Goal: Task Accomplishment & Management: Manage account settings

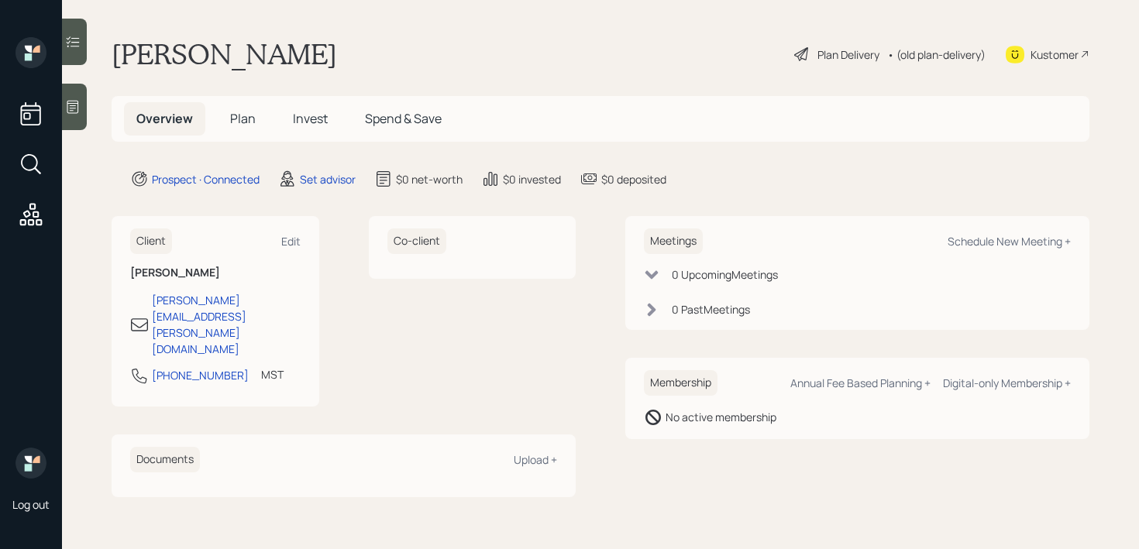
click at [76, 112] on icon at bounding box center [72, 106] width 15 height 15
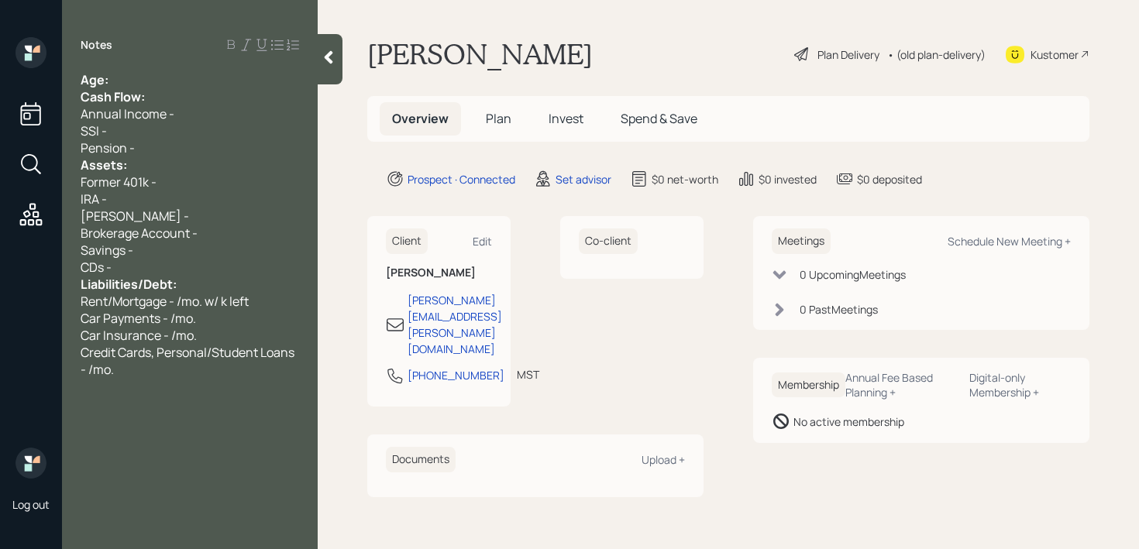
click at [167, 74] on div "Age:" at bounding box center [190, 79] width 218 height 17
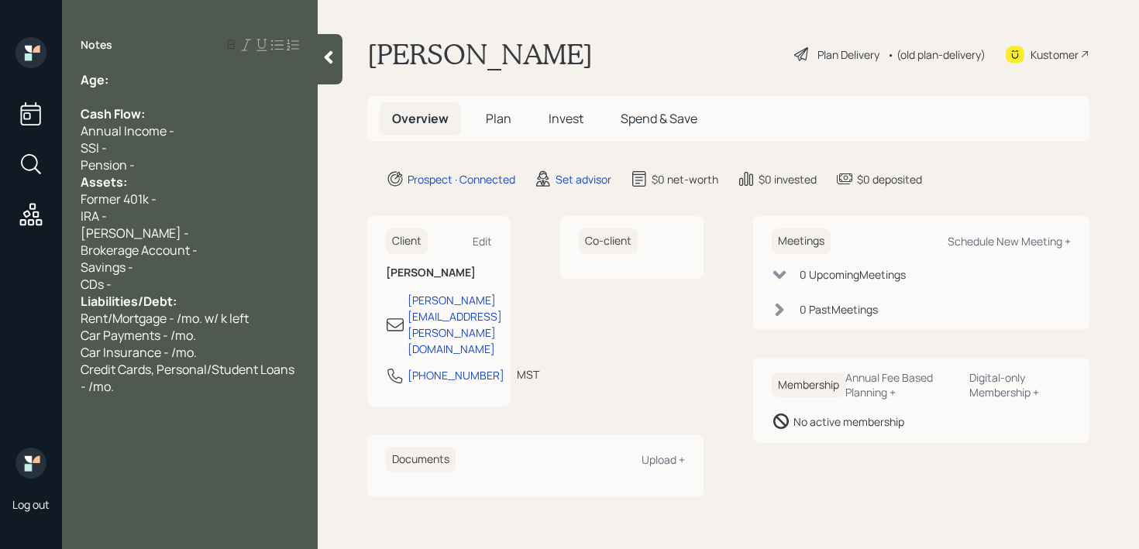
click at [179, 163] on div "Pension -" at bounding box center [190, 164] width 218 height 17
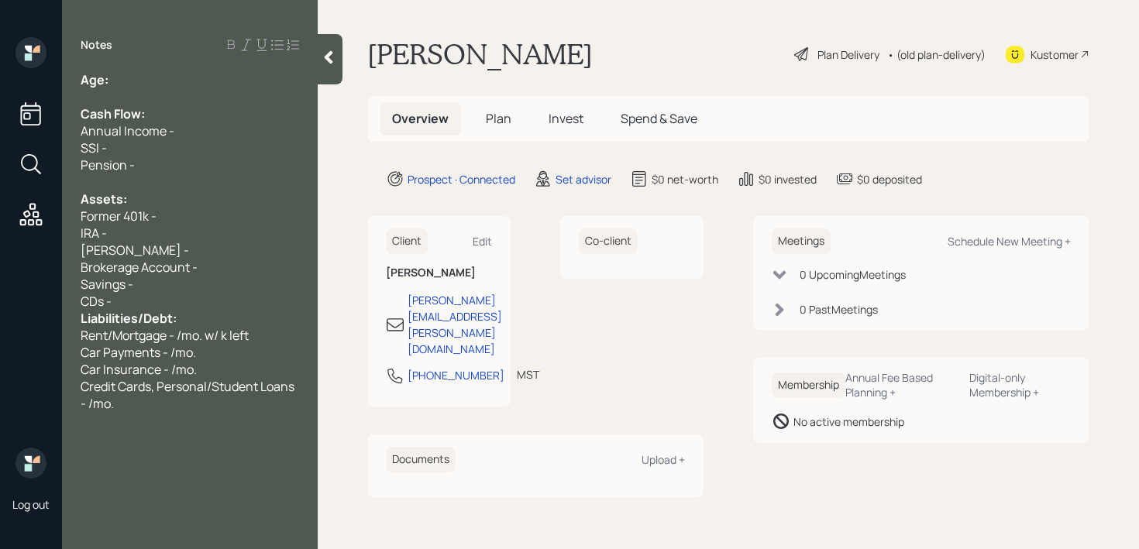
click at [172, 304] on div "CDs -" at bounding box center [190, 301] width 218 height 17
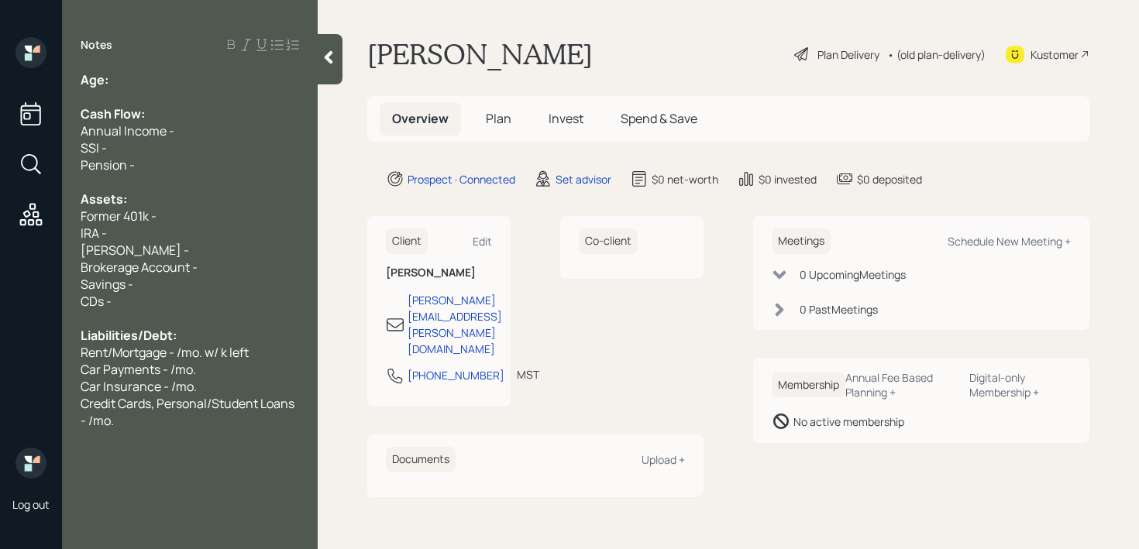
click at [180, 84] on div "Age:" at bounding box center [190, 79] width 218 height 17
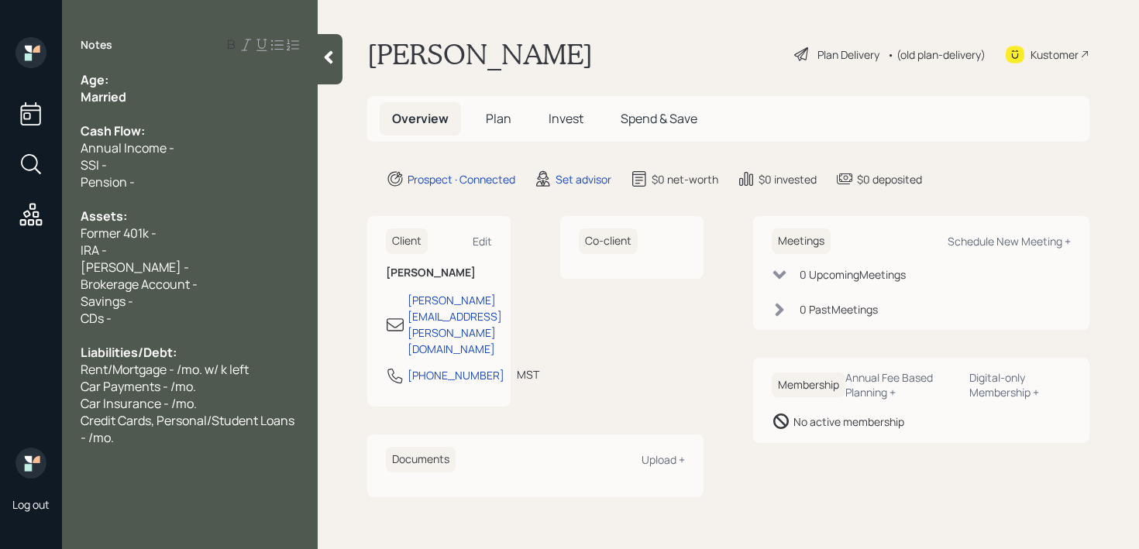
click at [139, 84] on div "Age:" at bounding box center [190, 79] width 218 height 17
click at [149, 119] on div at bounding box center [190, 113] width 218 height 17
click at [157, 104] on div "Married" at bounding box center [190, 96] width 218 height 17
drag, startPoint x: 157, startPoint y: 101, endPoint x: 26, endPoint y: 101, distance: 130.9
click at [26, 101] on div "Log out Notes Age: Married Cash Flow: Annual Income - SSI - Pension - Assets: F…" at bounding box center [569, 274] width 1139 height 549
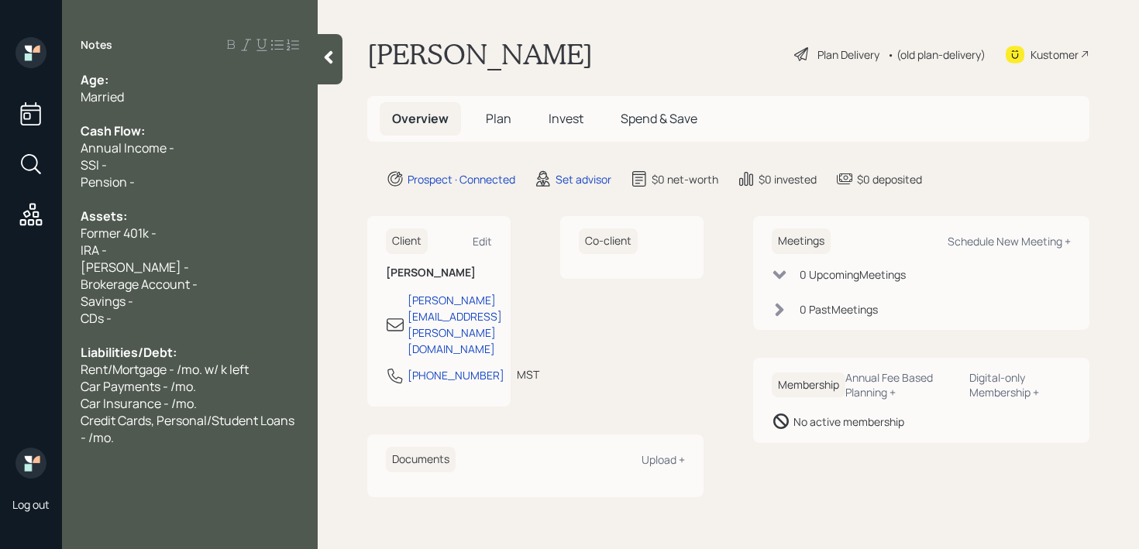
click at [124, 97] on span "Married" at bounding box center [102, 96] width 43 height 17
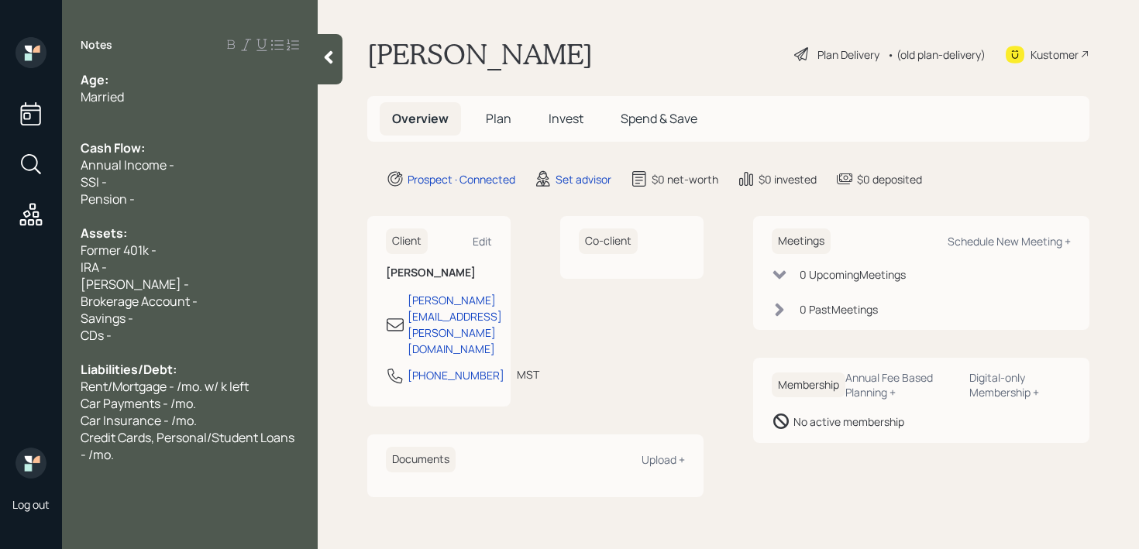
drag, startPoint x: 127, startPoint y: 81, endPoint x: 127, endPoint y: 73, distance: 8.5
click at [127, 81] on div "Age:" at bounding box center [190, 79] width 218 height 17
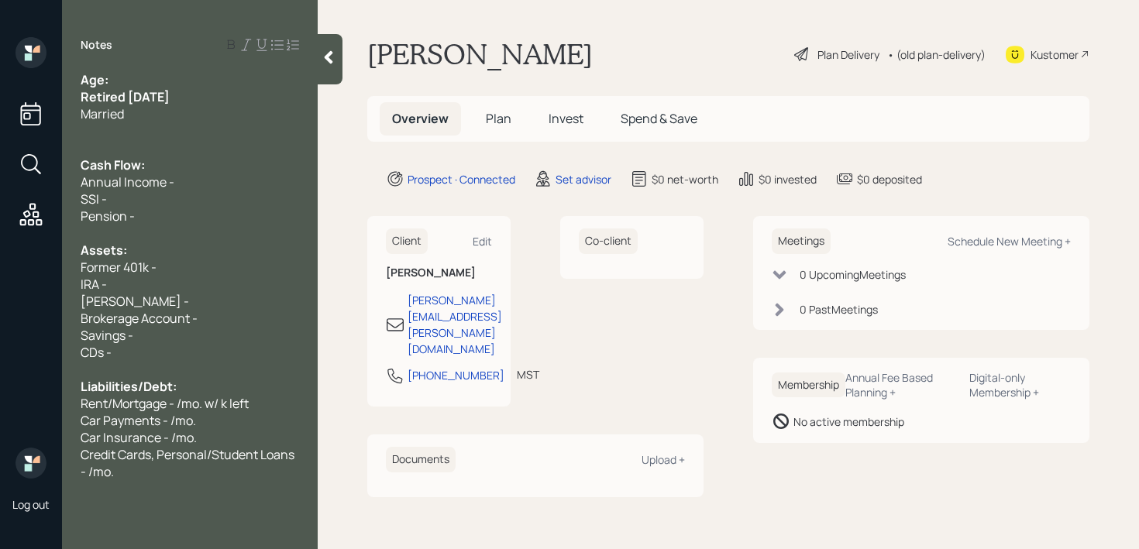
click at [143, 84] on div "Age:" at bounding box center [190, 79] width 218 height 17
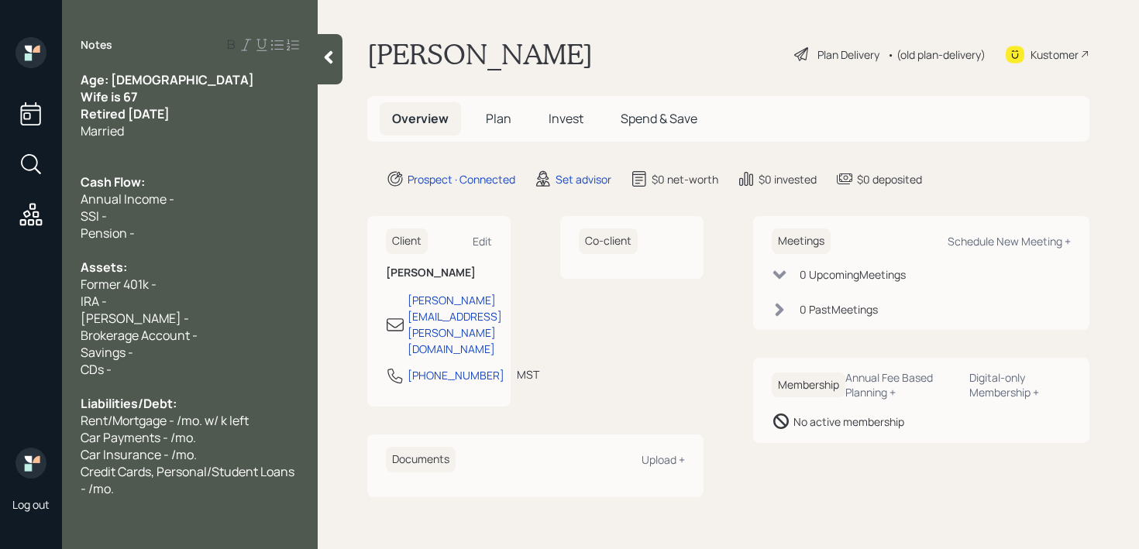
drag, startPoint x: 153, startPoint y: 133, endPoint x: 0, endPoint y: 133, distance: 153.4
click at [0, 133] on div "Log out Notes Age: 65 Wife is 67 Retired Feb 25 Married Cash Flow: Annual Incom…" at bounding box center [569, 274] width 1139 height 549
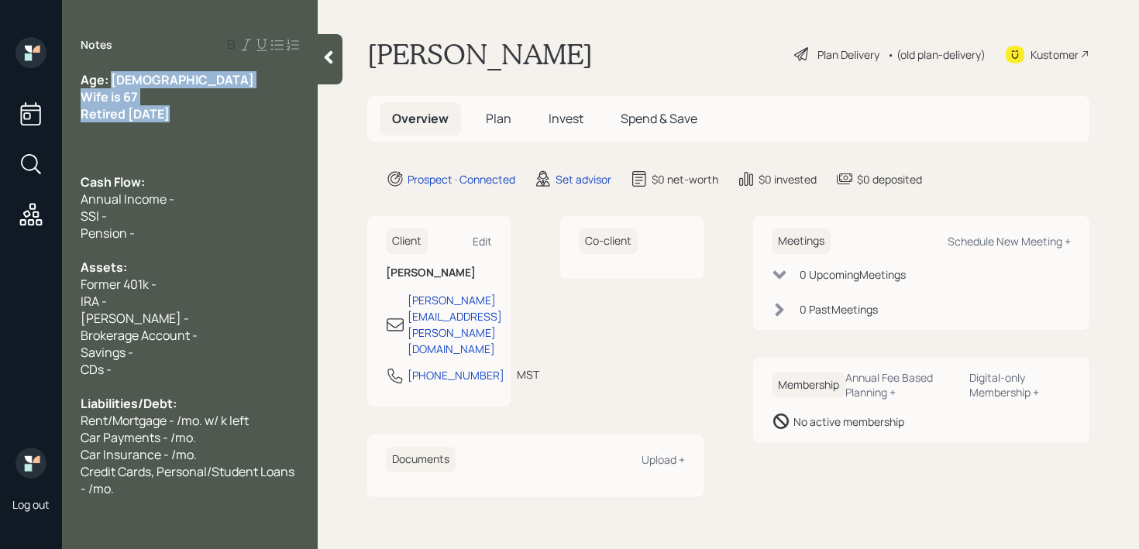
drag, startPoint x: 114, startPoint y: 84, endPoint x: 164, endPoint y: 124, distance: 64.0
click at [164, 124] on div "Age: 65 Wife is 67 Retired Feb 25 Cash Flow: Annual Income - SSI - Pension - As…" at bounding box center [190, 284] width 218 height 426
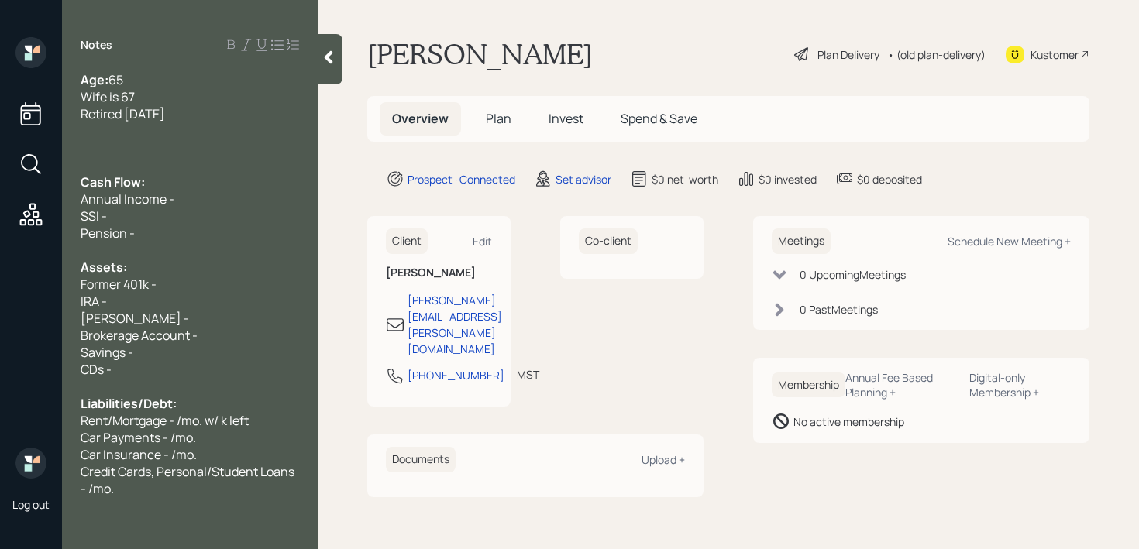
click at [186, 125] on div at bounding box center [190, 130] width 218 height 17
click at [180, 167] on div at bounding box center [190, 164] width 218 height 17
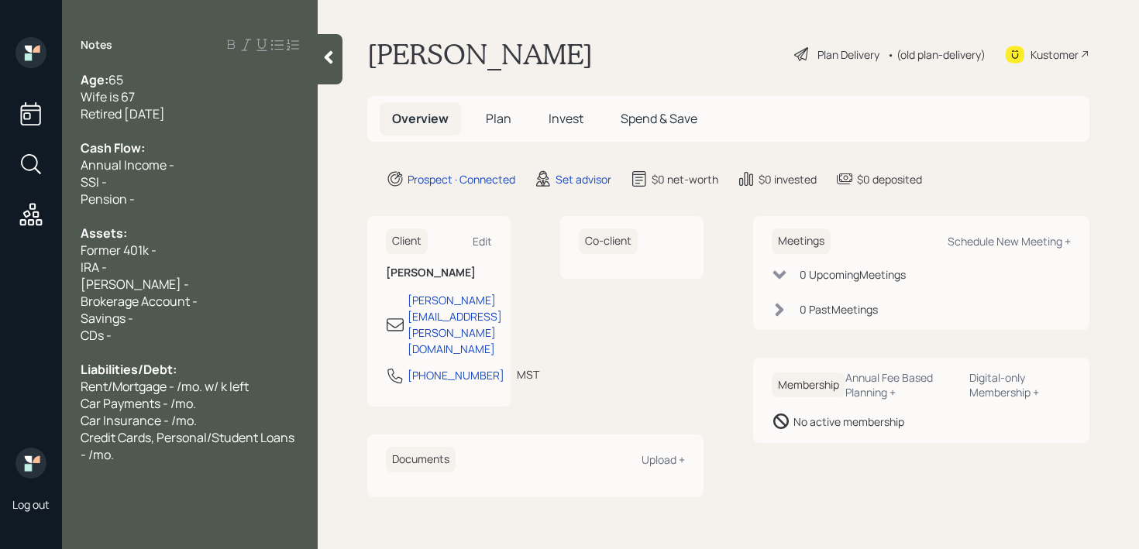
click at [195, 166] on div "Annual Income -" at bounding box center [190, 164] width 218 height 17
click at [149, 196] on div "Pension -" at bounding box center [190, 199] width 218 height 17
drag, startPoint x: 149, startPoint y: 196, endPoint x: 136, endPoint y: 196, distance: 13.9
click at [136, 196] on div "Pension -" at bounding box center [190, 199] width 218 height 17
click at [135, 222] on div at bounding box center [190, 216] width 218 height 17
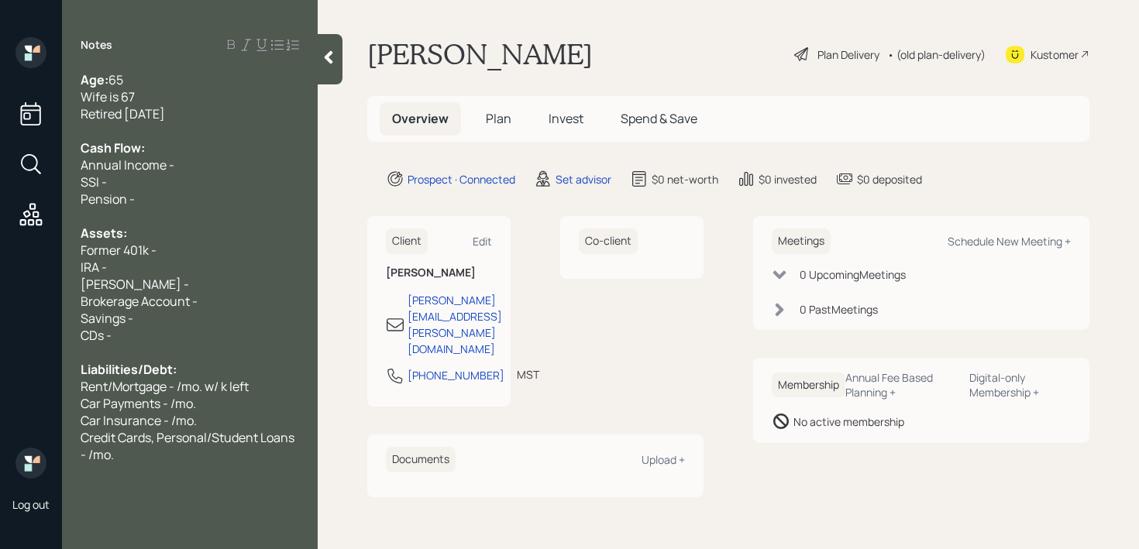
click at [125, 266] on div "IRA -" at bounding box center [190, 267] width 218 height 17
click at [105, 249] on span "Former 401k -" at bounding box center [119, 250] width 76 height 17
click at [165, 461] on div "Credit Cards, Personal/Student Loans - /mo." at bounding box center [190, 446] width 218 height 34
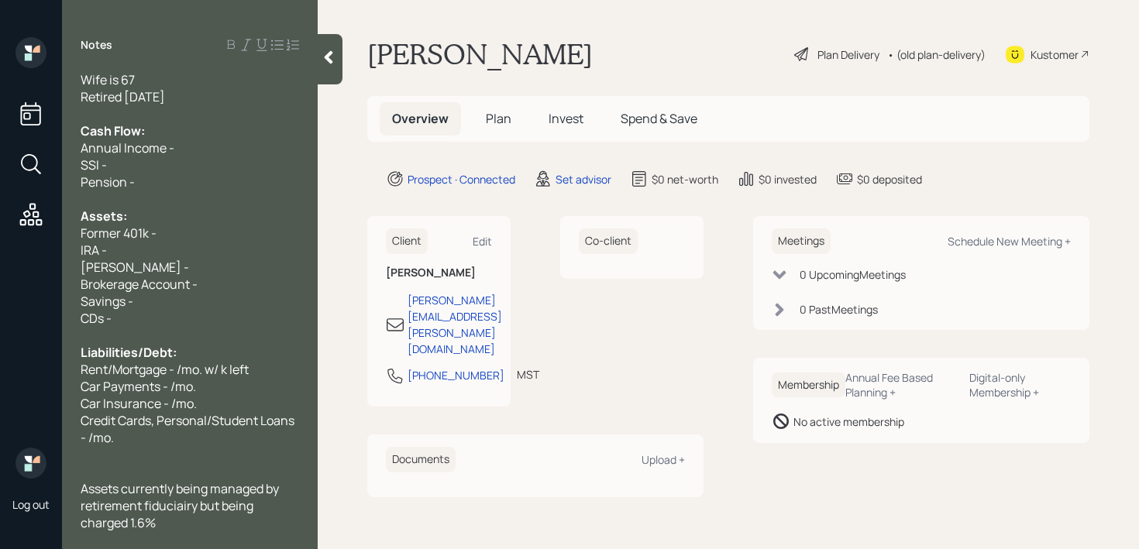
click at [176, 517] on div "Assets currently being managed by retirement fiduciairy but being charged 1.6%" at bounding box center [190, 505] width 218 height 51
click at [270, 469] on div at bounding box center [190, 471] width 218 height 17
click at [231, 506] on span "Assets currently being managed by retirement fiduciary but being charged 1.6%" at bounding box center [181, 505] width 201 height 51
click at [232, 535] on div "Notes Age: 65 Wife is 67 Retired Feb 25 Cash Flow: Annual Income - SSI - Pensio…" at bounding box center [190, 274] width 256 height 549
click at [234, 523] on div "Assets currently being managed by retirement fiduciary but being charged 1.6%" at bounding box center [190, 505] width 218 height 51
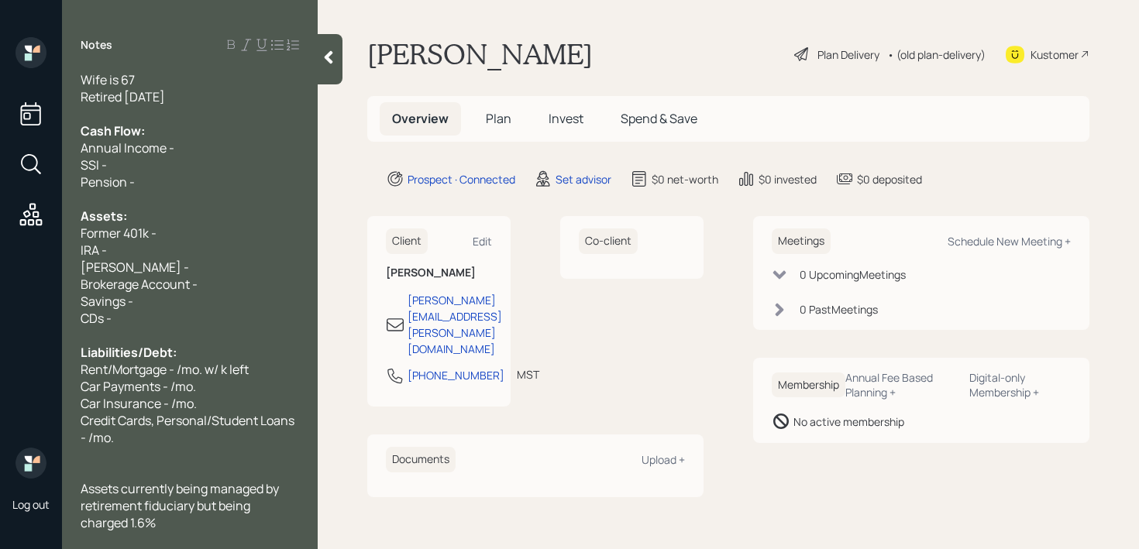
click at [235, 468] on div at bounding box center [190, 471] width 218 height 17
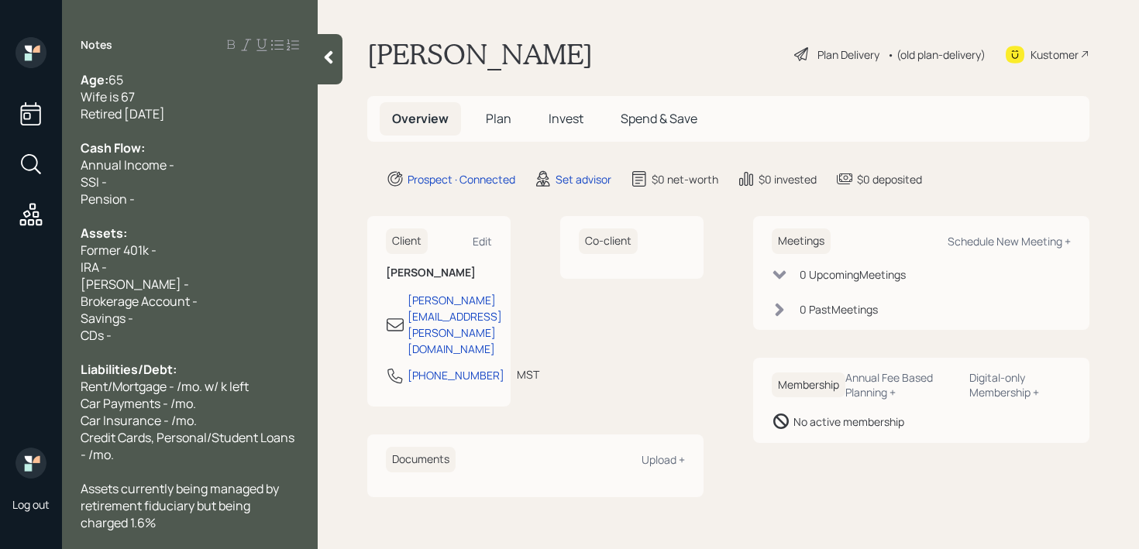
click at [206, 262] on div "IRA -" at bounding box center [190, 267] width 218 height 17
drag, startPoint x: 207, startPoint y: 251, endPoint x: 0, endPoint y: 251, distance: 206.8
click at [0, 251] on div "Log out Notes Age: 65 Wife is 67 Retired Feb 25 Cash Flow: Annual Income - SSI …" at bounding box center [569, 274] width 1139 height 549
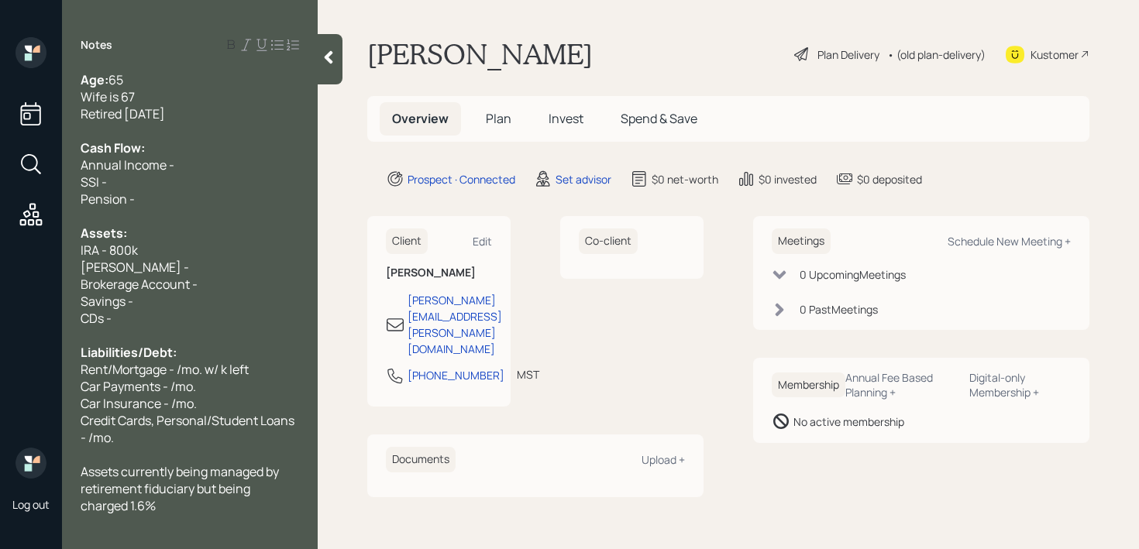
click at [117, 252] on span "IRA - 800k" at bounding box center [109, 250] width 57 height 17
click at [170, 252] on div "IRA - ~900k" at bounding box center [190, 250] width 218 height 17
click at [225, 301] on div "Savings -" at bounding box center [190, 301] width 218 height 17
click at [234, 287] on div "Brokerage Account -" at bounding box center [190, 284] width 218 height 17
click at [169, 244] on div "IRA - ~900k" at bounding box center [190, 250] width 218 height 17
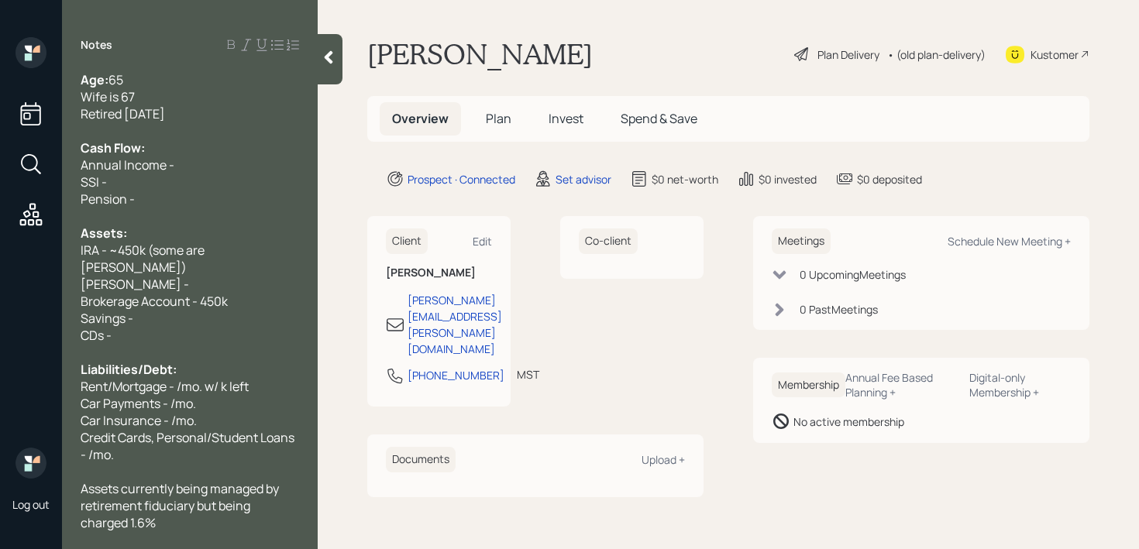
click at [199, 225] on div "Assets:" at bounding box center [190, 233] width 218 height 17
click at [199, 206] on div "Age: 65 Wife is 67 Retired Feb 25 Cash Flow: Annual Income - SSI - Pension - As…" at bounding box center [190, 301] width 218 height 460
click at [215, 188] on div "SSI -" at bounding box center [190, 182] width 218 height 17
click at [222, 168] on div "Annual Income -" at bounding box center [190, 164] width 218 height 17
click at [239, 276] on div "Roth IRA -" at bounding box center [190, 284] width 218 height 17
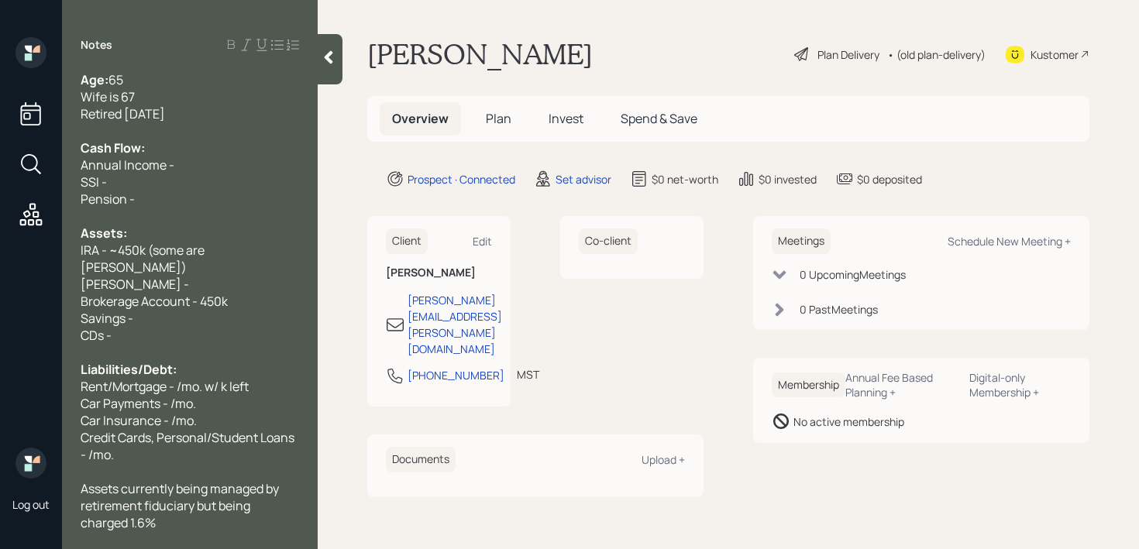
click at [229, 156] on div "Annual Income -" at bounding box center [190, 164] width 218 height 17
click at [183, 500] on div "Assets currently being managed by retirement fiduciary but being charged 1.6%" at bounding box center [190, 505] width 218 height 51
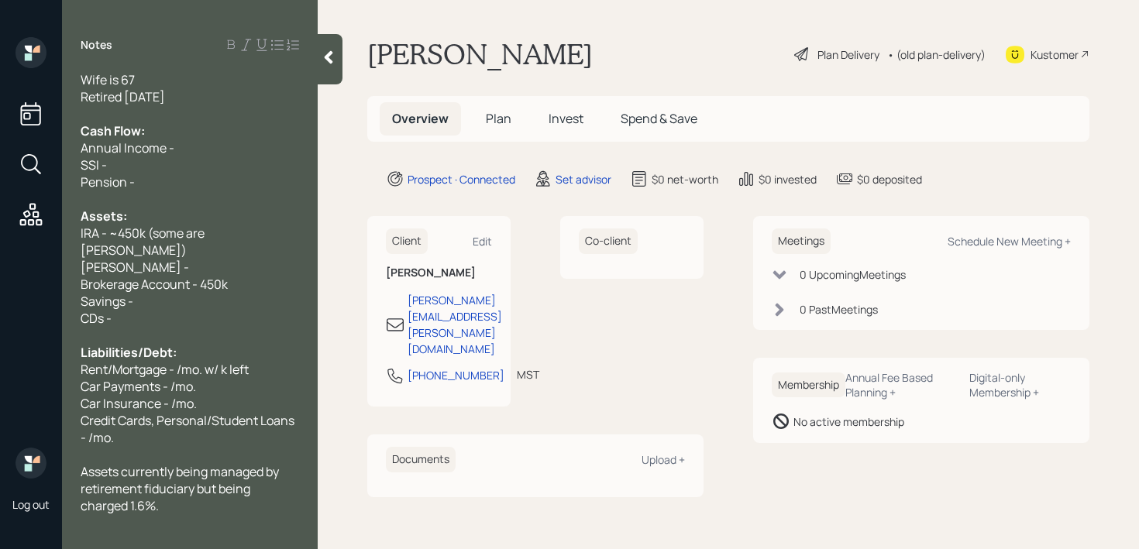
scroll to position [34, 0]
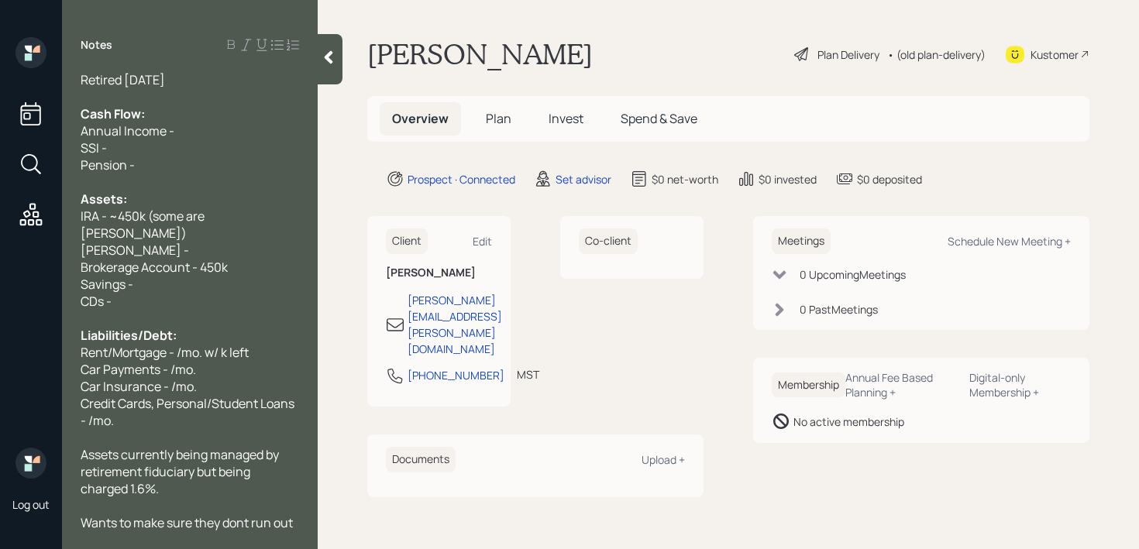
click at [250, 514] on span "Wants to make sure they dont run out of money" at bounding box center [188, 531] width 215 height 34
click at [204, 522] on div "Wants to make sure they don't run out of money" at bounding box center [190, 531] width 218 height 34
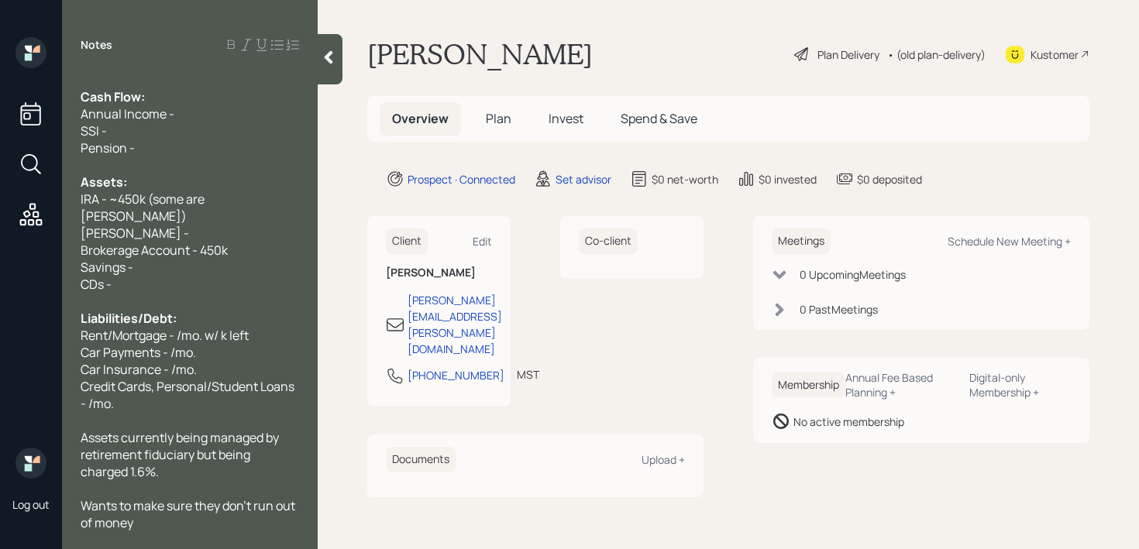
scroll to position [68, 0]
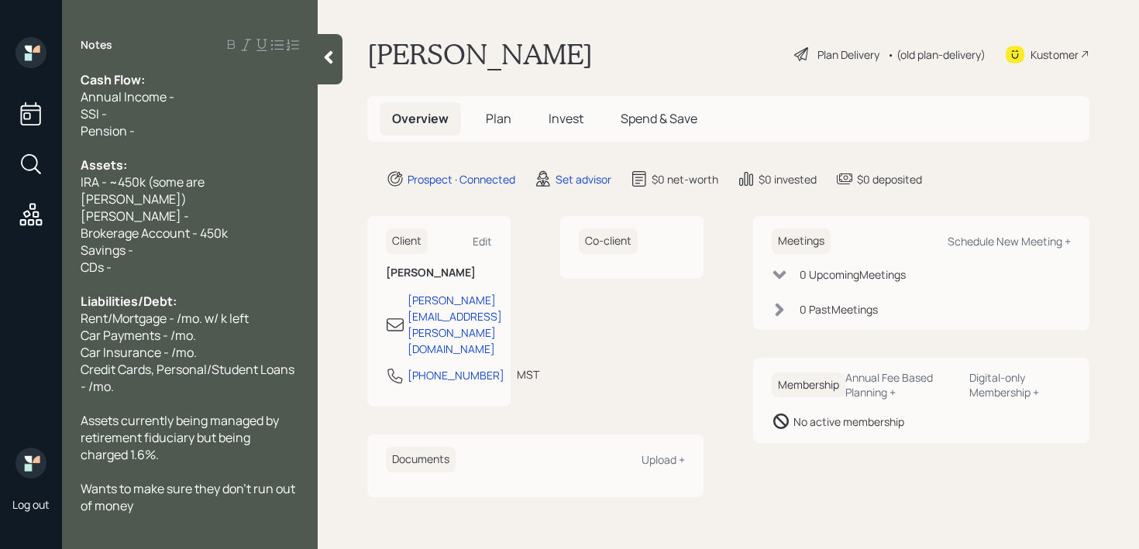
click at [109, 531] on span "Lives in California which is high" at bounding box center [178, 539] width 194 height 17
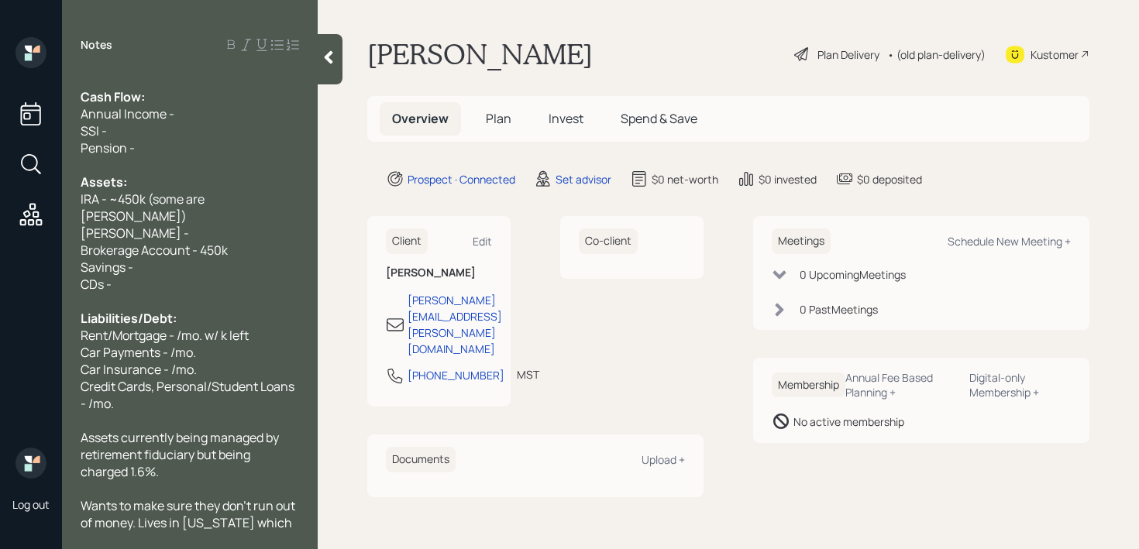
click at [171, 517] on div "Wants to make sure they don't run out of money. Lives in California which is hi…" at bounding box center [190, 522] width 218 height 51
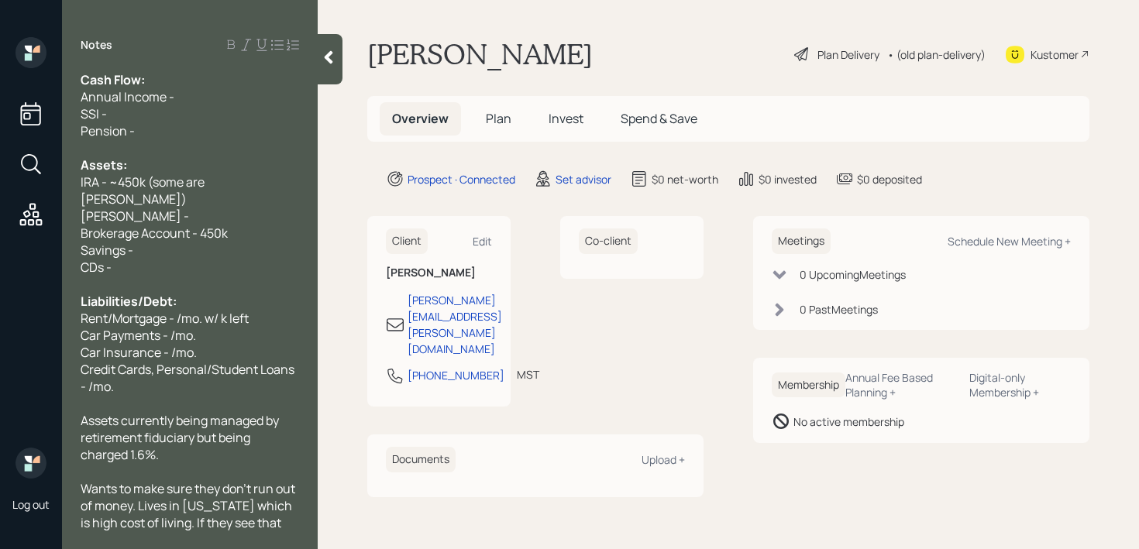
scroll to position [85, 0]
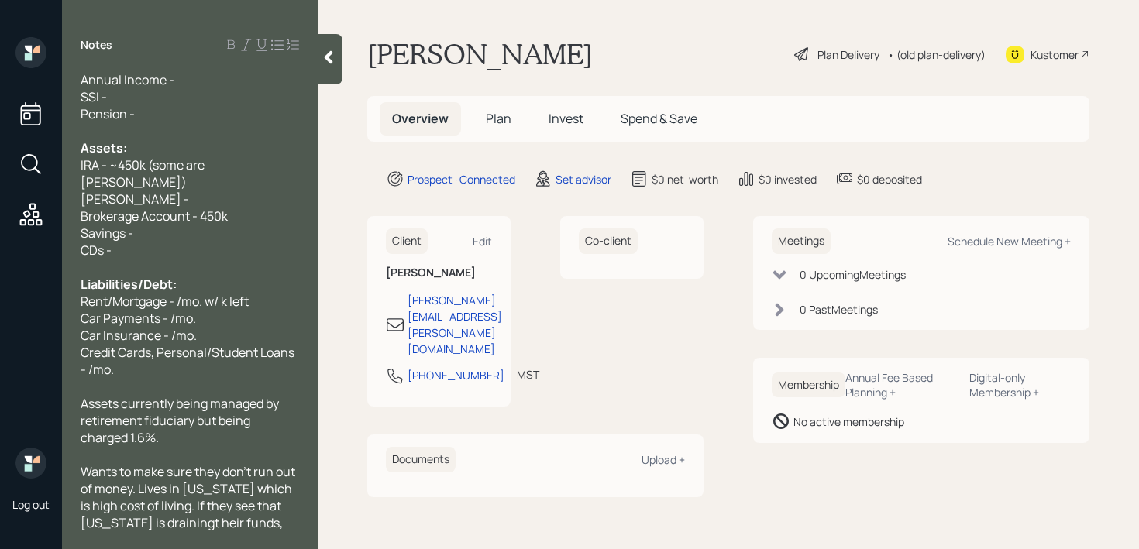
click at [205, 508] on span "Wants to make sure they don't run out of money. Lives in California which is hi…" at bounding box center [189, 505] width 217 height 85
click at [194, 516] on div "Wants to make sure they don't run out of money. Lives in California which is hi…" at bounding box center [190, 505] width 218 height 85
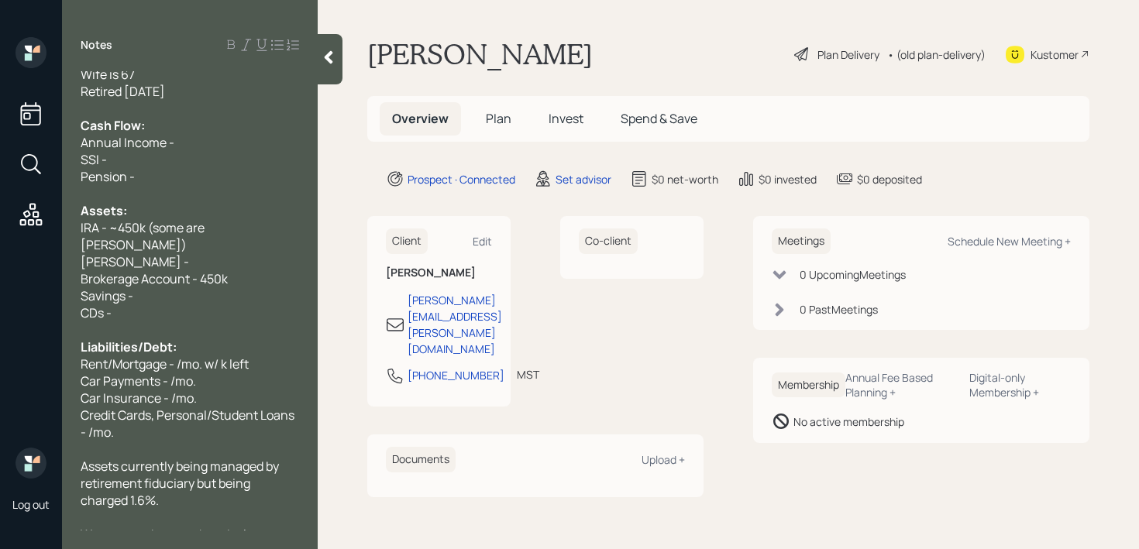
scroll to position [0, 0]
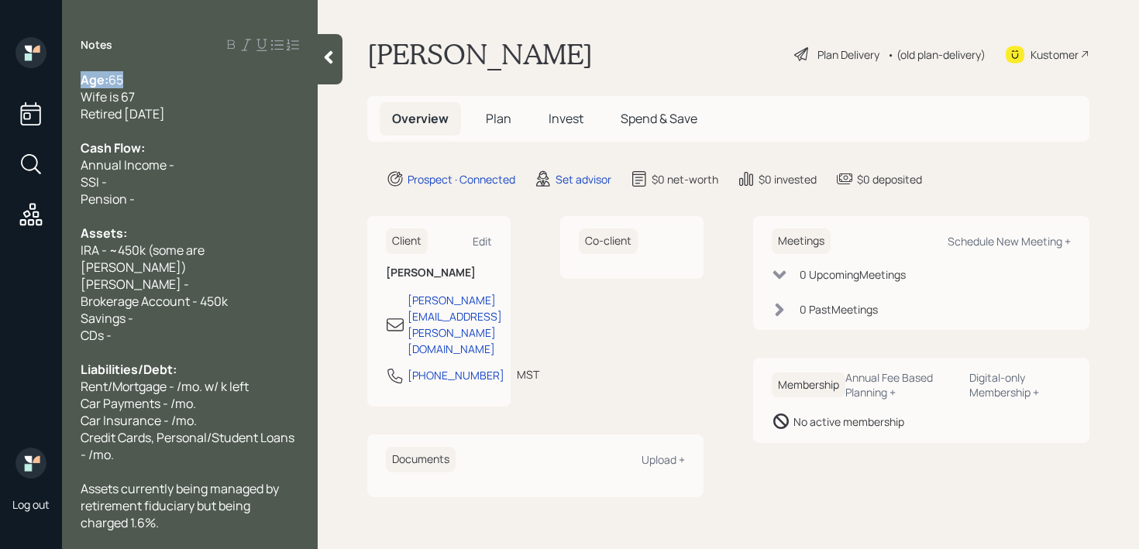
drag, startPoint x: 174, startPoint y: 82, endPoint x: 0, endPoint y: 82, distance: 173.5
click at [0, 82] on div "Log out Notes Age: 65 Wife is 67 Retired Feb 25 Cash Flow: Annual Income - SSI …" at bounding box center [569, 274] width 1139 height 549
click at [192, 82] on div "Age: 65" at bounding box center [190, 79] width 218 height 17
drag, startPoint x: 192, startPoint y: 82, endPoint x: 107, endPoint y: 80, distance: 85.2
click at [107, 80] on div "Age: 65" at bounding box center [190, 79] width 218 height 17
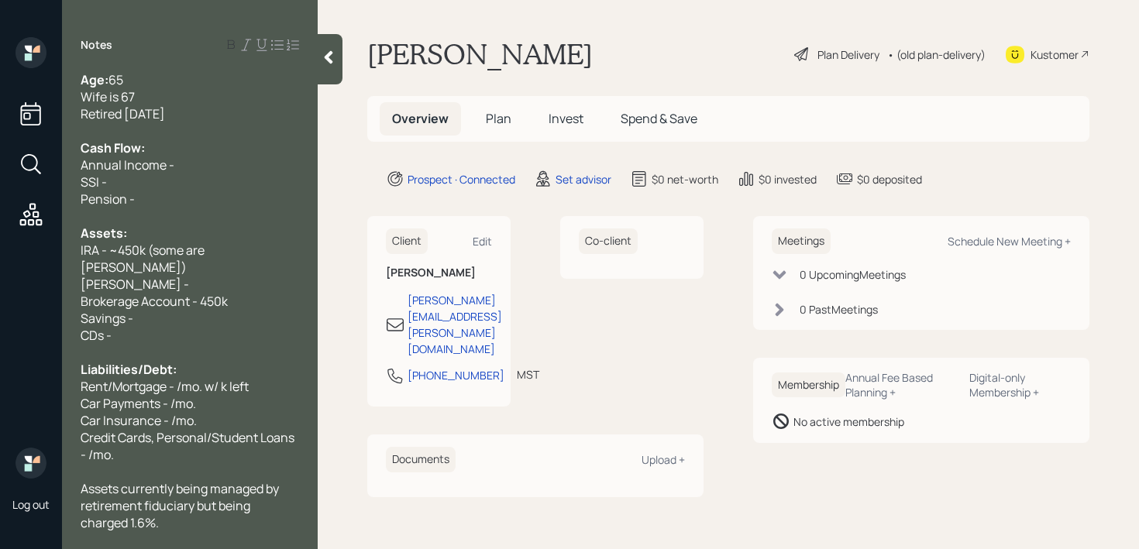
click at [196, 132] on div at bounding box center [190, 130] width 218 height 17
click at [196, 160] on div "Annual Income -" at bounding box center [190, 164] width 218 height 17
click at [197, 187] on div "SSI -" at bounding box center [190, 182] width 218 height 17
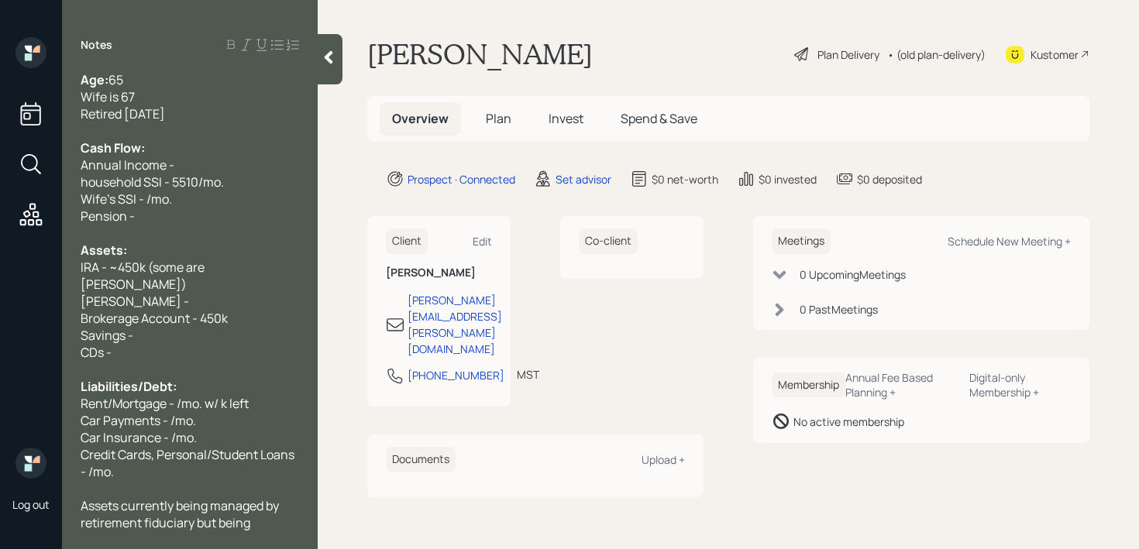
click at [90, 180] on span "household SSI - 5510/mo." at bounding box center [152, 182] width 143 height 17
click at [147, 212] on div "Pension -" at bounding box center [190, 216] width 218 height 17
drag, startPoint x: 235, startPoint y: 200, endPoint x: 33, endPoint y: 201, distance: 201.4
click at [33, 201] on div "Log out Notes Age: 65 Wife is 67 Retired Feb 25 Cash Flow: Annual Income - Hous…" at bounding box center [569, 274] width 1139 height 549
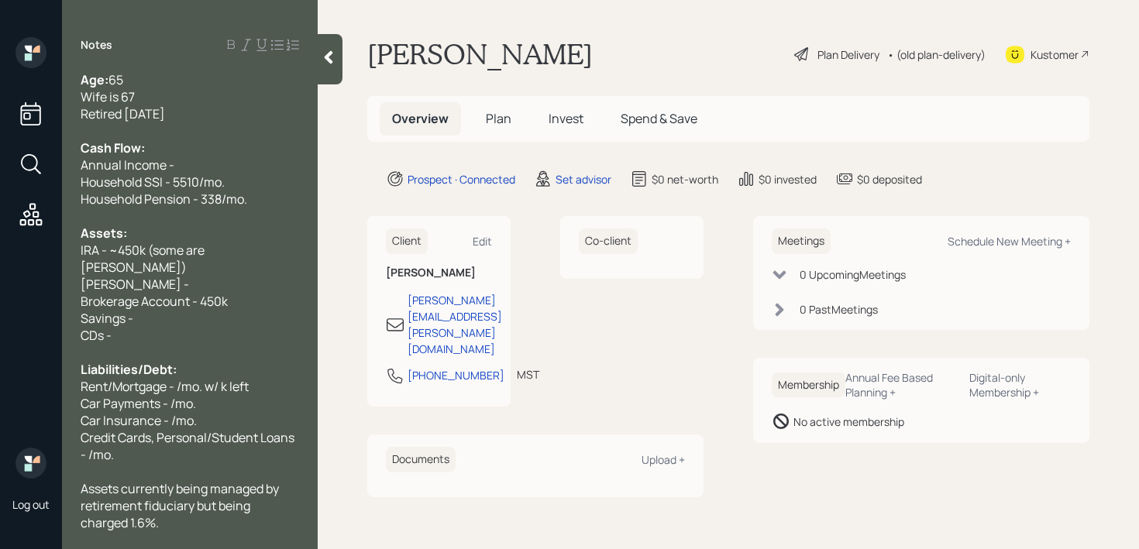
click at [261, 203] on div "Household Pension - 338/mo." at bounding box center [190, 199] width 218 height 17
click at [258, 208] on div at bounding box center [190, 216] width 218 height 17
drag, startPoint x: 271, startPoint y: 161, endPoint x: 0, endPoint y: 161, distance: 271.1
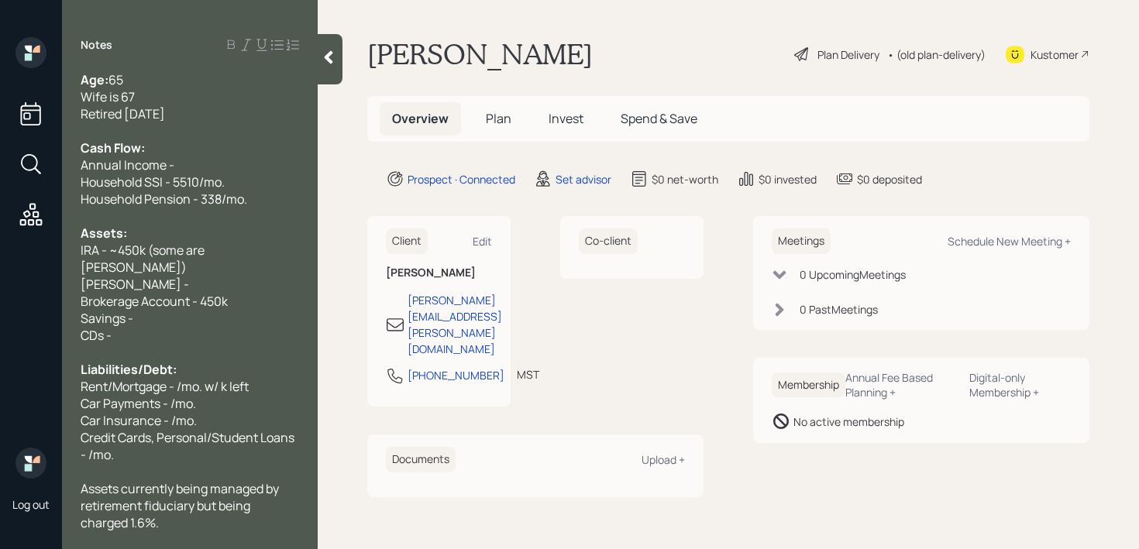
click at [0, 161] on div "Log out Notes Age: 65 Wife is 67 Retired Feb 25 Cash Flow: Annual Income - Hous…" at bounding box center [569, 274] width 1139 height 549
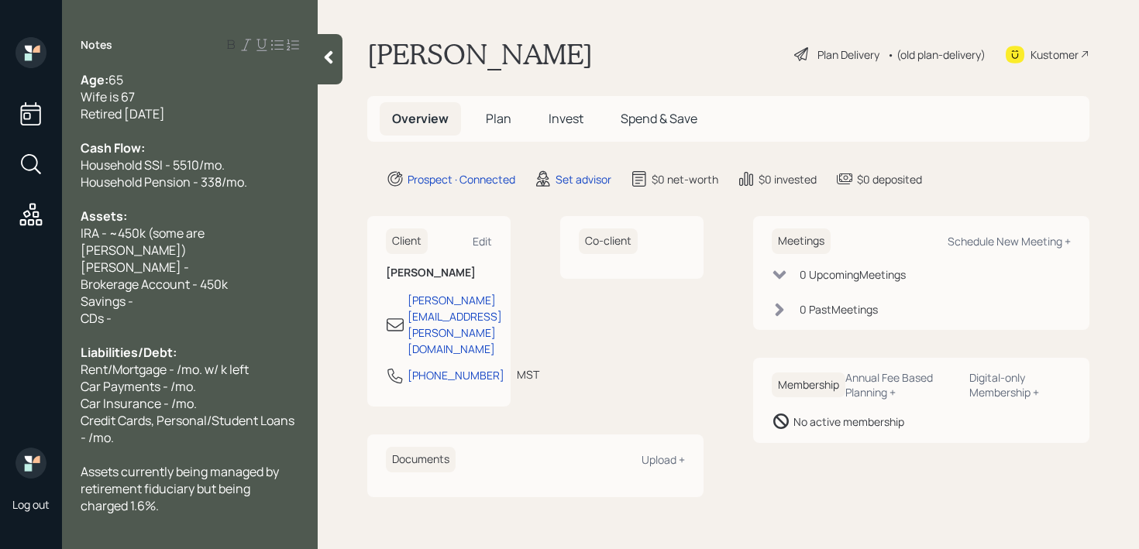
click at [238, 196] on div at bounding box center [190, 199] width 218 height 17
click at [277, 195] on div at bounding box center [190, 199] width 218 height 17
click at [277, 180] on div "Household Pension - 338/mo." at bounding box center [190, 182] width 218 height 17
click at [272, 198] on div at bounding box center [190, 199] width 218 height 17
click at [252, 293] on div "Savings -" at bounding box center [190, 301] width 218 height 17
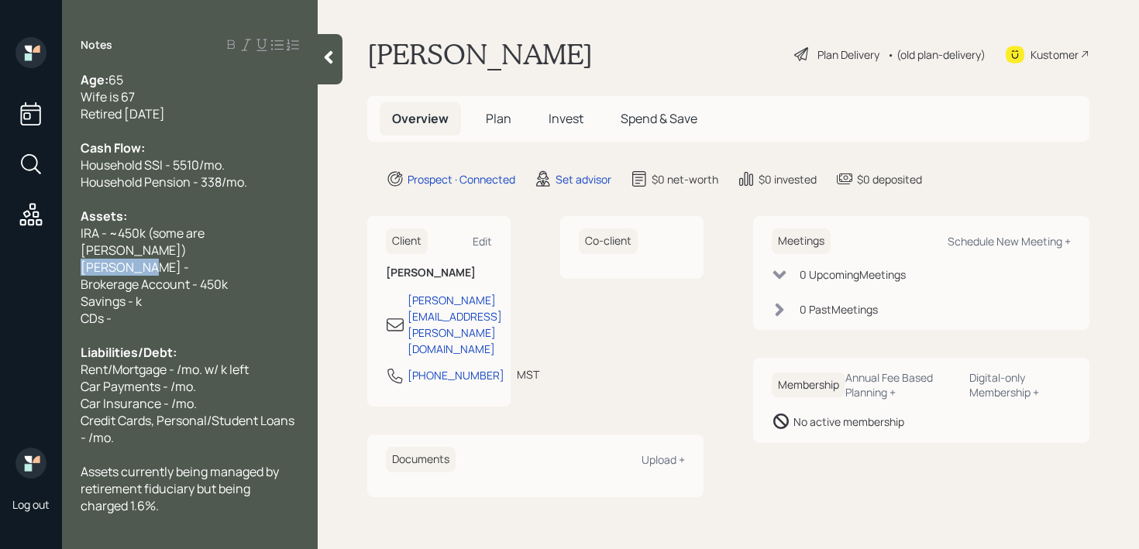
drag, startPoint x: 150, startPoint y: 253, endPoint x: 0, endPoint y: 253, distance: 150.3
click at [0, 253] on div "Log out Notes Age: 65 Wife is 67 Retired Feb 25 Cash Flow: Household SSI - 5510…" at bounding box center [569, 274] width 1139 height 549
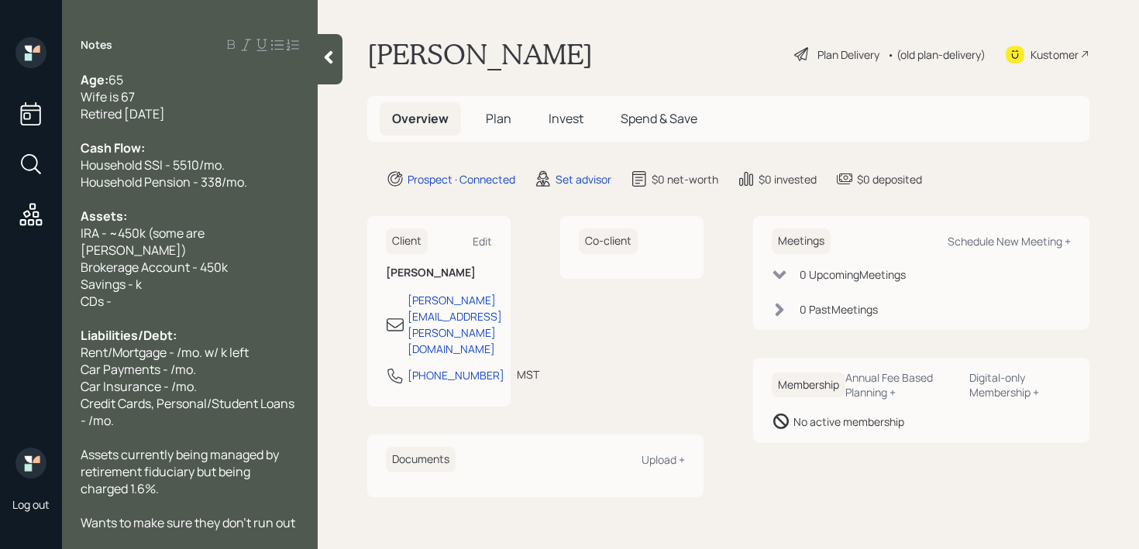
click at [207, 228] on span "IRA - ~450k (some are Roth)" at bounding box center [144, 242] width 126 height 34
click at [204, 276] on div "Savings - k" at bounding box center [190, 284] width 218 height 17
click at [187, 293] on div "CDs -" at bounding box center [190, 301] width 218 height 17
click at [129, 276] on span "Savings - 100k" at bounding box center [121, 284] width 81 height 17
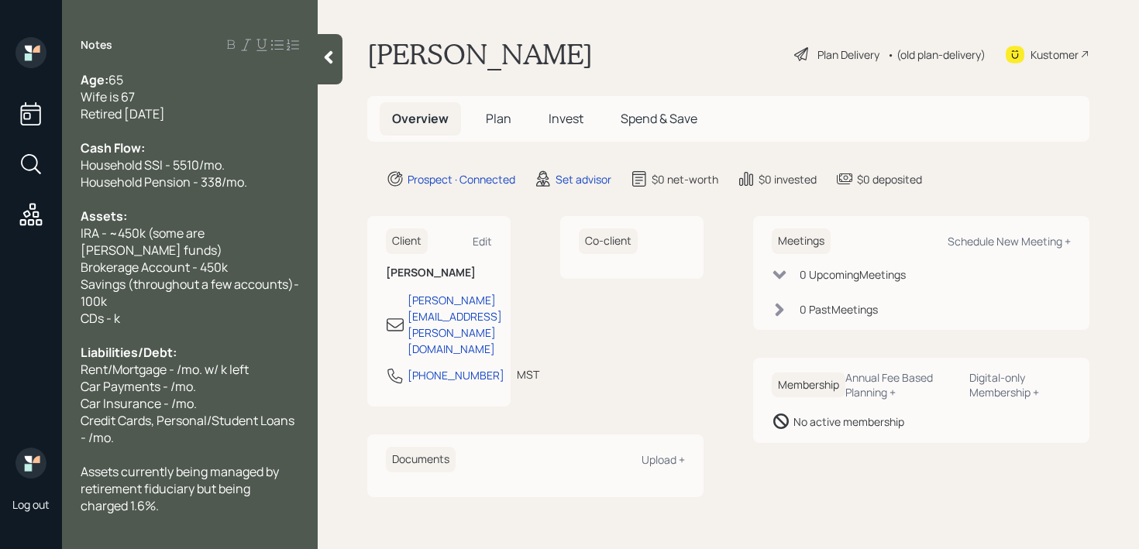
click at [96, 287] on span "Savings (throughout a few accounts)- 100k" at bounding box center [191, 293] width 221 height 34
click at [194, 310] on div "CDs - k" at bounding box center [190, 318] width 218 height 17
drag, startPoint x: 194, startPoint y: 297, endPoint x: 0, endPoint y: 297, distance: 193.6
click at [0, 297] on div "Log out Notes Age: 65 Wife is 67 Retired Feb 25 Cash Flow: Household SSI - 5510…" at bounding box center [569, 274] width 1139 height 549
click at [139, 327] on div at bounding box center [190, 335] width 218 height 17
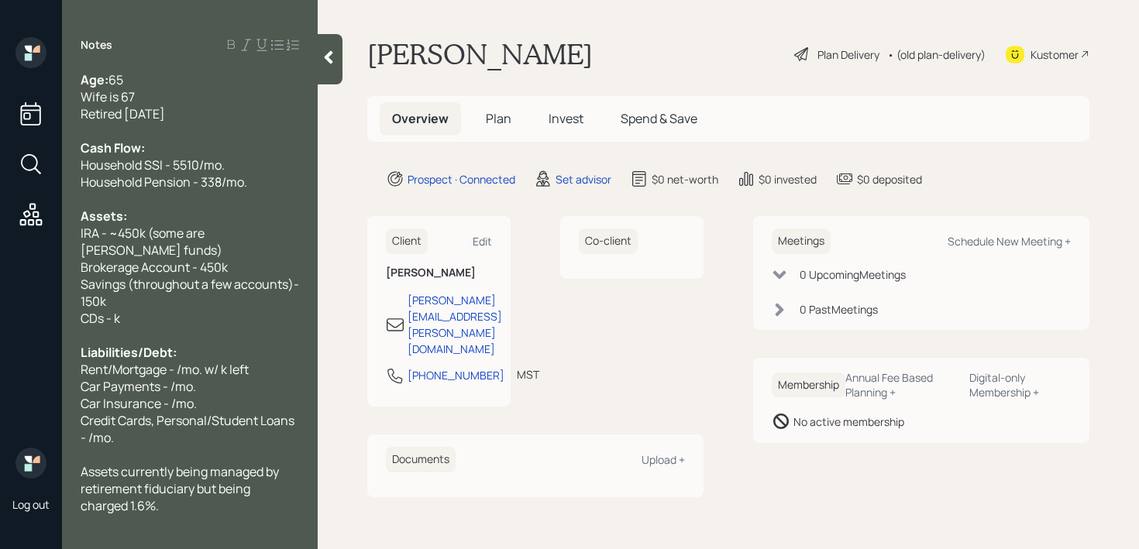
click at [143, 310] on div "CDs - k" at bounding box center [190, 318] width 218 height 17
drag, startPoint x: 117, startPoint y: 296, endPoint x: 0, endPoint y: 296, distance: 117.0
click at [0, 296] on div "Log out Notes Age: 65 Wife is 67 Retired Feb 25 Cash Flow: Household SSI - 5510…" at bounding box center [569, 274] width 1139 height 549
click at [128, 310] on div "CDs - k" at bounding box center [190, 318] width 218 height 17
drag, startPoint x: 114, startPoint y: 303, endPoint x: 352, endPoint y: 195, distance: 261.7
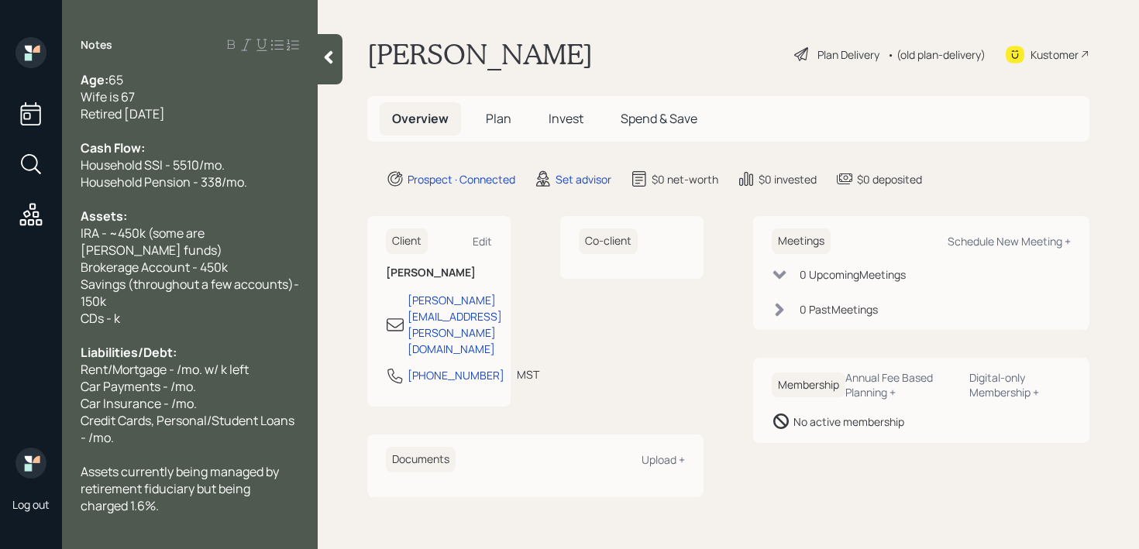
click at [114, 310] on span "CDs - k" at bounding box center [101, 318] width 40 height 17
click at [146, 310] on div "CDs - k" at bounding box center [190, 318] width 218 height 17
click at [146, 286] on div "Savings (throughout a few accounts)- 150k" at bounding box center [190, 293] width 218 height 34
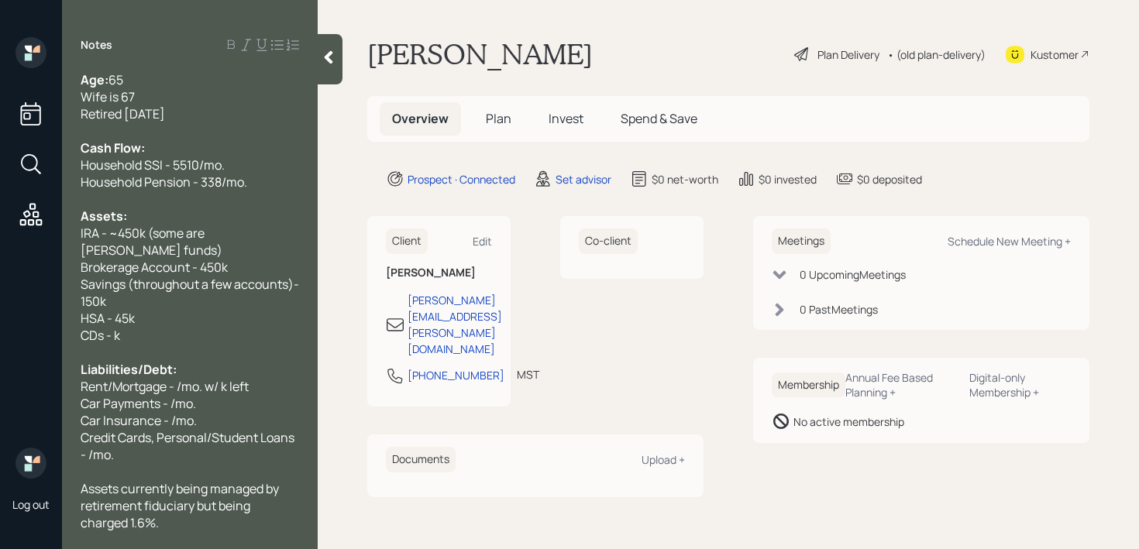
click at [136, 327] on div "CDs - k" at bounding box center [190, 335] width 218 height 17
click at [115, 327] on span "CDs - k" at bounding box center [101, 335] width 40 height 17
click at [218, 344] on div at bounding box center [190, 352] width 218 height 17
click at [219, 286] on div "Savings (throughout a few accounts)- 150k" at bounding box center [190, 293] width 218 height 34
click at [156, 361] on span "Liabilities/Debt:" at bounding box center [129, 369] width 96 height 17
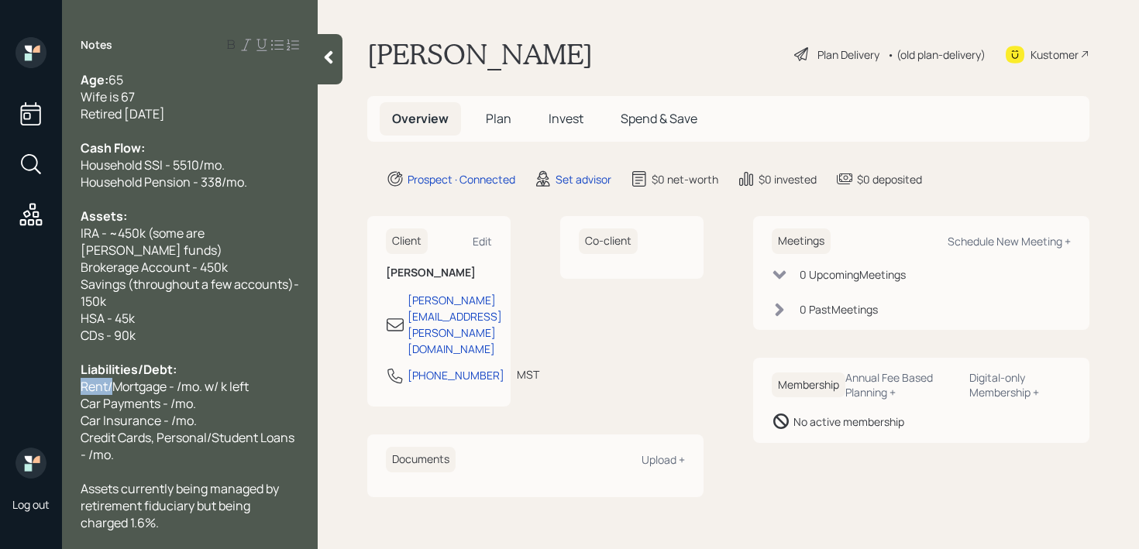
drag, startPoint x: 117, startPoint y: 372, endPoint x: 10, endPoint y: 372, distance: 106.9
click at [10, 372] on div "Log out Notes Age: 65 Wife is 67 Retired Feb 25 Cash Flow: Household SSI - 5510…" at bounding box center [569, 274] width 1139 height 549
click at [257, 361] on div "Liabilities/Debt:" at bounding box center [190, 369] width 218 height 17
click at [242, 378] on div "Mortgage - /mo. w/ k left" at bounding box center [190, 386] width 218 height 17
click at [146, 378] on span "Mortgage - /mo. w/ k left" at bounding box center [149, 386] width 136 height 17
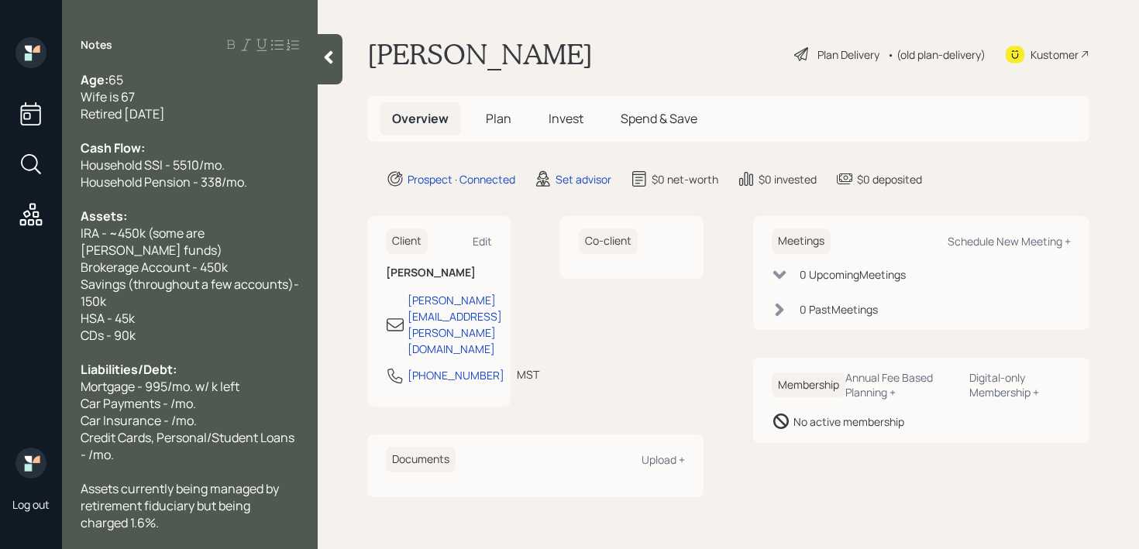
click at [244, 361] on div "Liabilities/Debt:" at bounding box center [190, 369] width 218 height 17
click at [244, 378] on div "Mortgage - 995/mo. w/ k left" at bounding box center [190, 386] width 218 height 17
click at [216, 378] on span "Mortgage - 995/mo. w/ k left" at bounding box center [160, 386] width 159 height 17
click at [254, 378] on div "Mortgage - 995/mo. w/ k left" at bounding box center [190, 386] width 218 height 17
click at [239, 378] on span "Mortgage - 995/mo. w/ k left" at bounding box center [160, 386] width 159 height 17
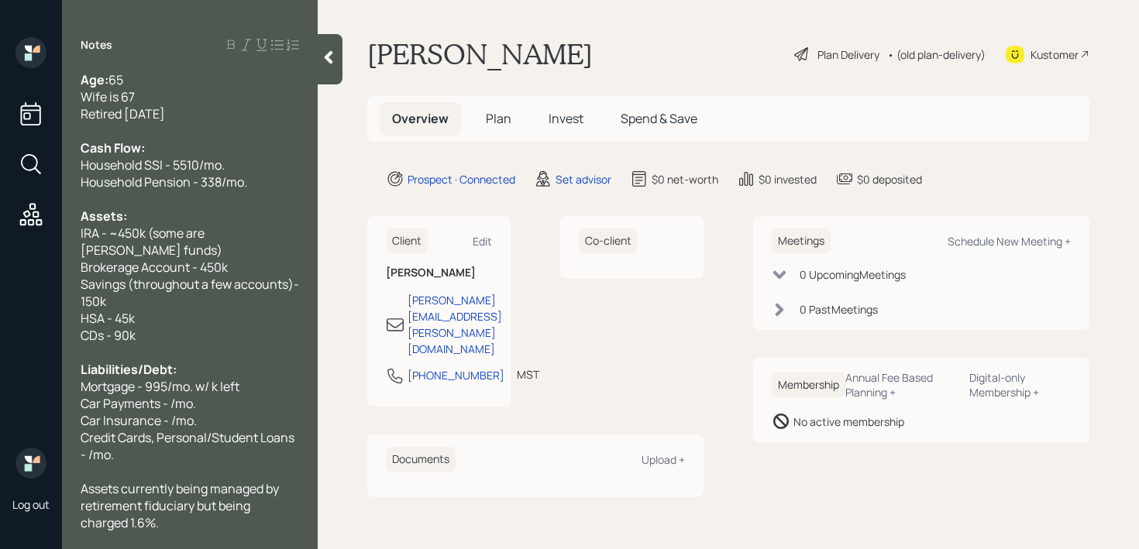
click at [195, 463] on div at bounding box center [190, 471] width 218 height 17
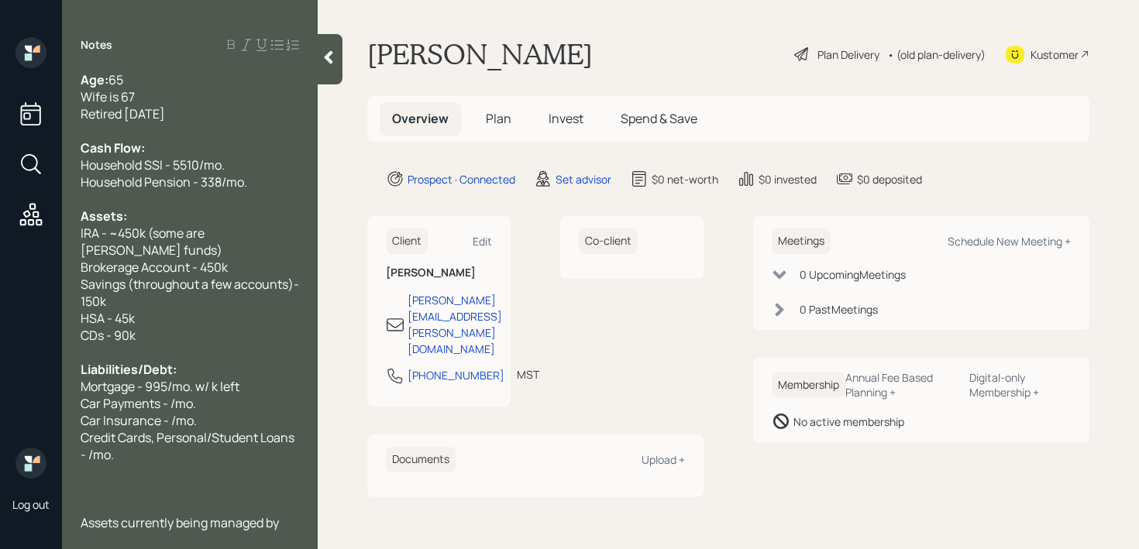
click at [283, 395] on div "Car Payments - /mo." at bounding box center [190, 403] width 218 height 17
click at [284, 378] on div "Mortgage - 995/mo. w/ k left" at bounding box center [190, 386] width 218 height 17
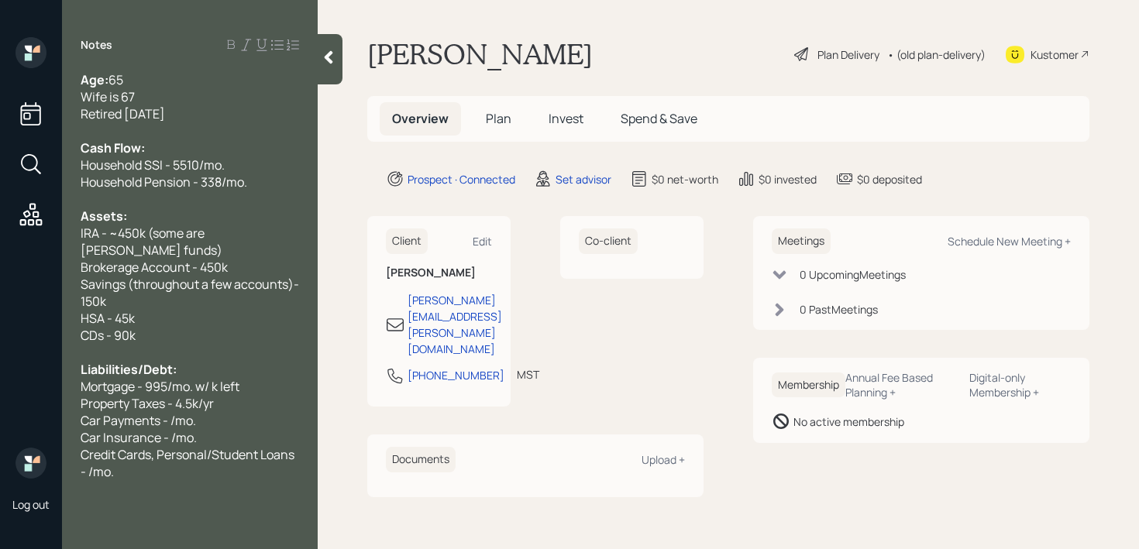
click at [249, 378] on div "Mortgage - 995/mo. w/ k left" at bounding box center [190, 386] width 218 height 17
click at [257, 378] on div "Mortgage - 995/mo. w/ k left" at bounding box center [190, 386] width 218 height 17
click at [253, 395] on div "Property Taxes - 4.5k/yr" at bounding box center [190, 403] width 218 height 17
click at [184, 429] on span "Car Payments - /mo." at bounding box center [138, 437] width 115 height 17
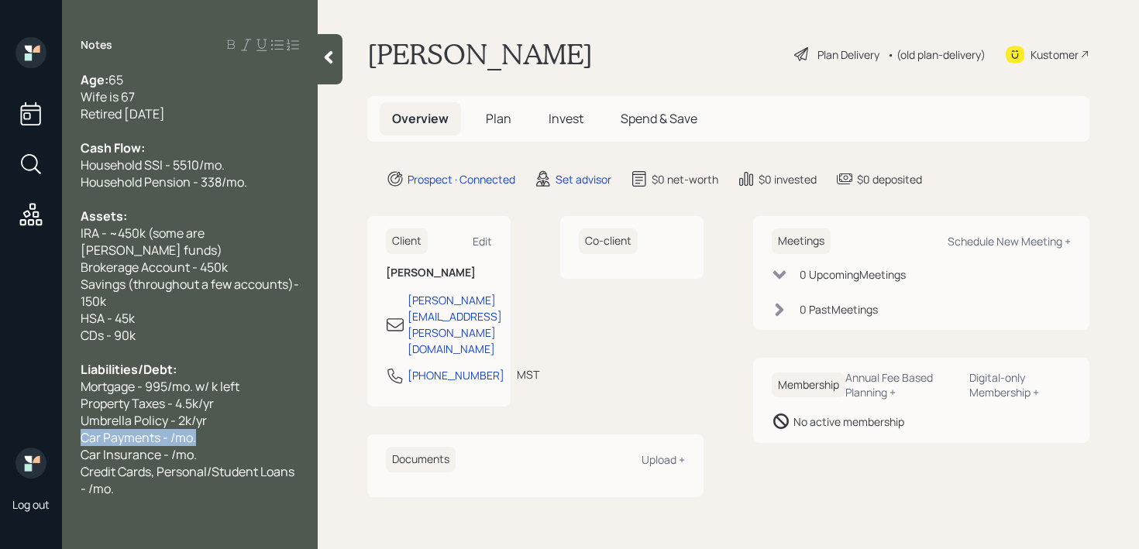
drag, startPoint x: 214, startPoint y: 418, endPoint x: 0, endPoint y: 434, distance: 214.3
click at [0, 434] on div "Log out Notes Age: 65 Wife is 67 Retired Feb 25 Cash Flow: Household SSI - 5510…" at bounding box center [569, 274] width 1139 height 549
drag, startPoint x: 218, startPoint y: 415, endPoint x: 0, endPoint y: 414, distance: 218.4
click at [0, 414] on div "Log out Notes Age: 65 Wife is 67 Retired Feb 25 Cash Flow: Household SSI - 5510…" at bounding box center [569, 274] width 1139 height 549
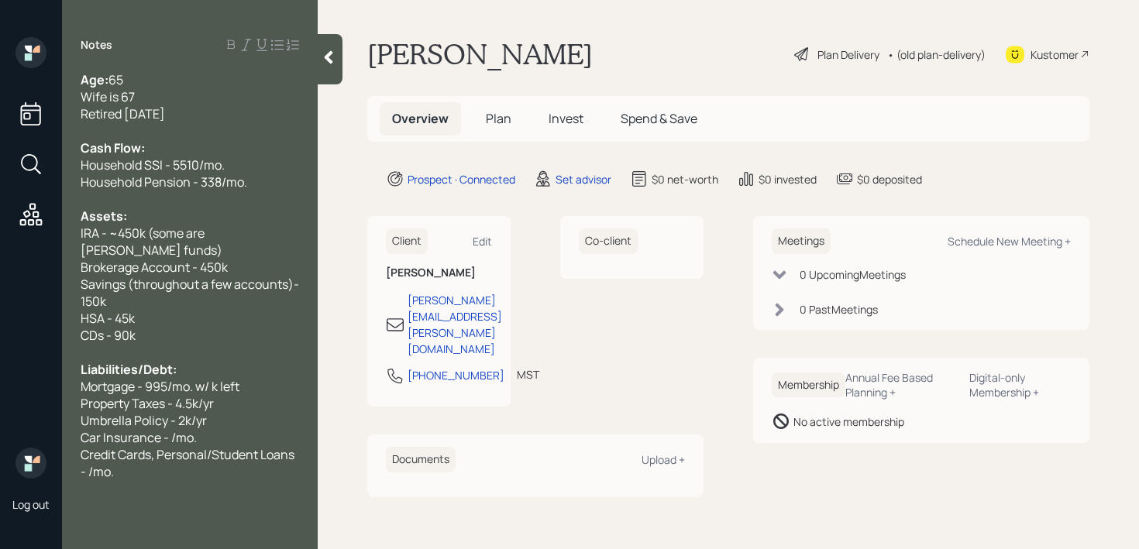
click at [225, 429] on div "Car Insurance - /mo." at bounding box center [190, 437] width 218 height 17
drag, startPoint x: 145, startPoint y: 459, endPoint x: 43, endPoint y: 438, distance: 103.6
click at [43, 438] on div "Log out Notes Age: 65 Wife is 67 Retired Feb 25 Cash Flow: Household SSI - 5510…" at bounding box center [569, 274] width 1139 height 549
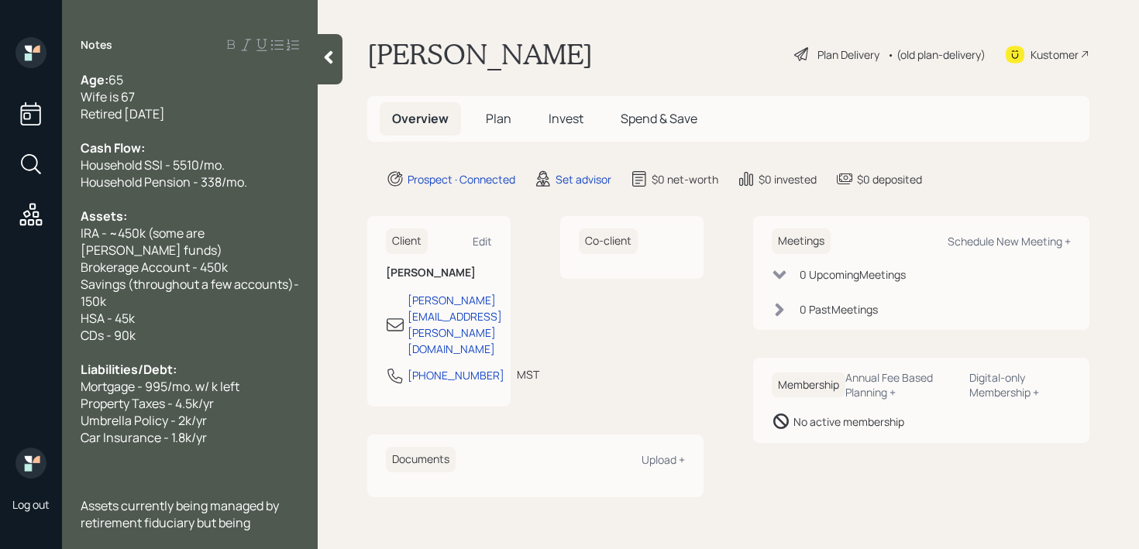
drag, startPoint x: 105, startPoint y: 442, endPoint x: 105, endPoint y: 418, distance: 23.2
click at [105, 446] on div at bounding box center [190, 454] width 218 height 17
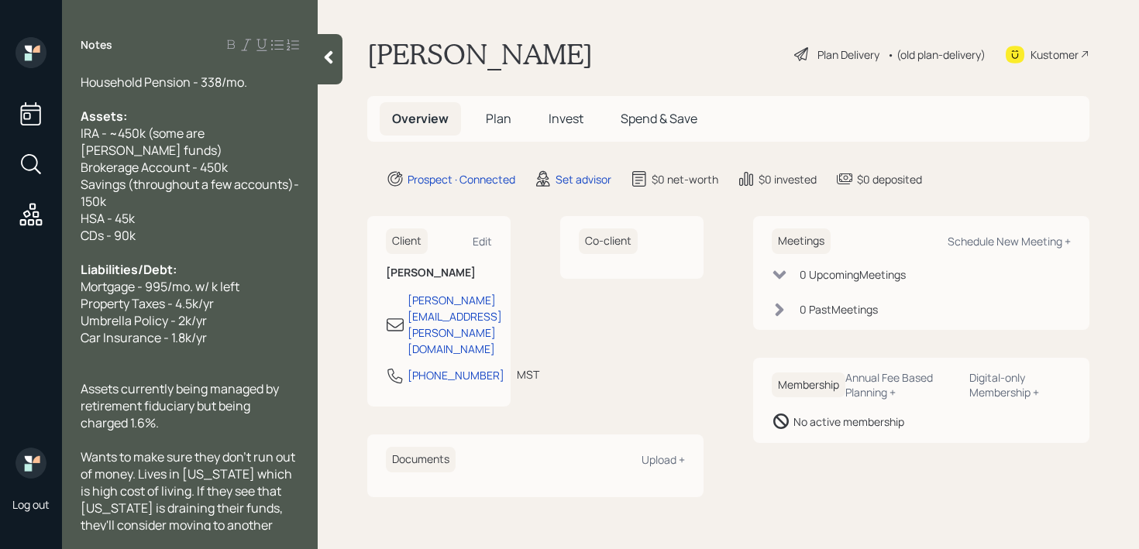
scroll to position [187, 0]
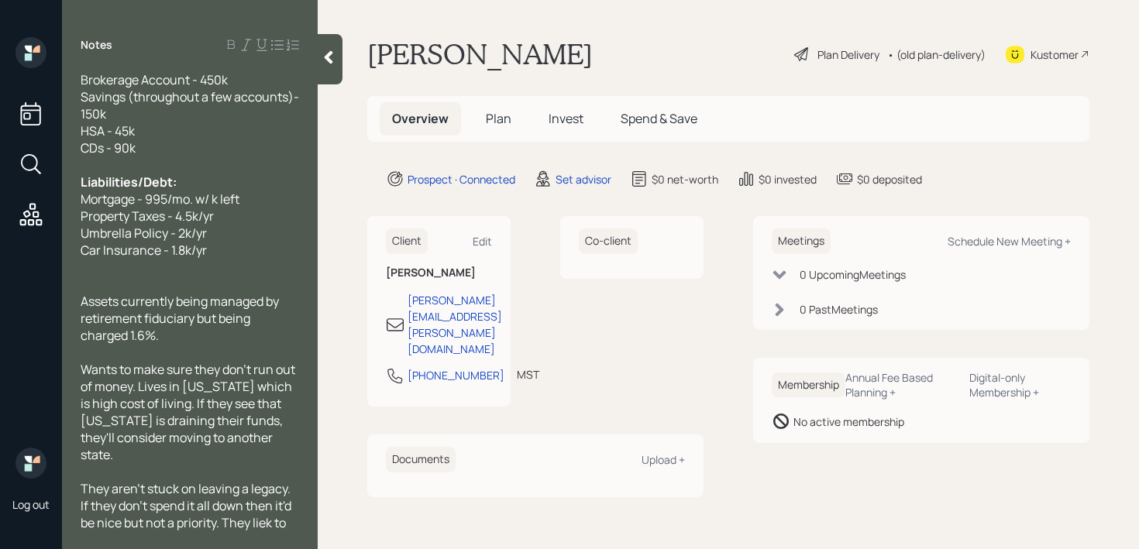
click at [157, 442] on div "Wants to make sure they don't run out of money. Lives in California which is hi…" at bounding box center [190, 412] width 218 height 102
click at [108, 521] on span "They aren't stuck on leaving a legacy. If they don't spend it all down then it'…" at bounding box center [187, 514] width 213 height 68
click at [482, 235] on div "Edit" at bounding box center [481, 241] width 19 height 15
select select "America/Denver"
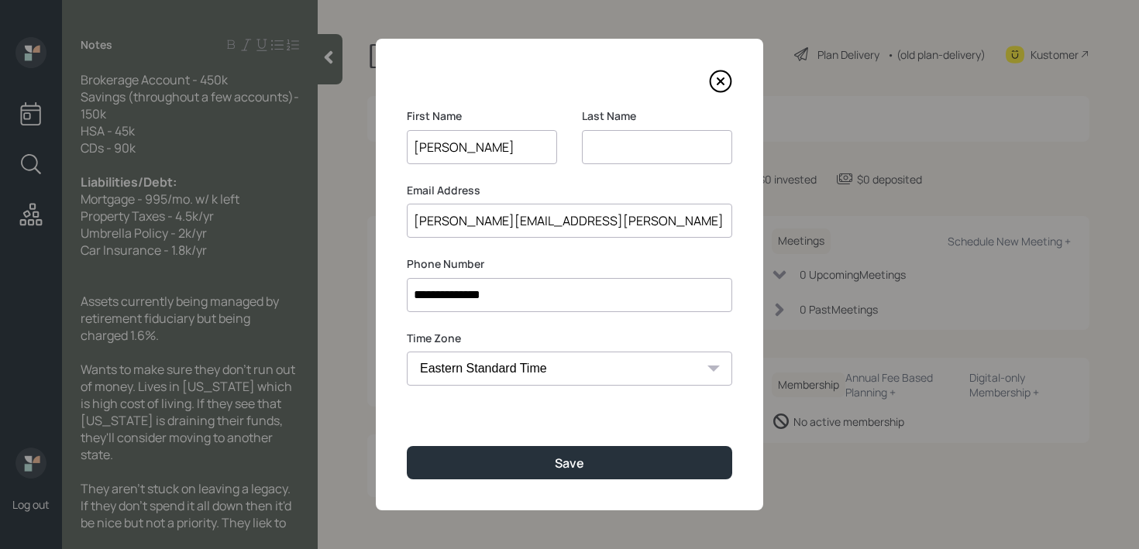
click at [617, 144] on input at bounding box center [657, 147] width 150 height 34
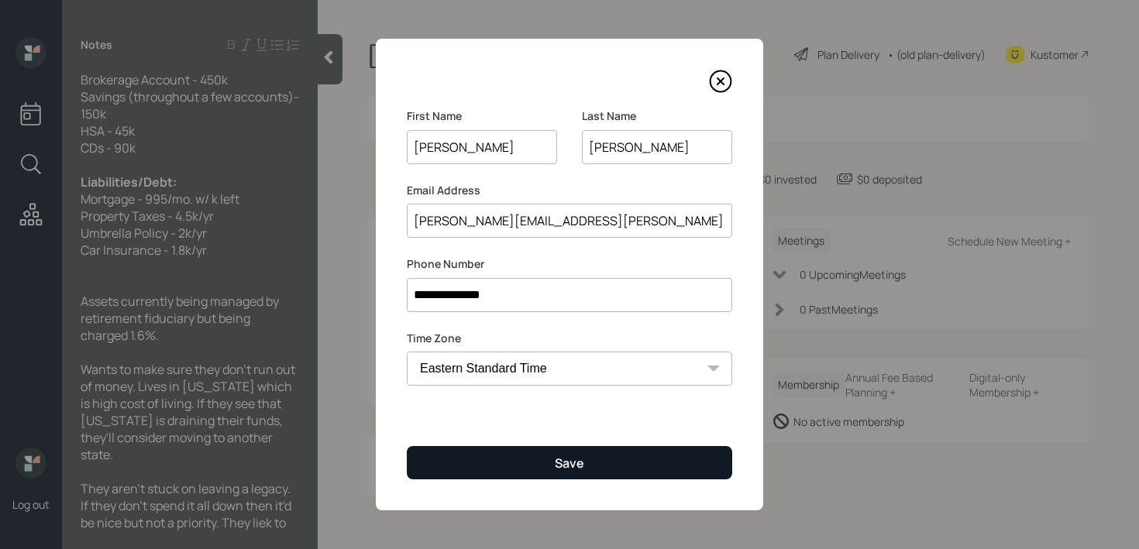
type input "Burley"
click at [615, 463] on button "Save" at bounding box center [569, 462] width 325 height 33
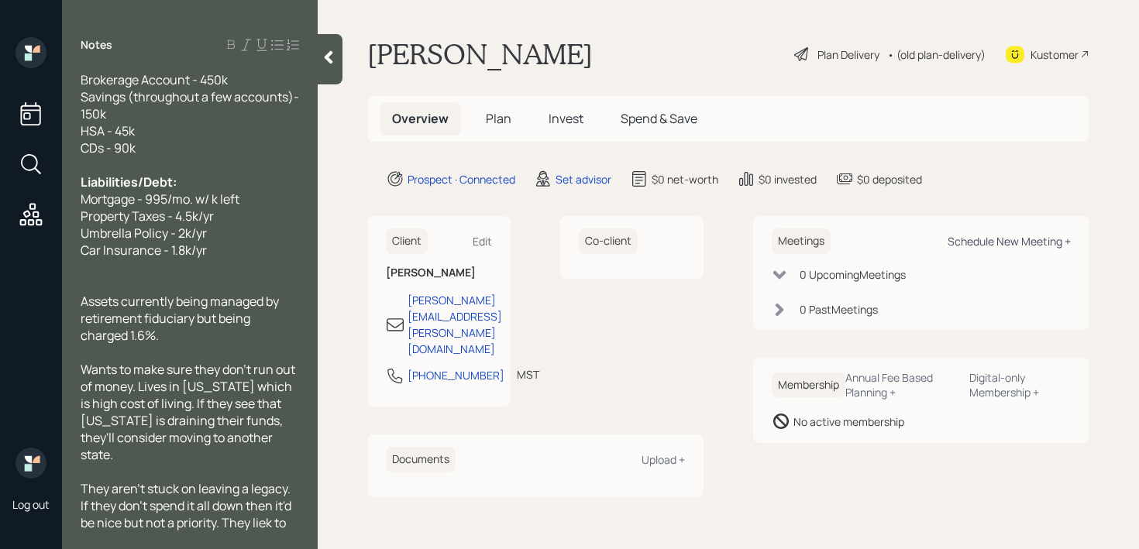
click at [1010, 235] on div "Schedule New Meeting +" at bounding box center [1008, 241] width 123 height 15
select select "round-robin"
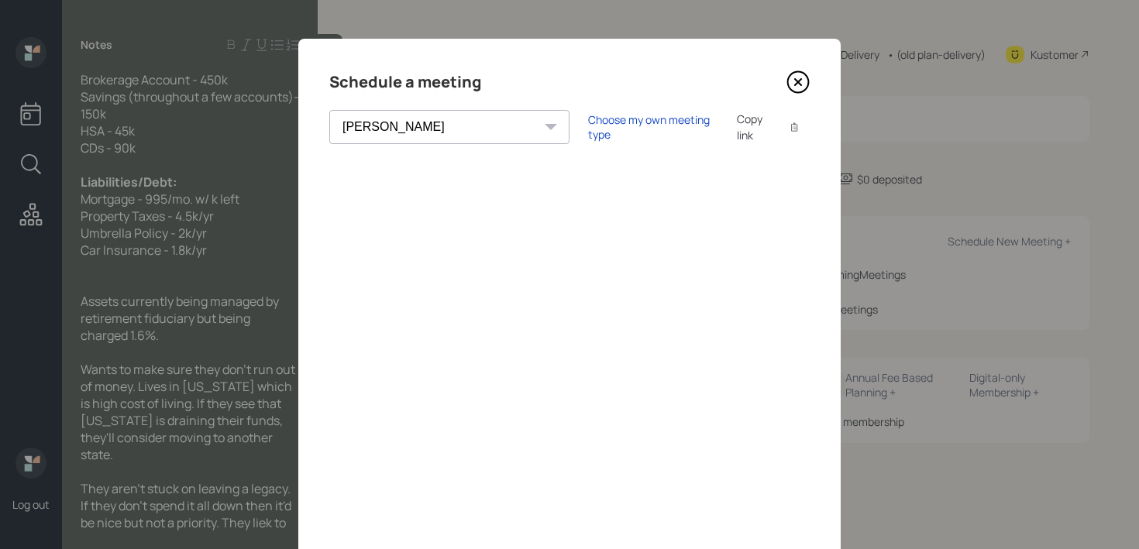
click at [798, 84] on icon at bounding box center [797, 81] width 23 height 23
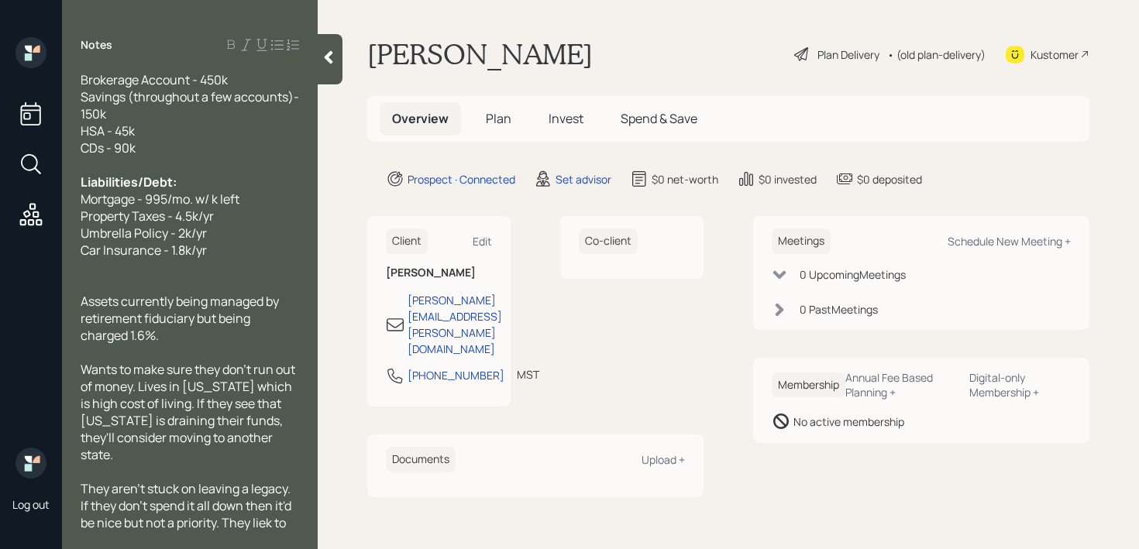
click at [1074, 59] on div "Kustomer" at bounding box center [1054, 54] width 48 height 16
click at [339, 67] on div at bounding box center [330, 59] width 25 height 50
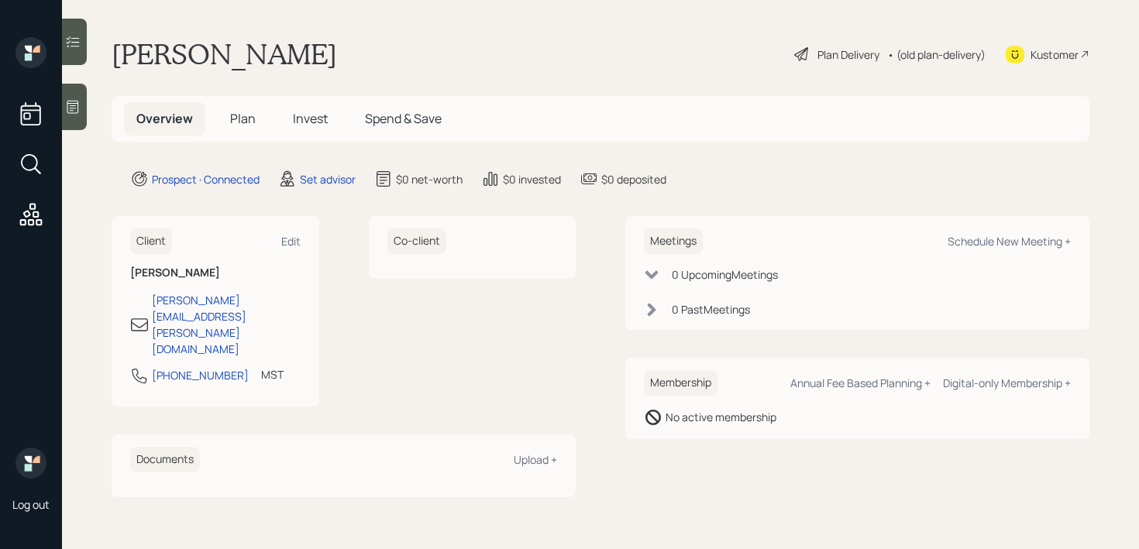
click at [75, 103] on icon at bounding box center [73, 107] width 12 height 13
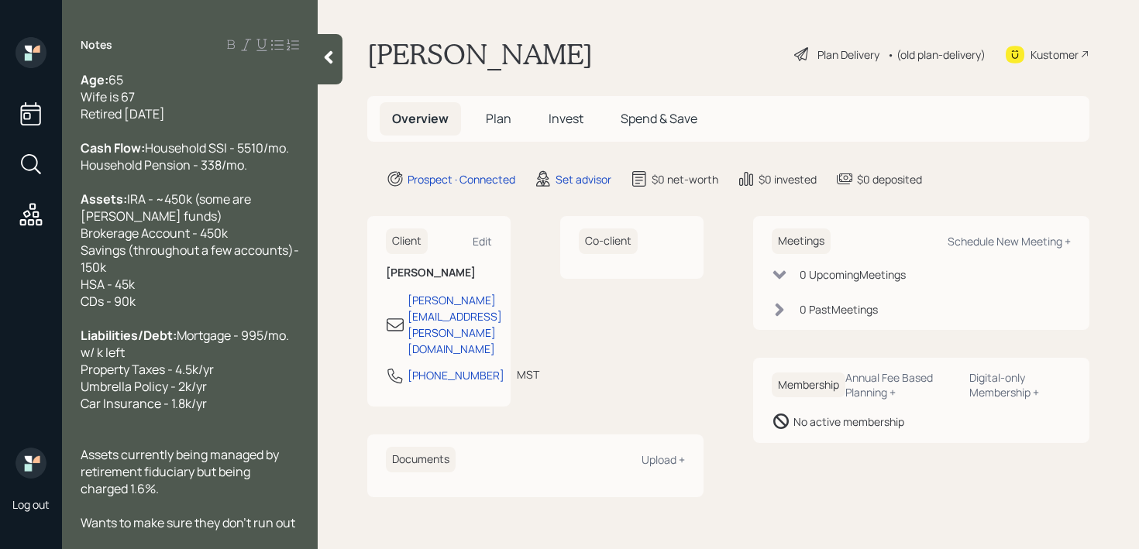
scroll to position [187, 0]
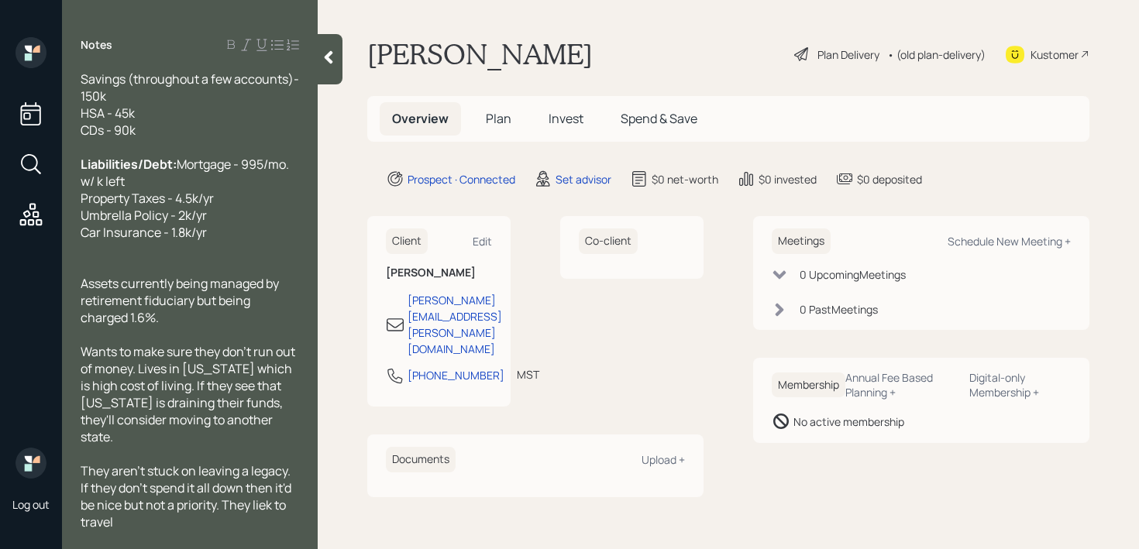
click at [133, 275] on span "Assets currently being managed by retirement fiduciary but being charged 1.6%." at bounding box center [181, 300] width 201 height 51
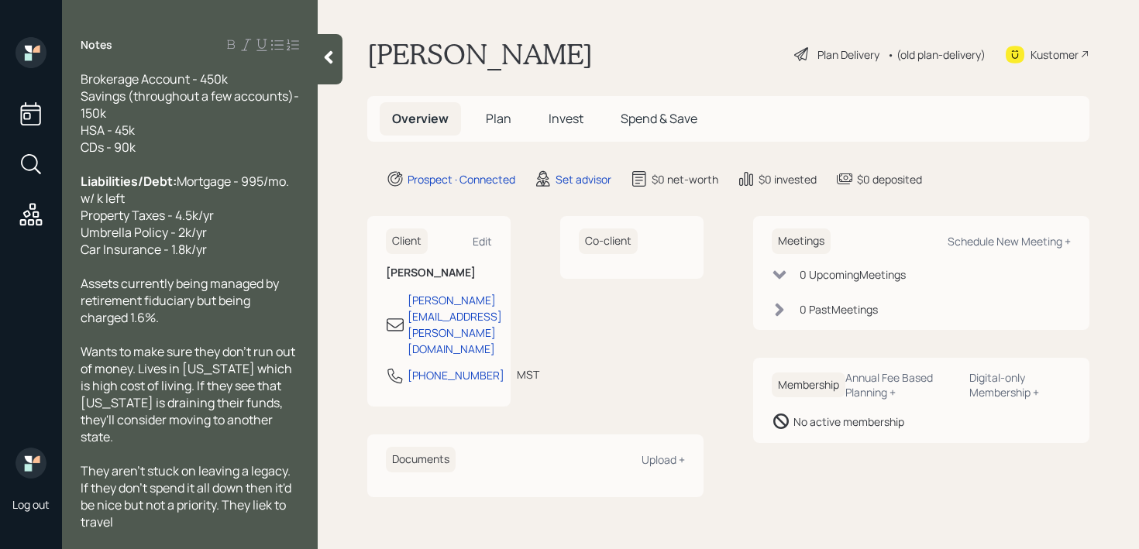
scroll to position [170, 0]
click at [214, 305] on span "Assets currently being managed by retirement fiduciary but being charged 1.6%." at bounding box center [181, 300] width 201 height 51
click at [181, 311] on div "Assets currently being managed by retirement fiduciary and being charged 1.6%." at bounding box center [190, 300] width 218 height 51
click at [226, 504] on span "They aren't stuck on leaving a legacy. If they don't spend it all down then it'…" at bounding box center [187, 496] width 213 height 68
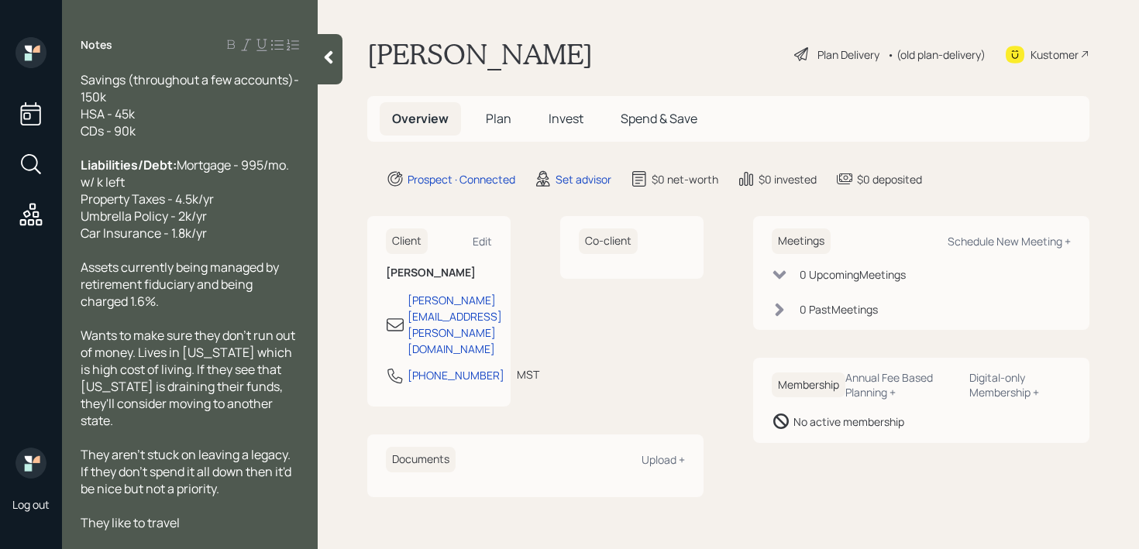
scroll to position [187, 0]
click at [235, 493] on div "They aren't stuck on leaving a legacy. If they don't spend it all down then it'…" at bounding box center [190, 470] width 218 height 51
click at [228, 301] on div "Assets currently being managed by retirement fiduciary and being charged 1.6%." at bounding box center [190, 283] width 218 height 51
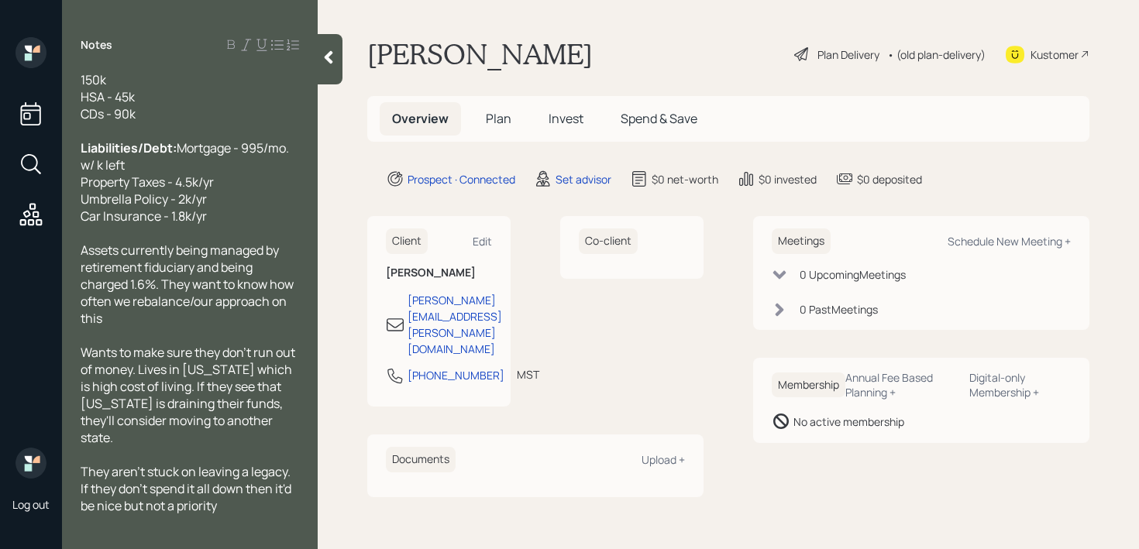
click at [332, 78] on div at bounding box center [330, 59] width 25 height 50
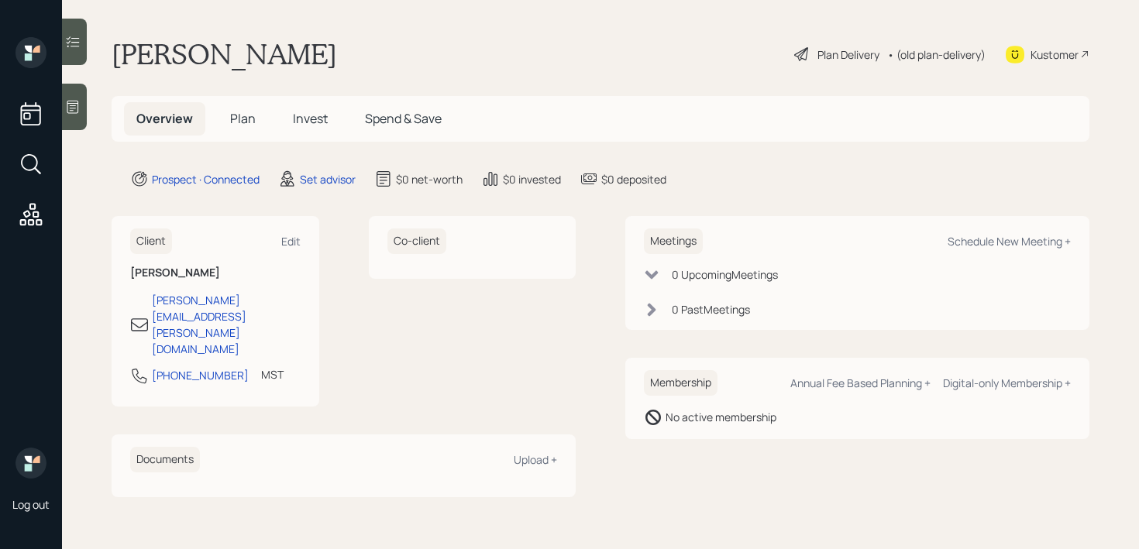
click at [423, 68] on div "Tim Burley Plan Delivery • (old plan-delivery) Kustomer" at bounding box center [601, 54] width 978 height 34
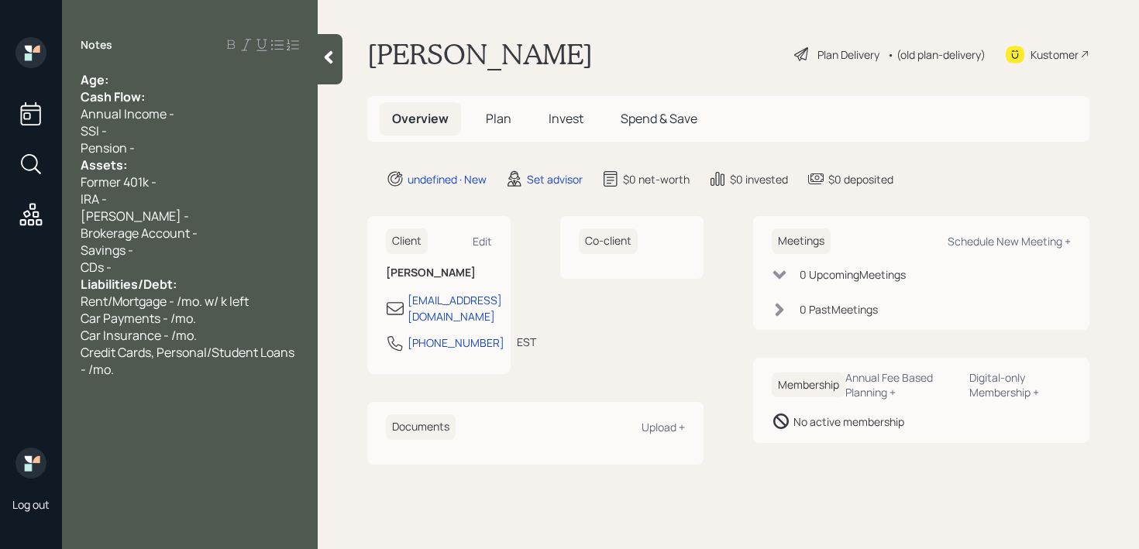
click at [170, 81] on div "Age:" at bounding box center [190, 79] width 218 height 17
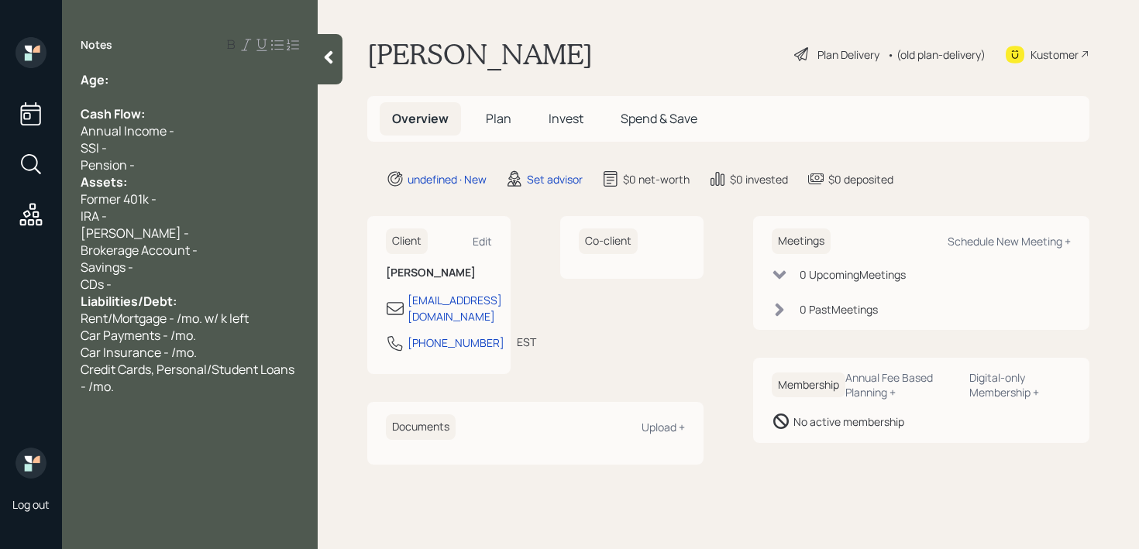
click at [170, 167] on div "Pension -" at bounding box center [190, 164] width 218 height 17
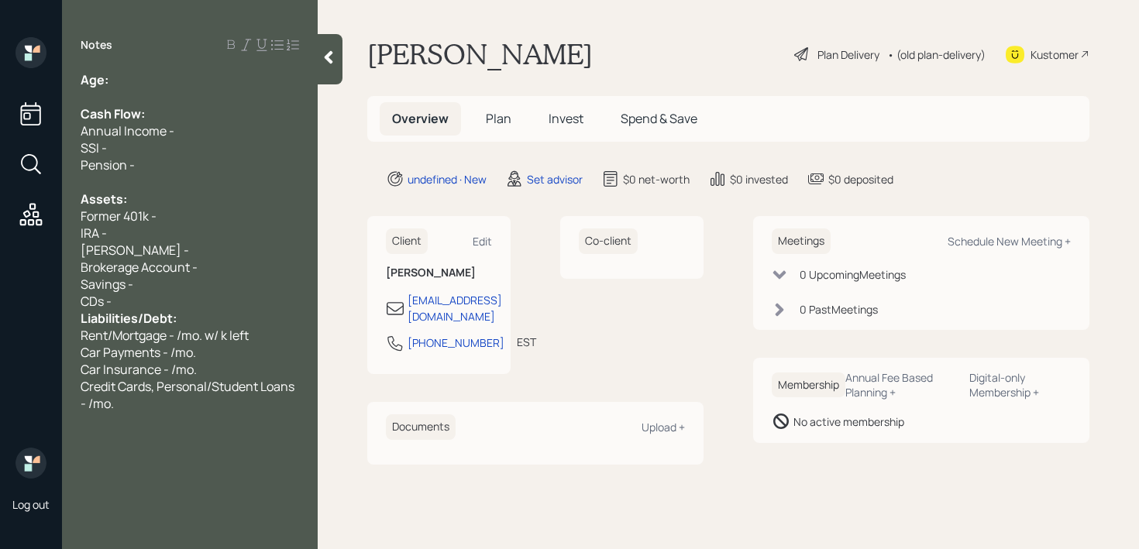
click at [194, 301] on div "CDs -" at bounding box center [190, 301] width 218 height 17
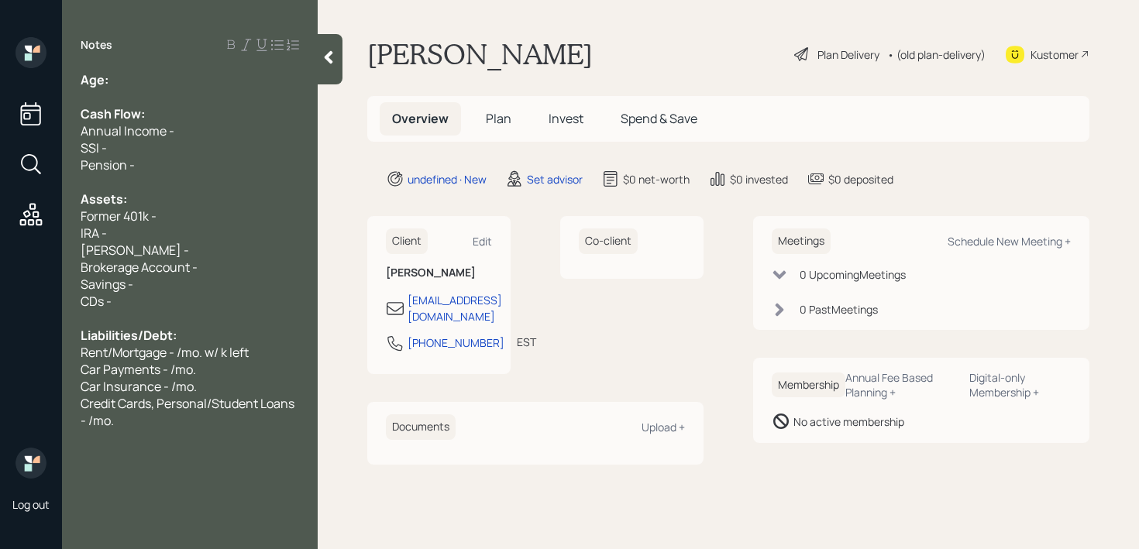
click at [144, 71] on div "Age:" at bounding box center [190, 79] width 218 height 17
click at [212, 369] on div "Car Payments - /mo." at bounding box center [190, 369] width 218 height 17
click at [204, 373] on div "Car Payments - /mo." at bounding box center [190, 369] width 218 height 17
drag, startPoint x: 153, startPoint y: 429, endPoint x: 71, endPoint y: 391, distance: 90.5
click at [71, 391] on div "Notes Age: 85 Cash Flow: Annual Income - SSI - Pension - Assets: Former 401k - …" at bounding box center [190, 283] width 256 height 493
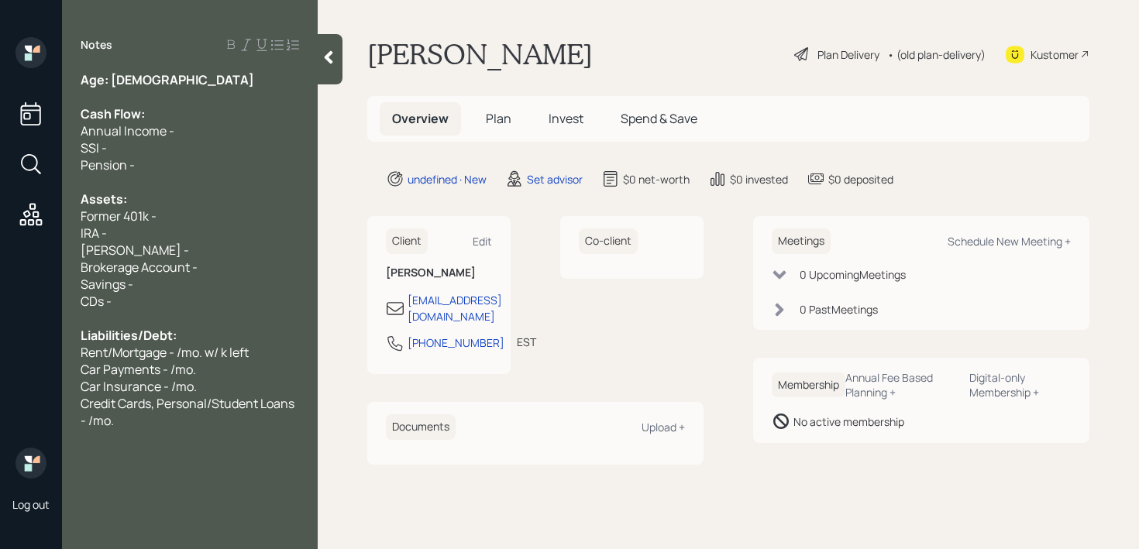
click at [109, 415] on span "Credit Cards, Personal/Student Loans - /mo." at bounding box center [189, 412] width 216 height 34
drag, startPoint x: 115, startPoint y: 418, endPoint x: 66, endPoint y: 401, distance: 52.2
click at [66, 401] on div "Age: 85 Cash Flow: Annual Income - SSI - Pension - Assets: Former 401k - IRA - …" at bounding box center [190, 250] width 256 height 358
click at [214, 232] on div "IRA -" at bounding box center [190, 233] width 218 height 17
click at [152, 98] on div at bounding box center [190, 96] width 218 height 17
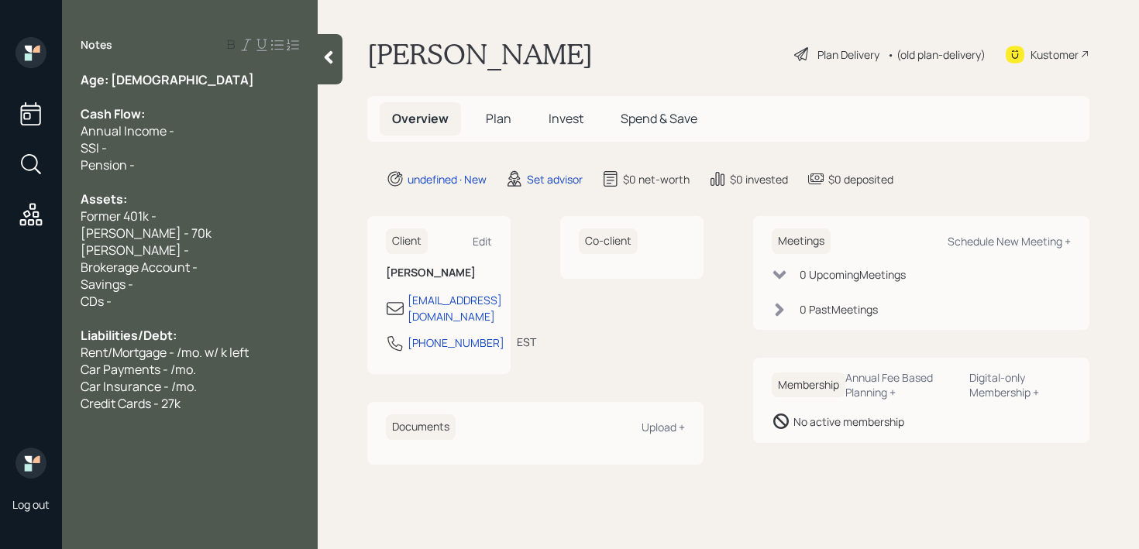
click at [158, 82] on div "Age: 85" at bounding box center [190, 79] width 218 height 17
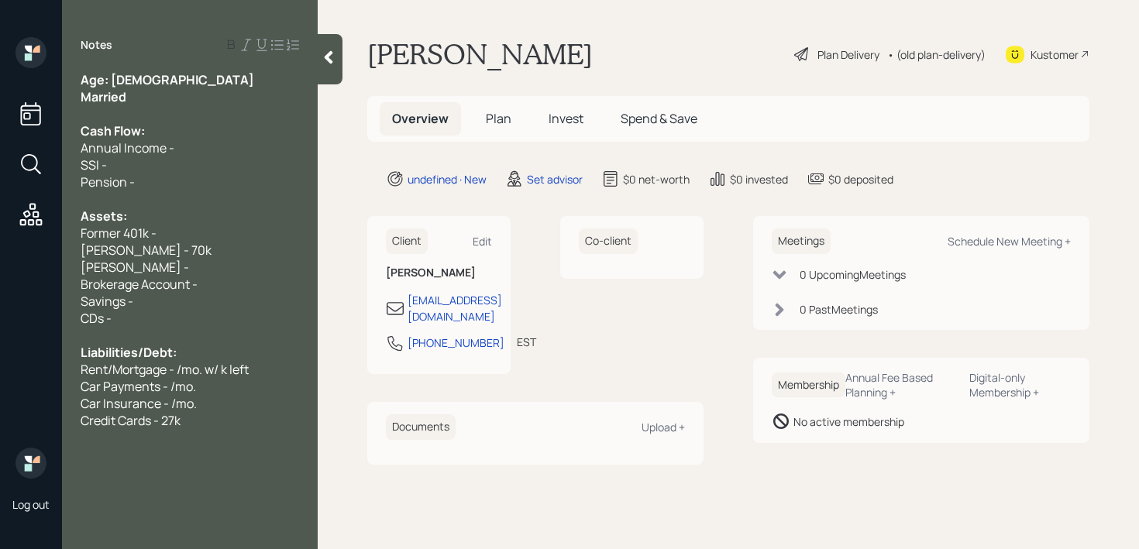
click at [209, 345] on div "Liabilities/Debt:" at bounding box center [190, 352] width 218 height 17
click at [209, 301] on div "Savings -" at bounding box center [190, 301] width 218 height 17
click at [215, 239] on div "Former 401k -" at bounding box center [190, 233] width 218 height 17
click at [215, 232] on div "Former 401k -" at bounding box center [190, 233] width 218 height 17
click at [213, 183] on div "Pension -" at bounding box center [190, 182] width 218 height 17
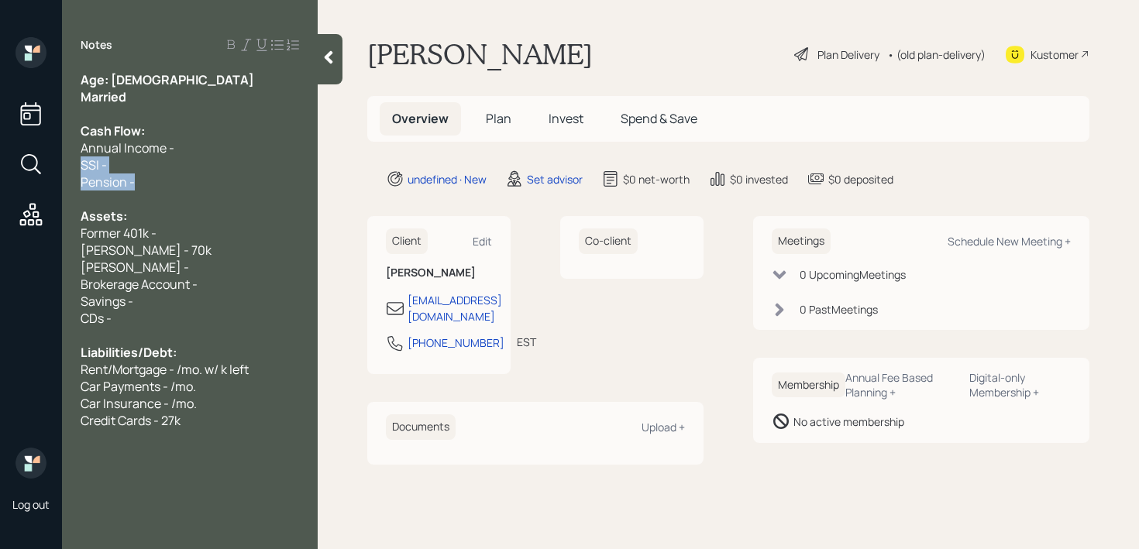
drag, startPoint x: 213, startPoint y: 183, endPoint x: 49, endPoint y: 169, distance: 164.8
click at [49, 169] on div "Log out Notes Age: 87 Married Cash Flow: Annual Income - SSI - Pension - Assets…" at bounding box center [569, 274] width 1139 height 549
click at [165, 170] on div "SSI -" at bounding box center [190, 164] width 218 height 17
click at [155, 77] on div "Age: 87" at bounding box center [190, 79] width 218 height 17
click at [163, 149] on span "Annual Income -" at bounding box center [128, 147] width 94 height 17
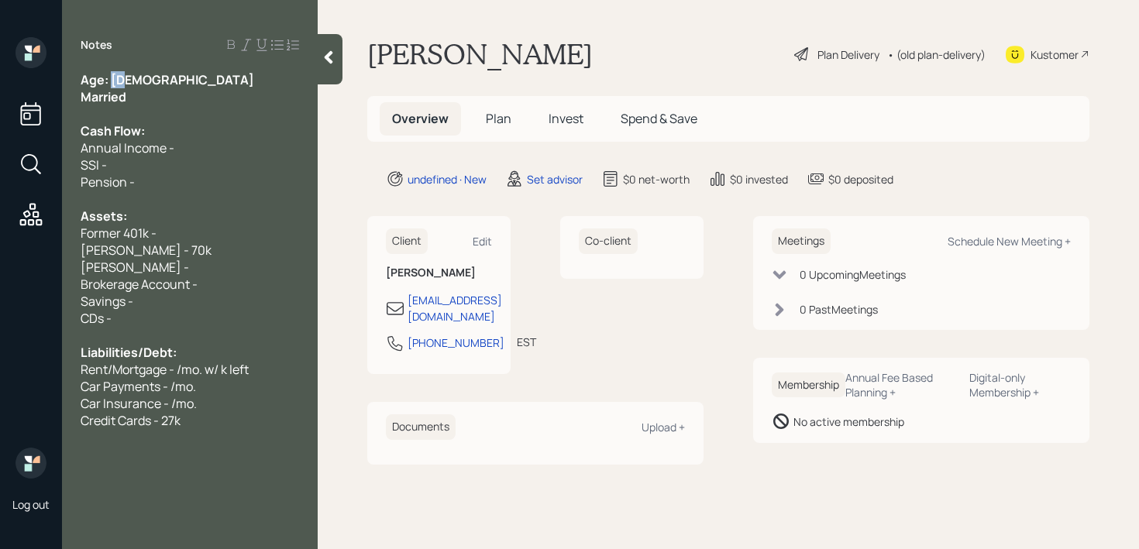
drag, startPoint x: 139, startPoint y: 74, endPoint x: 112, endPoint y: 74, distance: 27.1
click at [112, 74] on div "Age: 85" at bounding box center [190, 79] width 218 height 17
click at [159, 181] on div "Pension -" at bounding box center [190, 182] width 218 height 17
drag, startPoint x: 172, startPoint y: 164, endPoint x: 174, endPoint y: 156, distance: 7.9
click at [172, 164] on div "SSI -" at bounding box center [190, 164] width 218 height 17
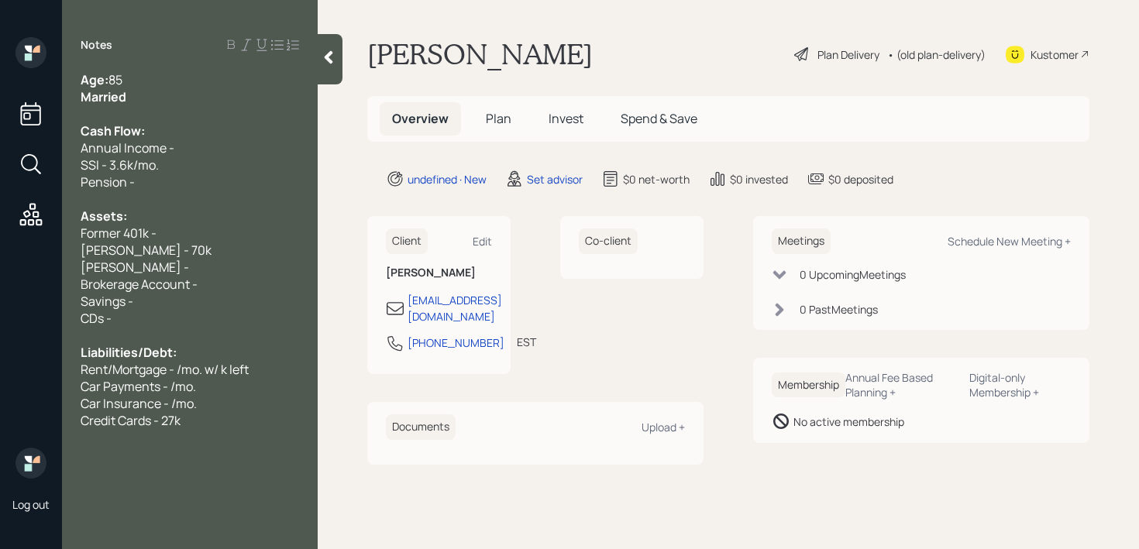
click at [163, 204] on div at bounding box center [190, 199] width 218 height 17
drag, startPoint x: 185, startPoint y: 169, endPoint x: 0, endPoint y: 169, distance: 185.1
click at [0, 169] on div "Log out Notes Age: 85 Married Cash Flow: Annual Income - SSI - 3.6k/mo. Pension…" at bounding box center [569, 274] width 1139 height 549
click at [149, 186] on div "Pension -" at bounding box center [190, 182] width 218 height 17
click at [179, 170] on div "SSI - 3.6k/mo." at bounding box center [190, 164] width 218 height 17
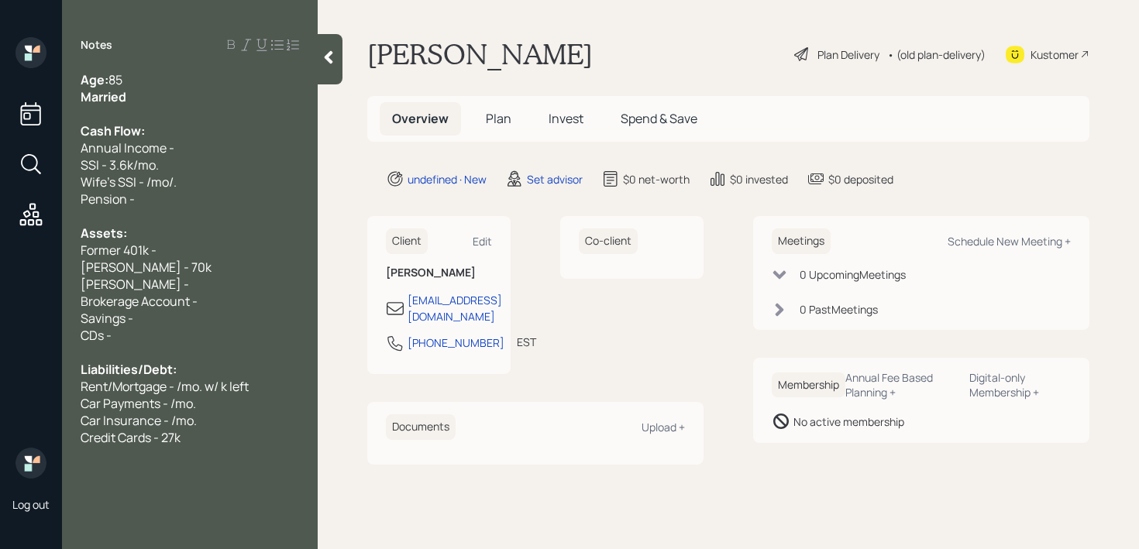
click at [180, 192] on div "Pension -" at bounding box center [190, 199] width 218 height 17
click at [197, 174] on div "Wife's SSI - /mo/." at bounding box center [190, 182] width 218 height 17
click at [90, 163] on span "SSI - 3.6k/mo." at bounding box center [120, 164] width 78 height 17
drag, startPoint x: 188, startPoint y: 177, endPoint x: 0, endPoint y: 174, distance: 188.3
click at [0, 177] on div "Log out Notes Age: 85 Married Cash Flow: Annual Income - Household SSI - 3.6k/m…" at bounding box center [569, 274] width 1139 height 549
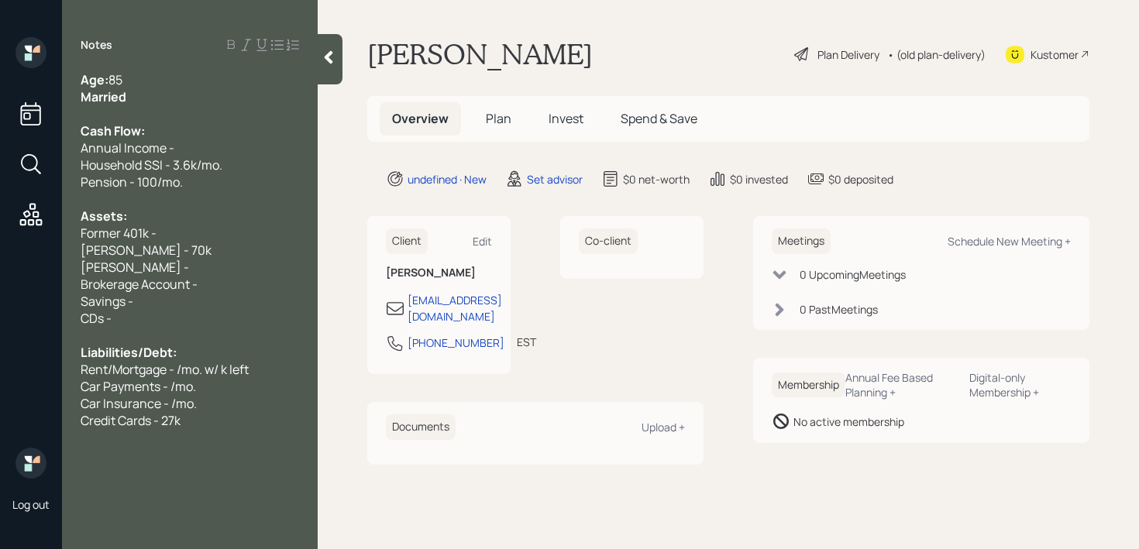
click at [190, 216] on div "Assets:" at bounding box center [190, 216] width 218 height 17
drag, startPoint x: 207, startPoint y: 143, endPoint x: 85, endPoint y: 143, distance: 121.6
click at [100, 143] on div "Annual Income -" at bounding box center [190, 147] width 218 height 17
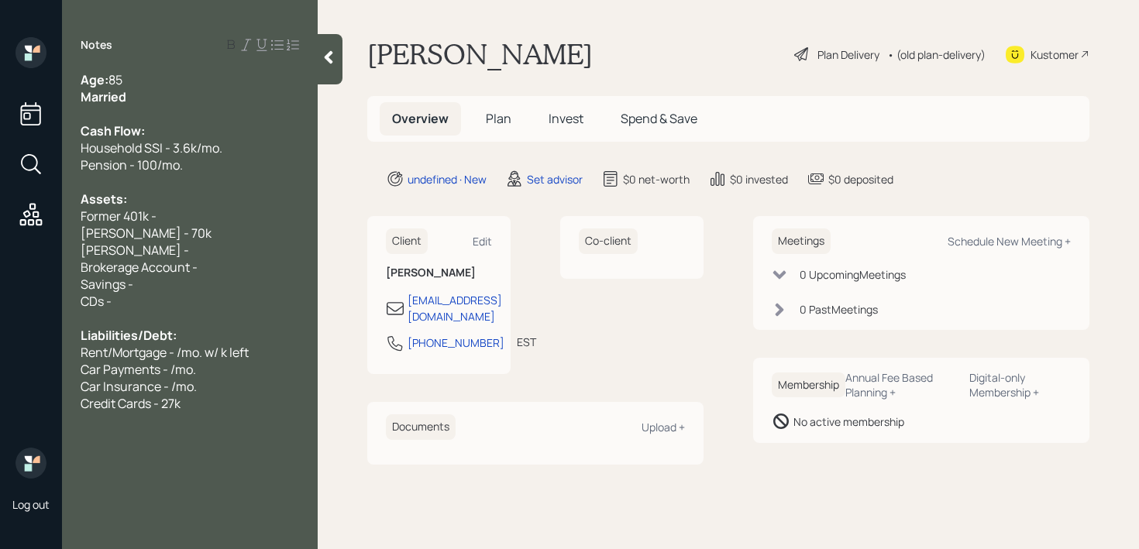
click at [163, 242] on div "Roth IRA -" at bounding box center [190, 250] width 218 height 17
drag, startPoint x: 159, startPoint y: 242, endPoint x: 26, endPoint y: 244, distance: 133.2
click at [26, 244] on div "Log out Notes Age: 85 Married Cash Flow: Household SSI - 3.6k/mo. Pension - 100…" at bounding box center [569, 274] width 1139 height 549
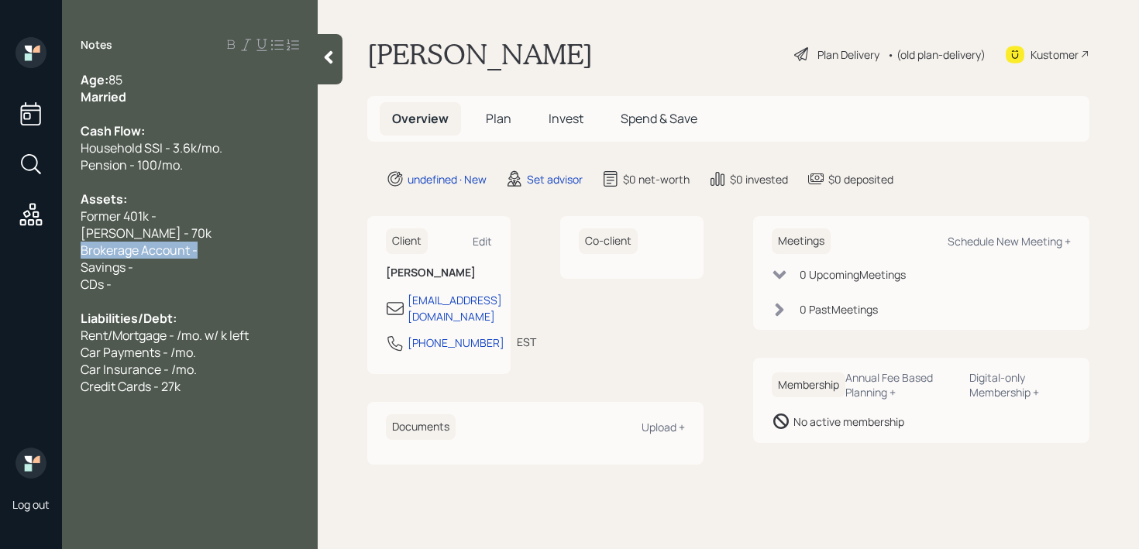
drag, startPoint x: 228, startPoint y: 248, endPoint x: 0, endPoint y: 234, distance: 228.2
click at [0, 234] on div "Log out Notes Age: 85 Married Cash Flow: Household SSI - 3.6k/mo. Pension - 100…" at bounding box center [569, 274] width 1139 height 549
click at [180, 262] on div "Savings -" at bounding box center [190, 267] width 218 height 17
drag, startPoint x: 264, startPoint y: 261, endPoint x: 47, endPoint y: 258, distance: 216.9
click at [47, 258] on div "Log out Notes Age: 85 Married Cash Flow: Household SSI - 3.6k/mo. Pension - 100…" at bounding box center [569, 274] width 1139 height 549
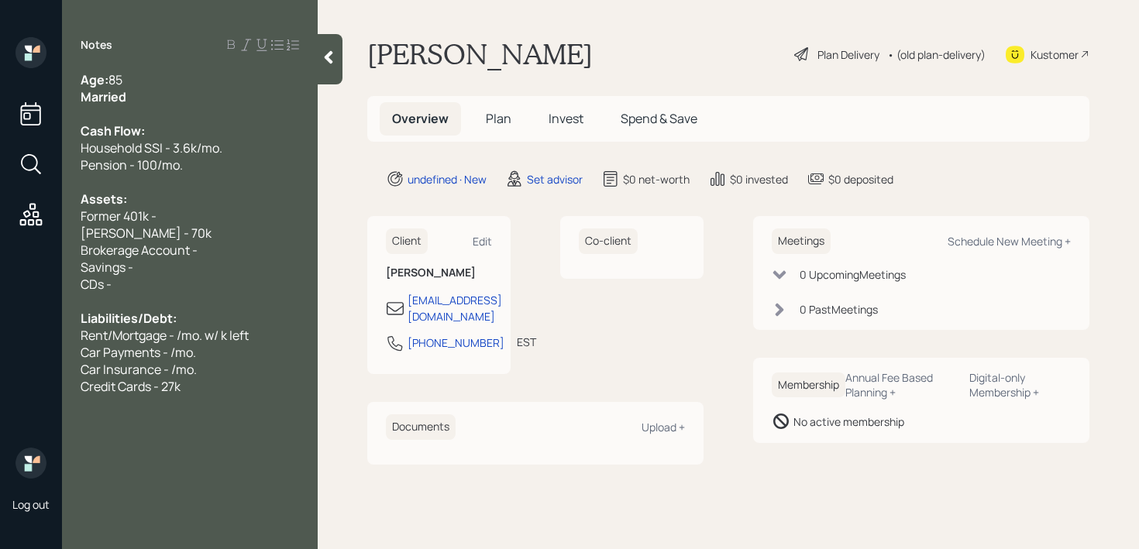
click at [185, 256] on span "Brokerage Account -" at bounding box center [139, 250] width 117 height 17
drag, startPoint x: 236, startPoint y: 237, endPoint x: 18, endPoint y: 237, distance: 218.4
click at [18, 237] on div "Log out Notes Age: 85 Married Cash Flow: Household SSI - 3.6k/mo. Pension - 100…" at bounding box center [569, 274] width 1139 height 549
click at [138, 246] on span "Brokerage Account -" at bounding box center [139, 250] width 117 height 17
drag, startPoint x: 211, startPoint y: 248, endPoint x: 29, endPoint y: 248, distance: 181.3
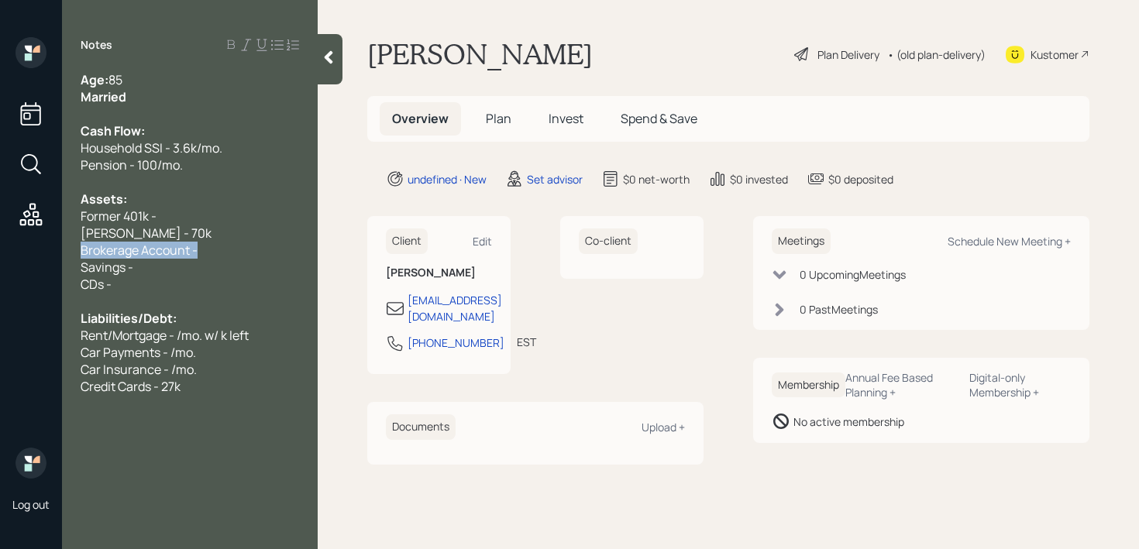
click at [29, 248] on div "Log out Notes Age: 85 Married Cash Flow: Household SSI - 3.6k/mo. Pension - 100…" at bounding box center [569, 274] width 1139 height 549
drag, startPoint x: 153, startPoint y: 246, endPoint x: 0, endPoint y: 239, distance: 152.7
click at [0, 246] on div "Log out Notes Age: 85 Married Cash Flow: Household SSI - 3.6k/mo. Pension - 100…" at bounding box center [569, 274] width 1139 height 549
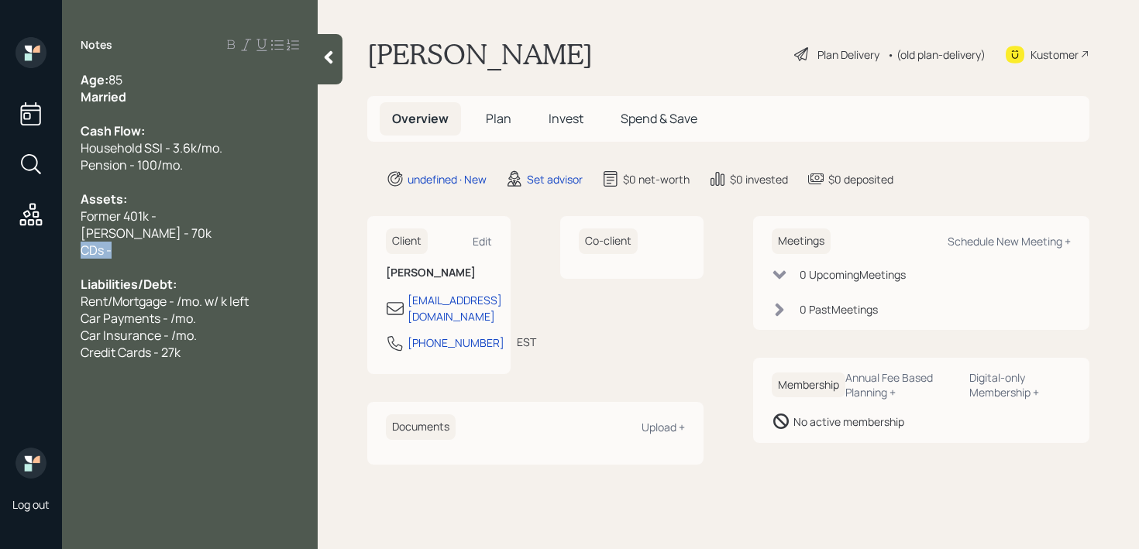
drag, startPoint x: 139, startPoint y: 249, endPoint x: 0, endPoint y: 239, distance: 139.8
click at [0, 248] on div "Log out Notes Age: 85 Married Cash Flow: Household SSI - 3.6k/mo. Pension - 100…" at bounding box center [569, 274] width 1139 height 549
drag, startPoint x: 55, startPoint y: 213, endPoint x: 0, endPoint y: 213, distance: 55.0
click at [0, 213] on div "Log out Notes Age: 85 Married Cash Flow: Household SSI - 3.6k/mo. Pension - 100…" at bounding box center [569, 274] width 1139 height 549
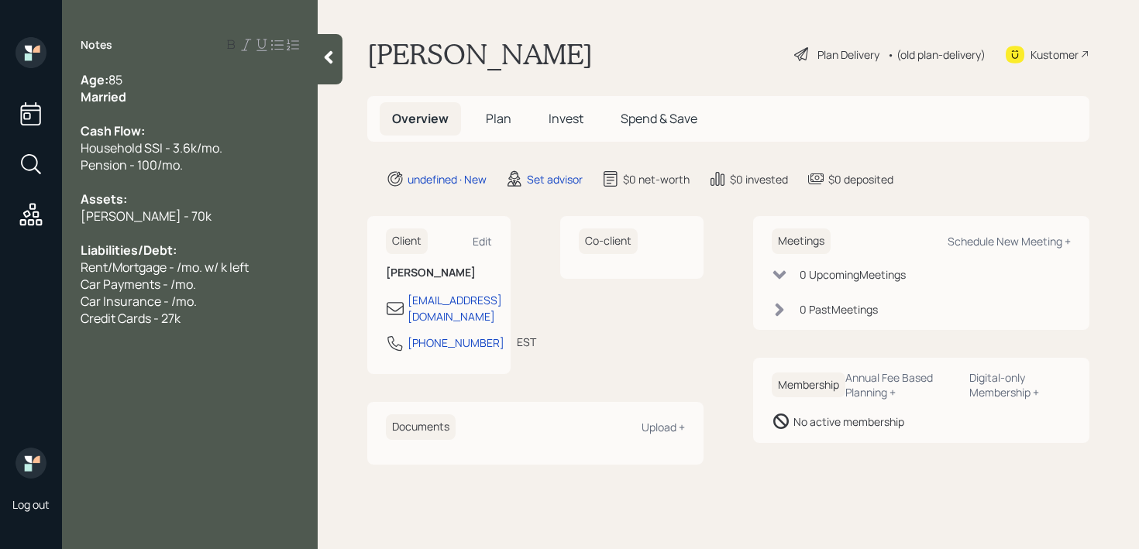
click at [172, 233] on div at bounding box center [190, 233] width 218 height 17
click at [155, 220] on span "Merrill IRA - 70k" at bounding box center [146, 216] width 131 height 17
click at [201, 218] on div "Merrill IRA - 70k" at bounding box center [190, 216] width 218 height 17
click at [206, 255] on div "Liabilities/Debt:" at bounding box center [190, 250] width 218 height 17
click at [114, 274] on span "Rent/Mortgage - /mo. w/ k left" at bounding box center [165, 267] width 168 height 17
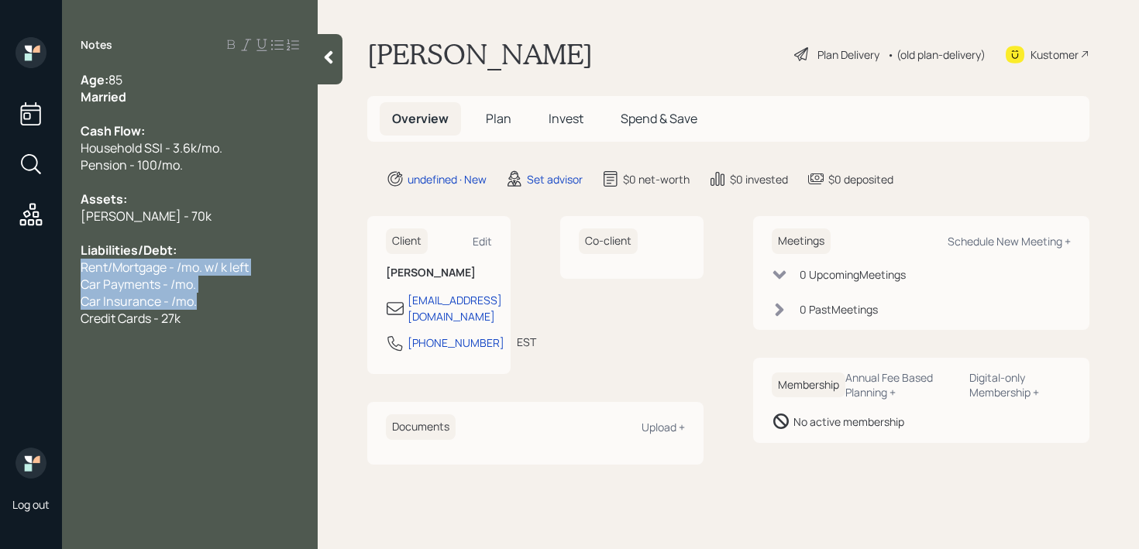
drag, startPoint x: 198, startPoint y: 299, endPoint x: 71, endPoint y: 269, distance: 129.8
click at [71, 269] on div "Age: 85 Married Cash Flow: Household SSI - 3.6k/mo. Pension - 100/mo. Assets: M…" at bounding box center [190, 199] width 256 height 256
drag, startPoint x: 248, startPoint y: 273, endPoint x: 0, endPoint y: 272, distance: 247.9
click at [0, 273] on div "Log out Notes Age: 85 Married Cash Flow: Household SSI - 3.6k/mo. Pension - 100…" at bounding box center [569, 274] width 1139 height 549
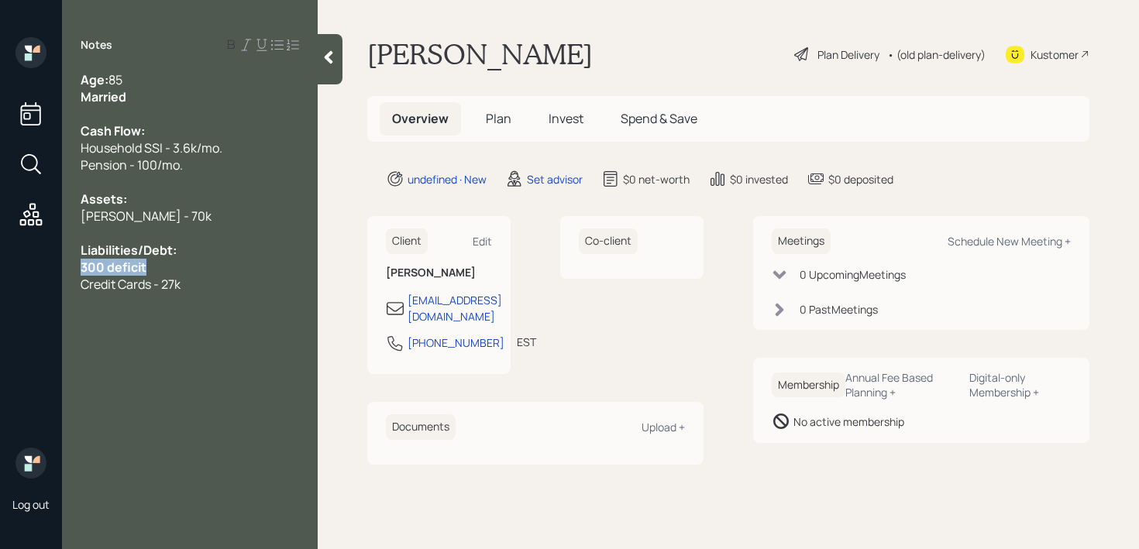
drag, startPoint x: 161, startPoint y: 263, endPoint x: 0, endPoint y: 262, distance: 161.1
click at [0, 262] on div "Log out Notes Age: 85 Married Cash Flow: Household SSI - 3.6k/mo. Pension - 100…" at bounding box center [569, 274] width 1139 height 549
click at [95, 263] on span "300 deficit" at bounding box center [114, 267] width 66 height 17
click at [82, 263] on span "300 deficit" at bounding box center [114, 267] width 66 height 17
drag, startPoint x: 156, startPoint y: 262, endPoint x: 8, endPoint y: 262, distance: 147.9
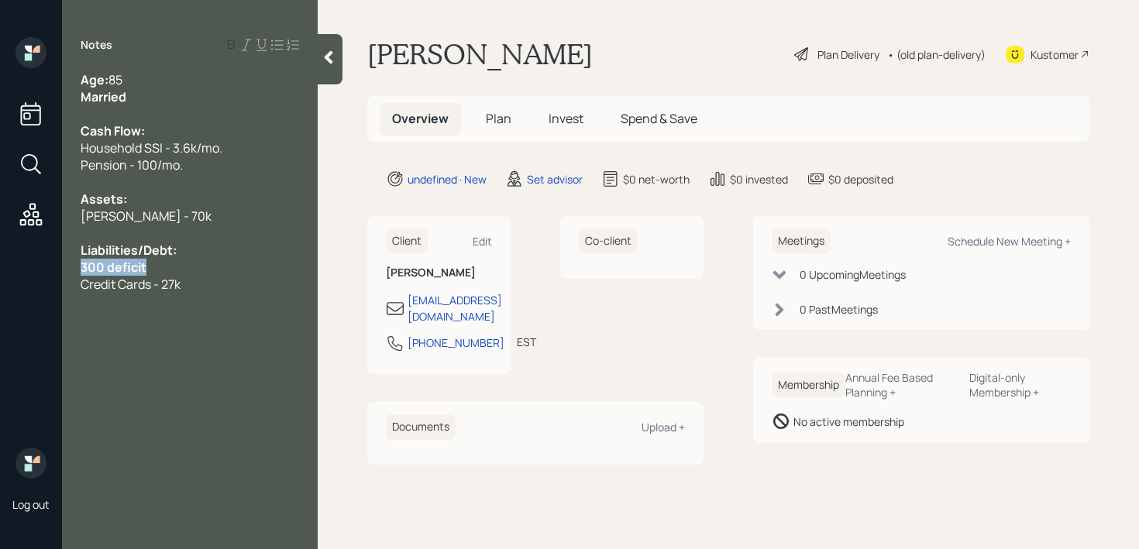
click at [8, 262] on div "Log out Notes Age: 85 Married Cash Flow: Household SSI - 3.6k/mo. Pension - 100…" at bounding box center [569, 274] width 1139 height 549
click at [135, 269] on span "300 deficit" at bounding box center [111, 267] width 61 height 17
click at [174, 269] on div "300 deficit" at bounding box center [190, 267] width 218 height 17
click at [187, 280] on div "Credit Cards - 27k" at bounding box center [190, 284] width 218 height 17
click at [250, 280] on div "Credit Cards - 27k" at bounding box center [190, 284] width 218 height 17
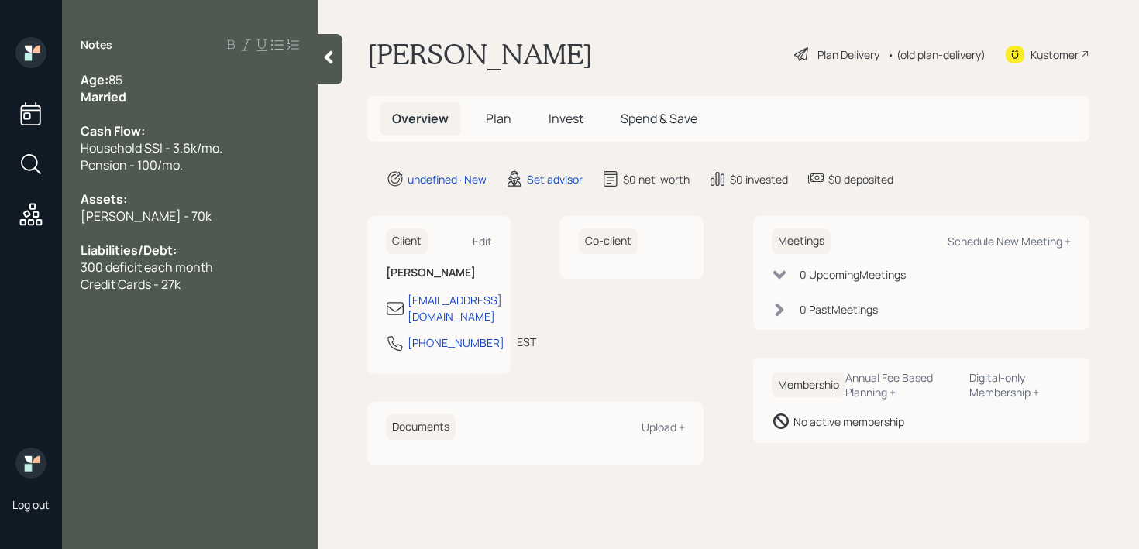
click at [94, 266] on span "300 deficit each month" at bounding box center [147, 267] width 132 height 17
click at [170, 266] on span "~300 deficit each month" at bounding box center [151, 267] width 141 height 17
click at [301, 273] on div "Age: 85 Married Cash Flow: Household SSI - 3.6k/mo. Pension - 100/mo. Assets: M…" at bounding box center [190, 182] width 256 height 222
click at [246, 271] on div "~300 deficit each month" at bounding box center [190, 267] width 218 height 17
click at [225, 174] on div at bounding box center [190, 182] width 218 height 17
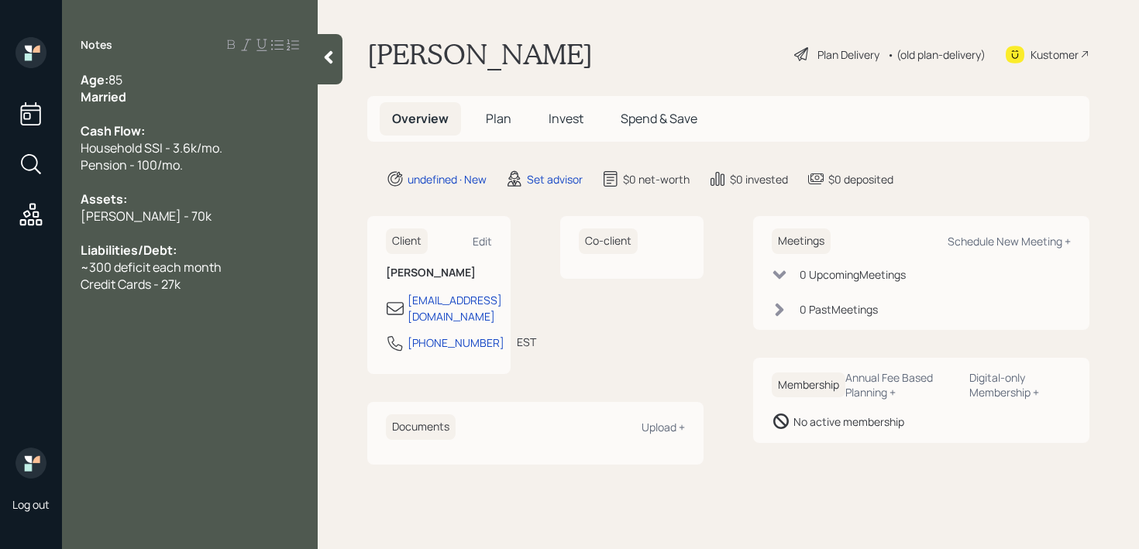
click at [225, 163] on div "Pension - 100/mo." at bounding box center [190, 164] width 218 height 17
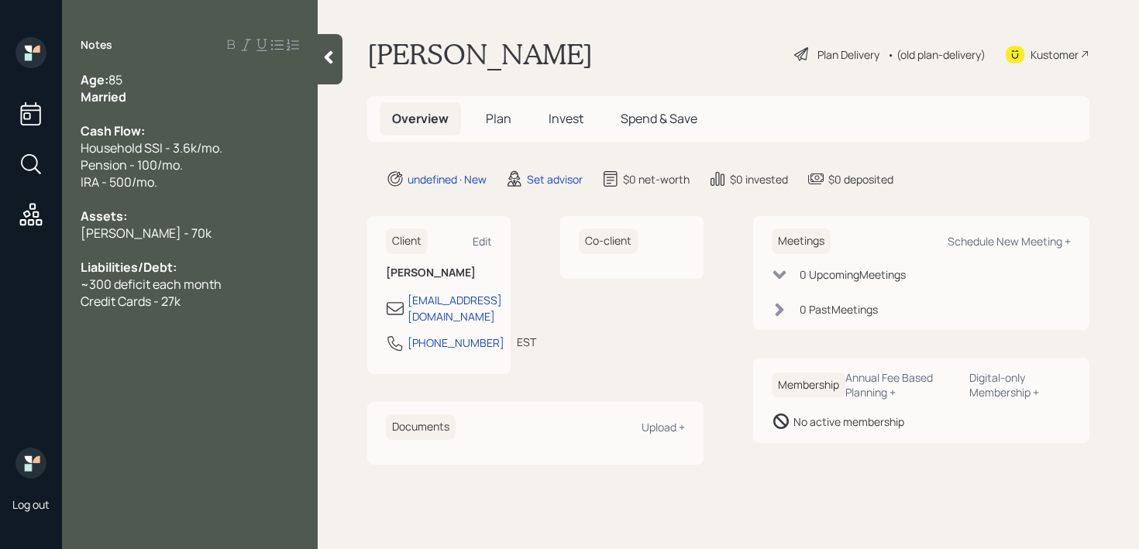
click at [255, 167] on div "Pension - 100/mo." at bounding box center [190, 164] width 218 height 17
click at [235, 249] on div at bounding box center [190, 250] width 218 height 17
click at [235, 231] on div "Merrill IRA - 70k" at bounding box center [190, 233] width 218 height 17
click at [232, 220] on div "Assets:" at bounding box center [190, 216] width 218 height 17
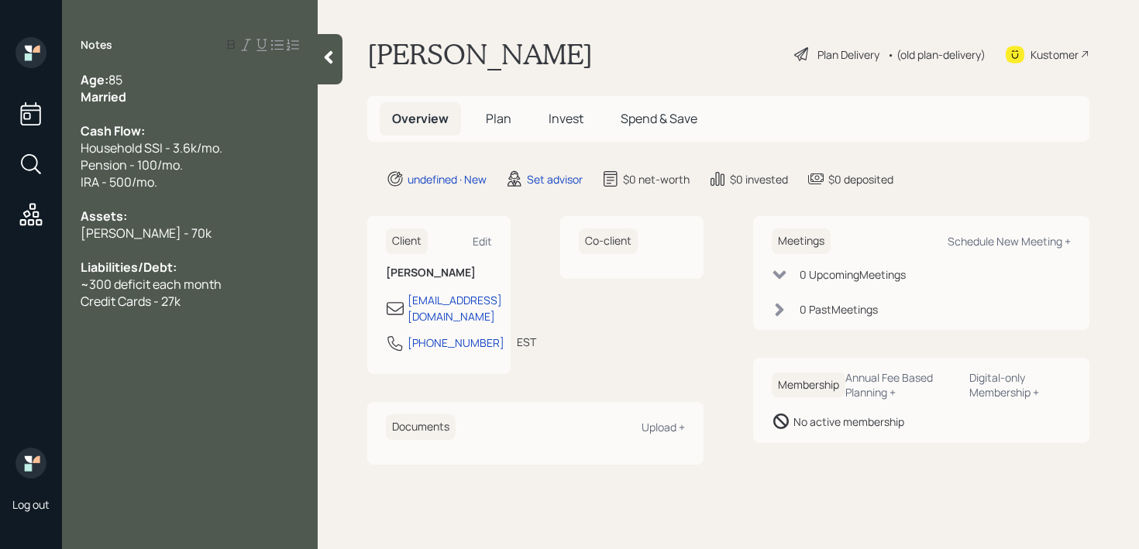
click at [232, 171] on div "Pension - 100/mo." at bounding box center [190, 164] width 218 height 17
click at [225, 174] on div "IRA - 500/mo." at bounding box center [190, 182] width 218 height 17
click at [225, 171] on div "Pension - 100/mo." at bounding box center [190, 164] width 218 height 17
click at [233, 160] on div "Pension - 100/mo." at bounding box center [190, 164] width 218 height 17
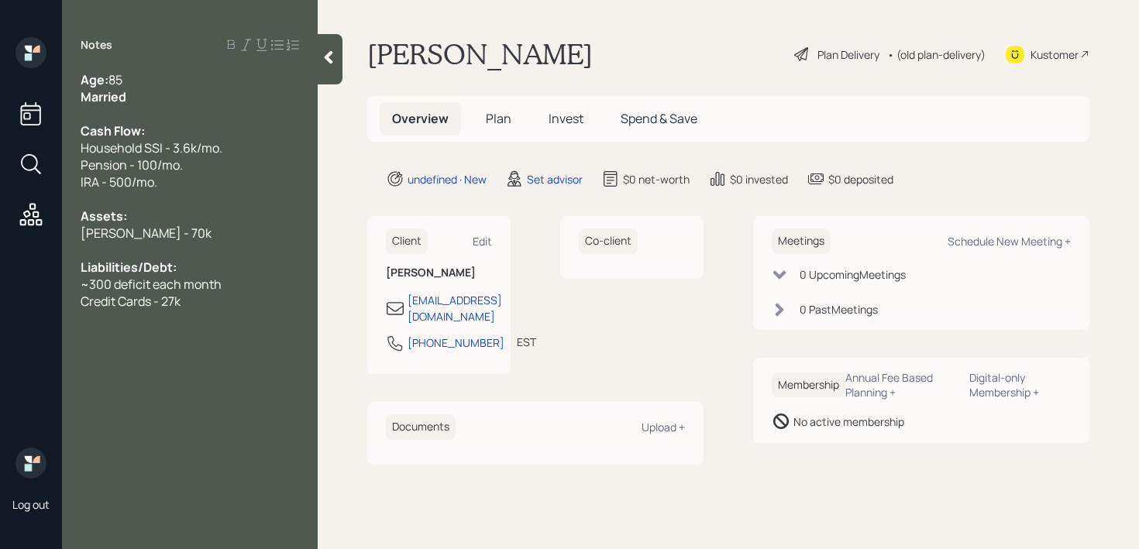
click at [242, 144] on div "Household SSI - 3.6k/mo." at bounding box center [190, 147] width 218 height 17
click at [208, 222] on div "Assets:" at bounding box center [190, 216] width 218 height 17
click at [208, 232] on div "Merrill IRA - 70k" at bounding box center [190, 233] width 218 height 17
click at [329, 78] on div at bounding box center [330, 59] width 25 height 50
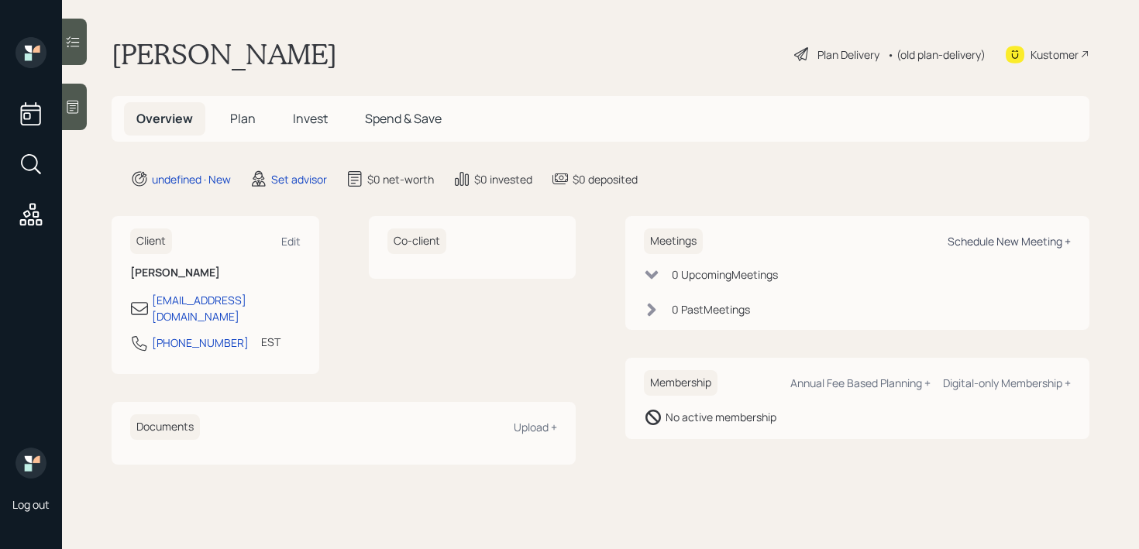
click at [1036, 247] on div "Schedule New Meeting +" at bounding box center [1008, 241] width 123 height 15
select select "round-robin"
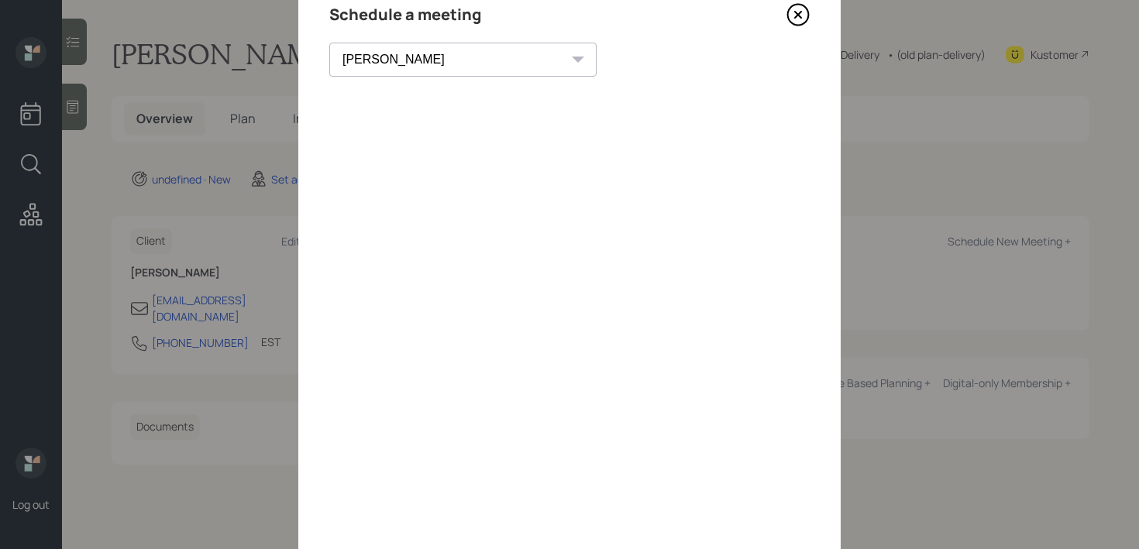
scroll to position [5, 0]
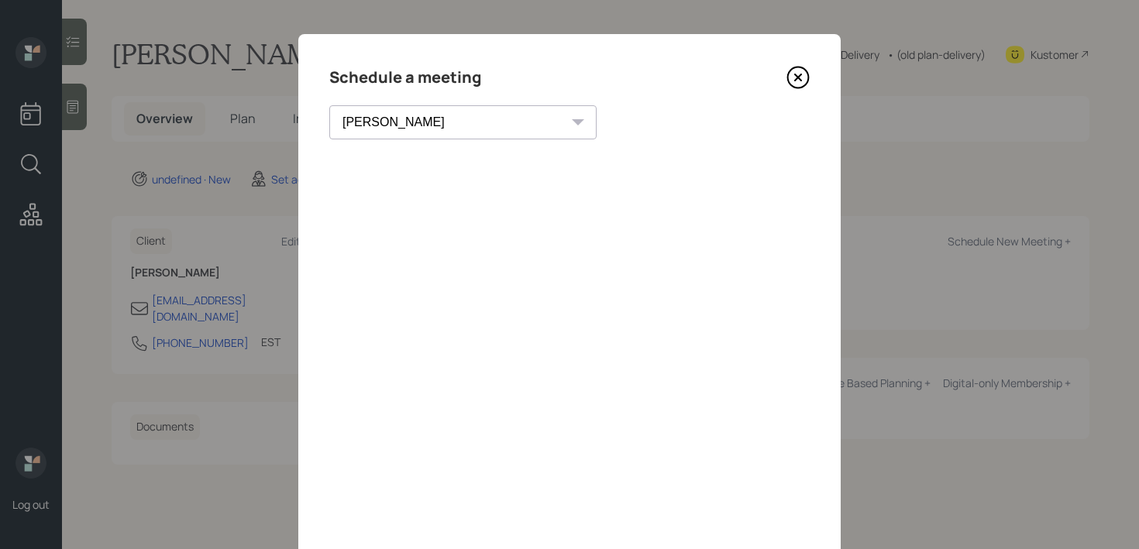
click at [796, 73] on icon at bounding box center [797, 77] width 23 height 23
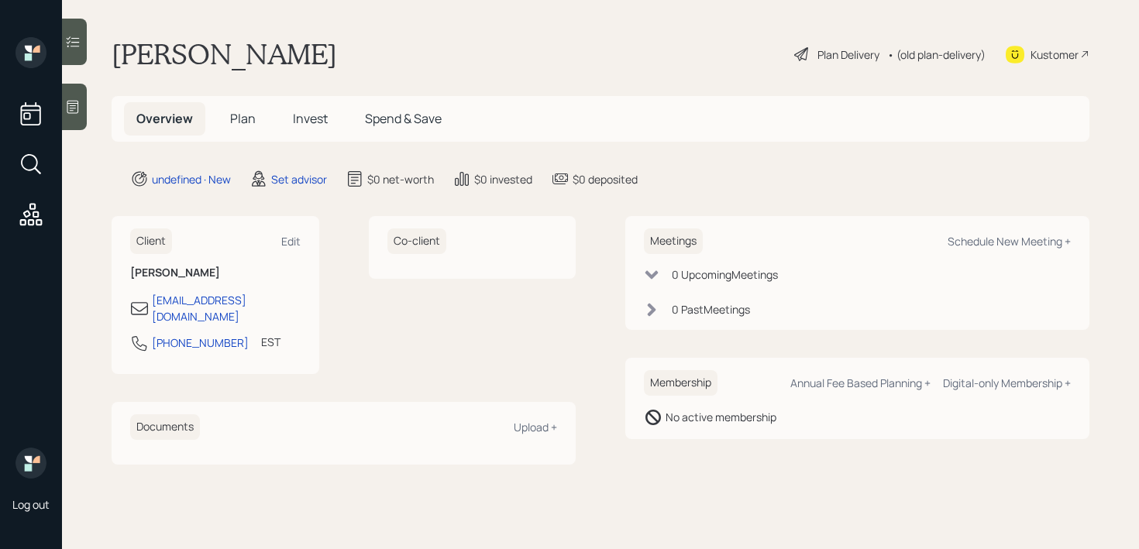
click at [76, 98] on div at bounding box center [74, 107] width 25 height 46
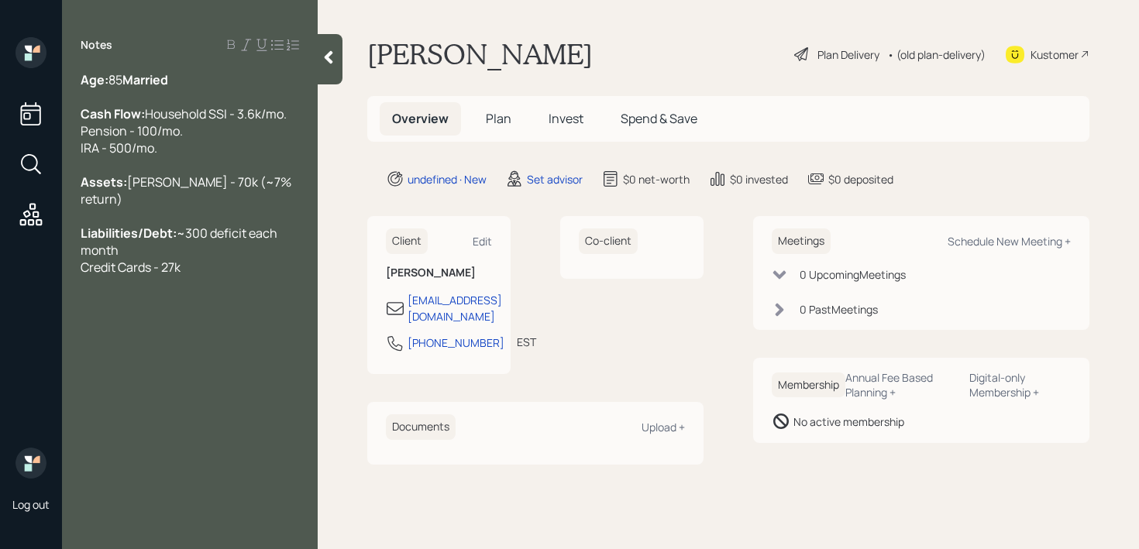
click at [149, 77] on div "Age: 85 Married" at bounding box center [190, 79] width 218 height 17
click at [1064, 53] on div "Kustomer" at bounding box center [1054, 54] width 48 height 16
click at [218, 276] on span "~300 deficit each month Credit Cards - 27k" at bounding box center [180, 250] width 199 height 51
drag, startPoint x: 219, startPoint y: 294, endPoint x: 36, endPoint y: 293, distance: 183.6
click at [35, 293] on div "Log out Notes Age: 85 Married Cash Flow: Household SSI - 3.6k/mo. Pension - 100…" at bounding box center [569, 274] width 1139 height 549
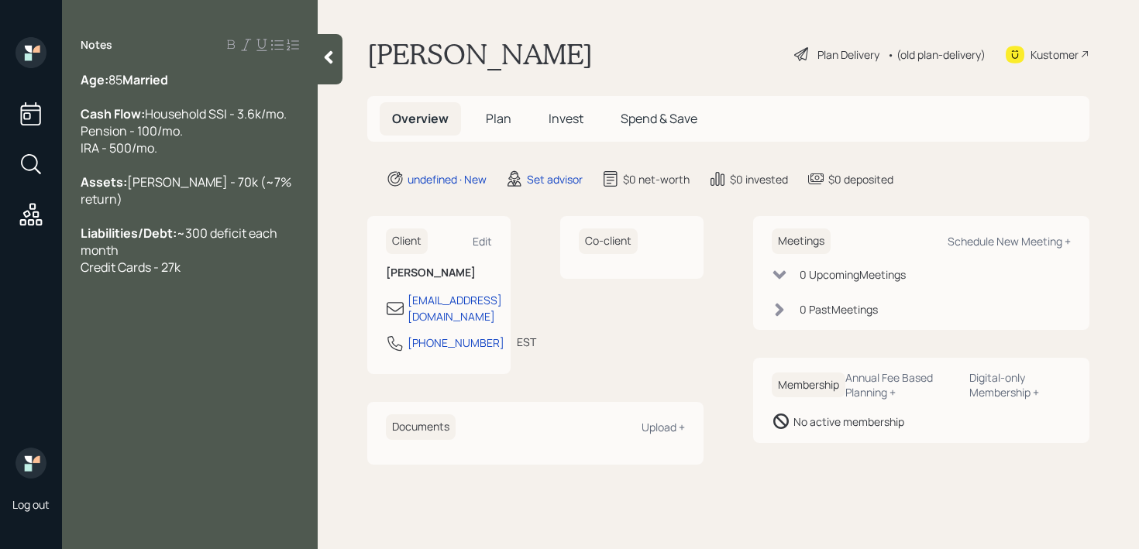
click at [204, 276] on div "Liabilities/Debt: ~300 deficit each month Credit Cards - 27k" at bounding box center [190, 250] width 218 height 51
drag, startPoint x: 215, startPoint y: 298, endPoint x: 0, endPoint y: 298, distance: 215.3
click at [0, 298] on div "Log out Notes Age: 85 Married Cash Flow: Household SSI - 3.6k/mo. Pension - 100…" at bounding box center [569, 274] width 1139 height 549
click at [221, 276] on div "Liabilities/Debt: ~300 deficit each month Credit Cards - 27k" at bounding box center [190, 250] width 218 height 51
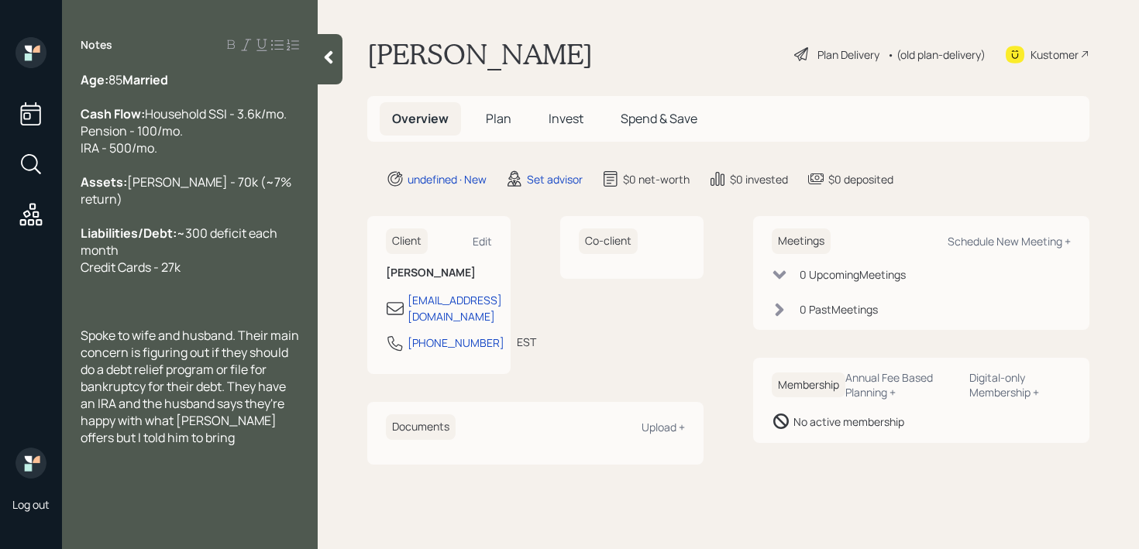
click at [249, 446] on span "Spoke to wife and husband. Their main concern is figuring out if they should do…" at bounding box center [191, 386] width 221 height 119
click at [187, 446] on span "Spoke to wife and husband. Their main concern is figuring out if they should do…" at bounding box center [191, 386] width 221 height 119
click at [208, 446] on div "Spoke to wife and husband. Their main concern is figuring out if they should do…" at bounding box center [190, 386] width 218 height 119
click at [214, 446] on div "Spoke to wife and husband. Their main concern is figuring out if they should do…" at bounding box center [190, 386] width 218 height 119
click at [158, 360] on span "Spoke to wife and husband. Their main concern is figuring out if they should do…" at bounding box center [191, 386] width 221 height 119
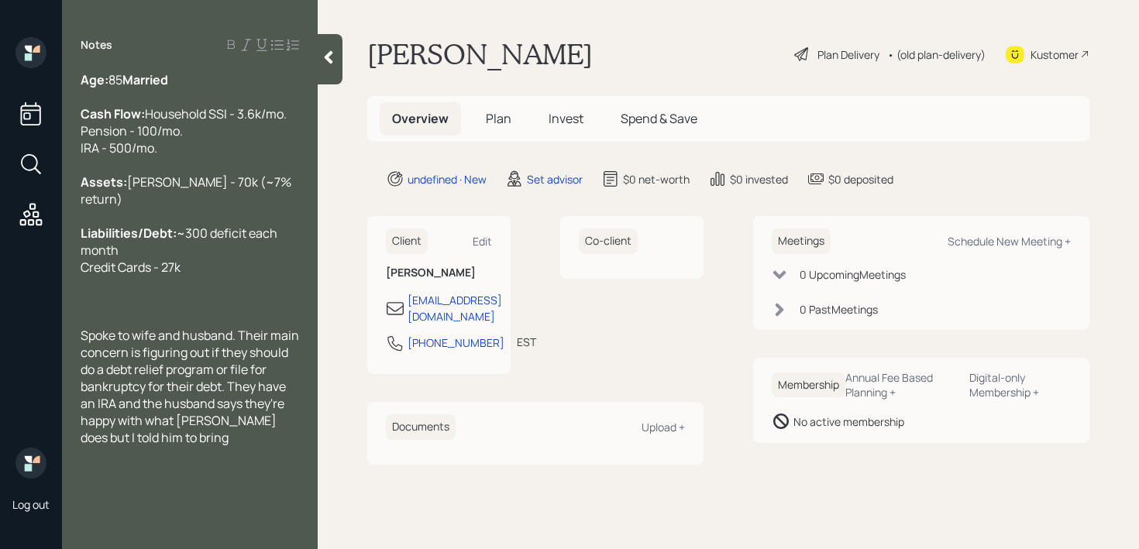
click at [157, 327] on div at bounding box center [190, 318] width 218 height 17
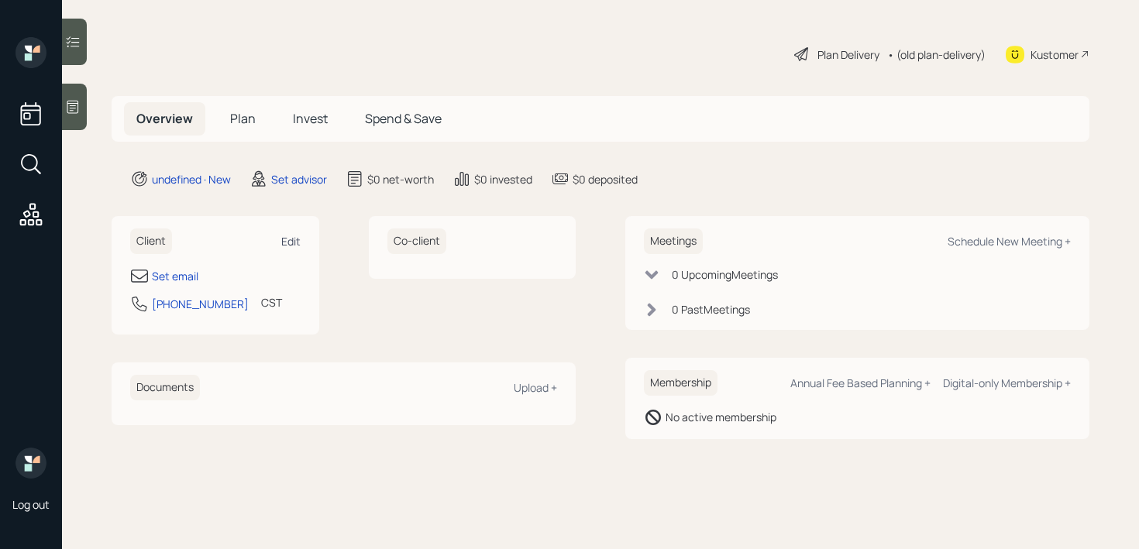
click at [283, 240] on div "Edit" at bounding box center [290, 241] width 19 height 15
select select "America/Chicago"
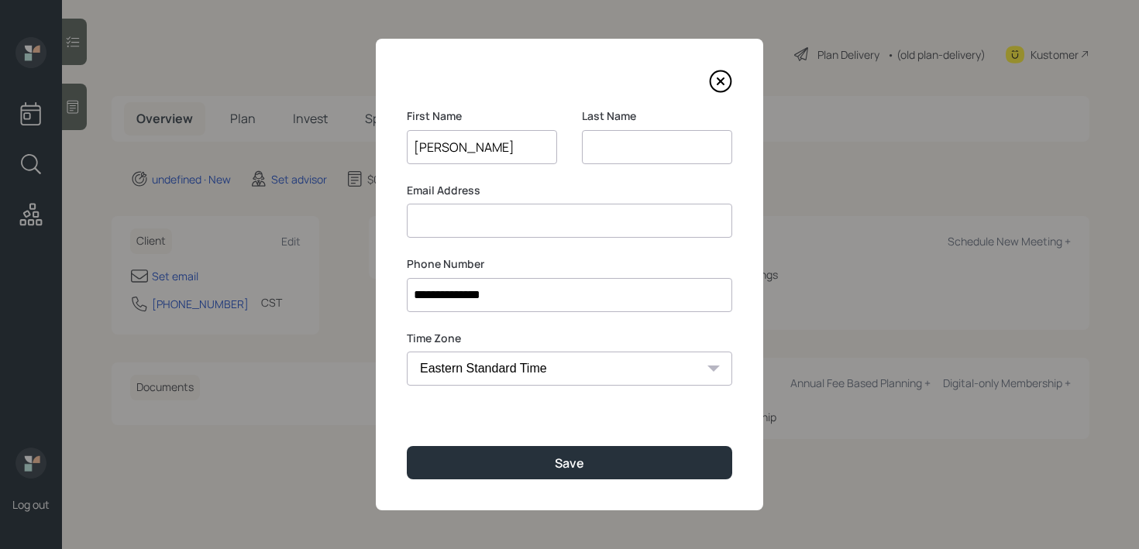
click at [419, 146] on input "azucena" at bounding box center [482, 147] width 150 height 34
type input "Azucena"
click at [500, 165] on div "First Name Azucena" at bounding box center [482, 145] width 150 height 74
click at [498, 159] on input "Azucena" at bounding box center [482, 147] width 150 height 34
click at [496, 235] on input at bounding box center [569, 221] width 325 height 34
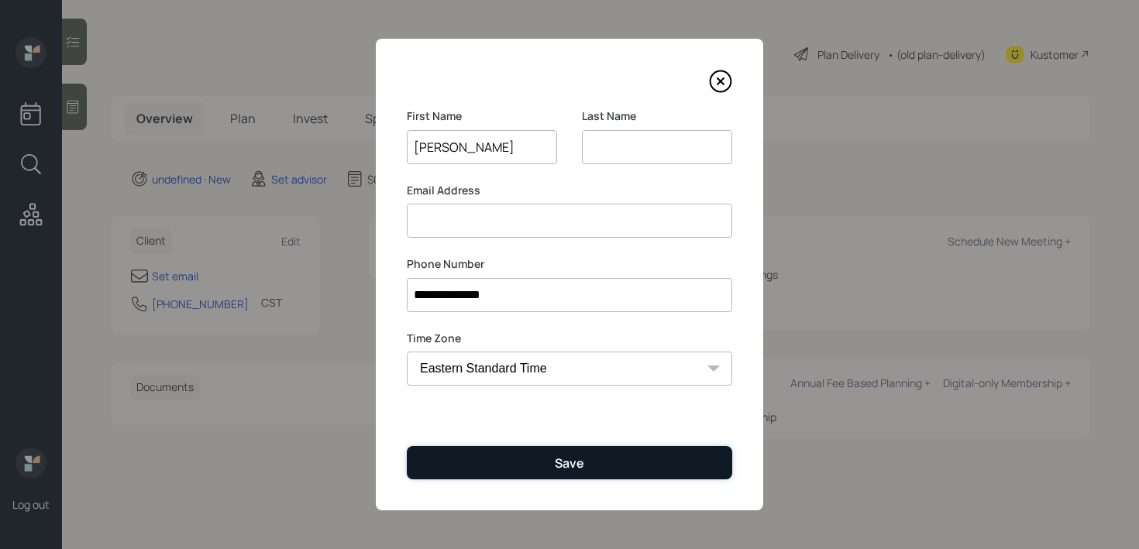
click at [552, 460] on button "Save" at bounding box center [569, 462] width 325 height 33
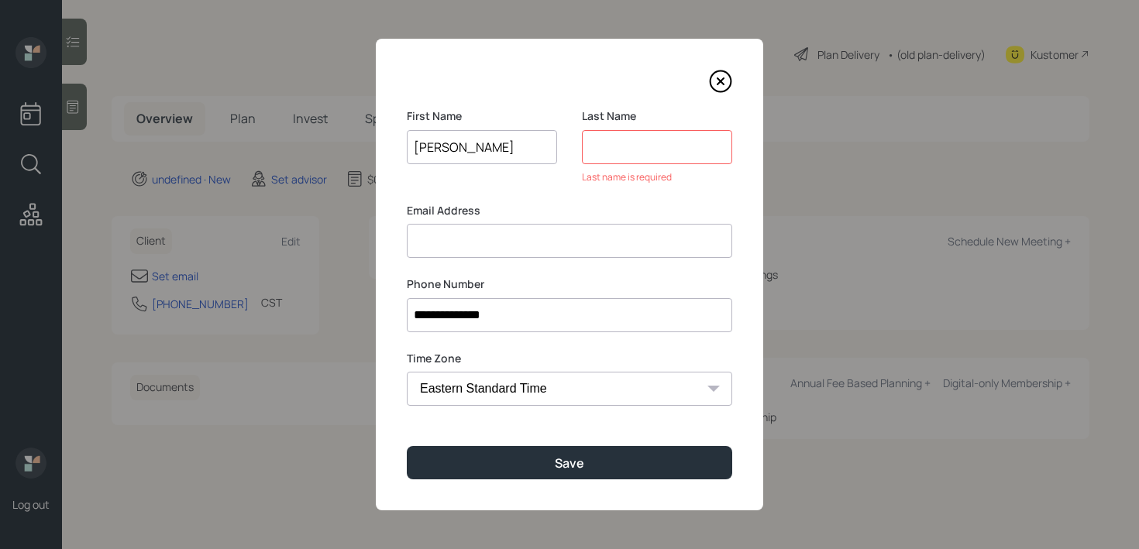
click at [637, 143] on input at bounding box center [657, 147] width 150 height 34
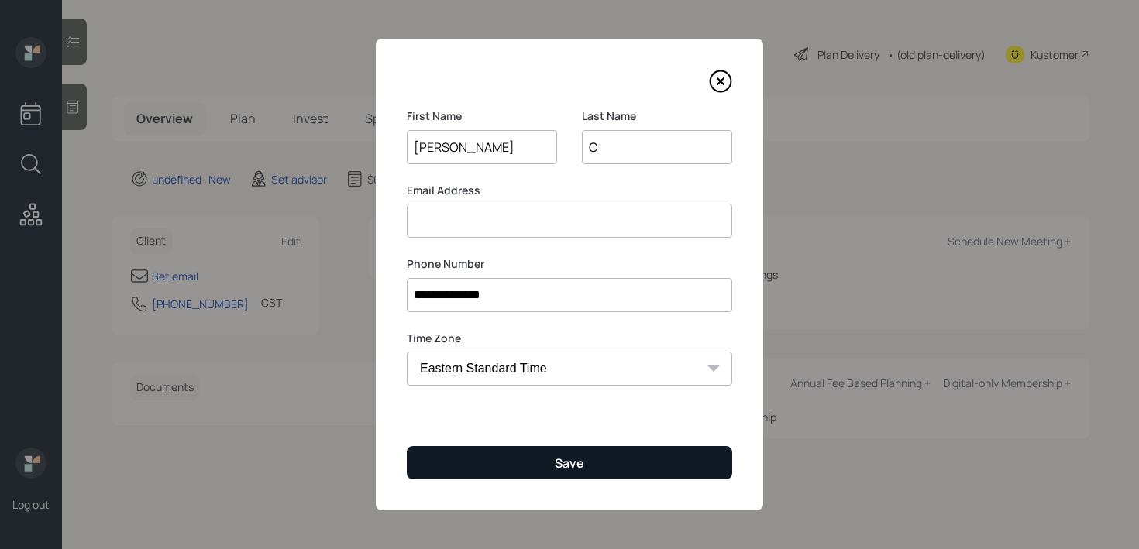
type input "C"
click at [549, 470] on button "Save" at bounding box center [569, 462] width 325 height 33
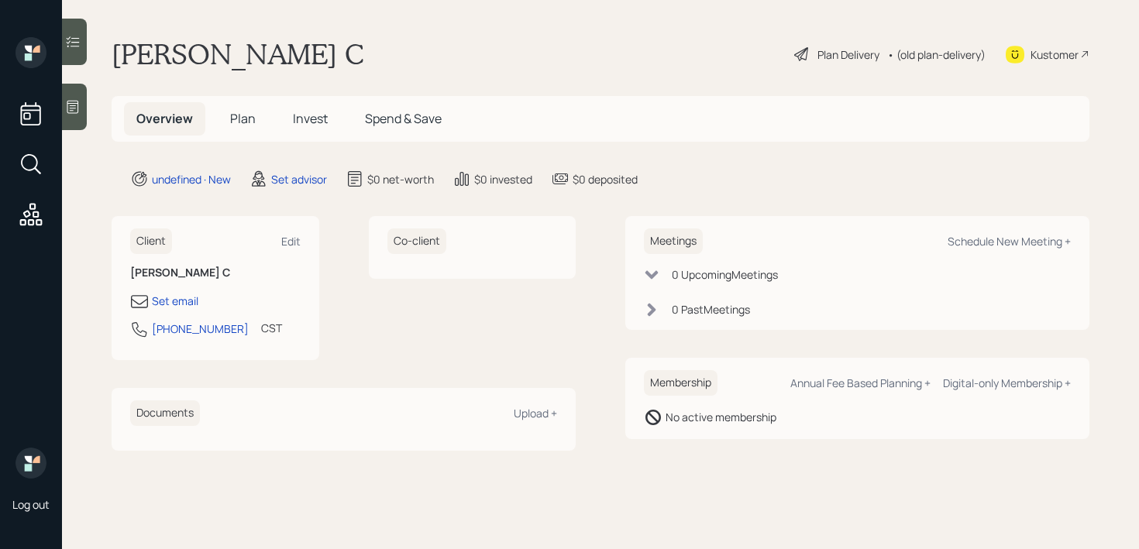
click at [72, 110] on icon at bounding box center [73, 107] width 12 height 13
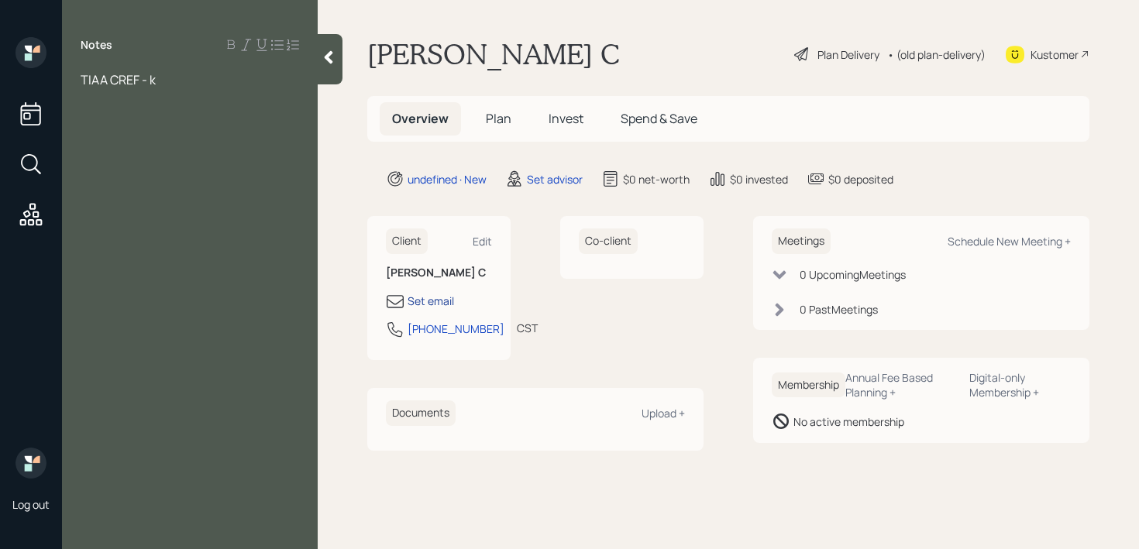
click at [435, 294] on div "Set email" at bounding box center [430, 301] width 46 height 16
select select "America/Chicago"
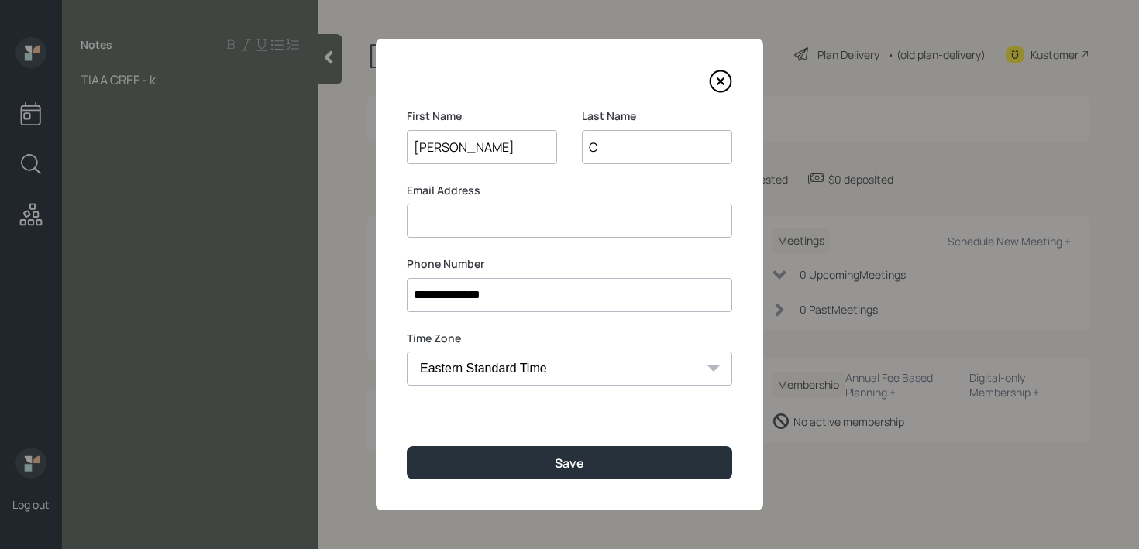
click at [461, 231] on input at bounding box center [569, 221] width 325 height 34
type input "S"
type input "susi.dlrd@gmail.com"
click at [631, 145] on input "C" at bounding box center [657, 147] width 150 height 34
type input "Be La Rosa-Garcia"
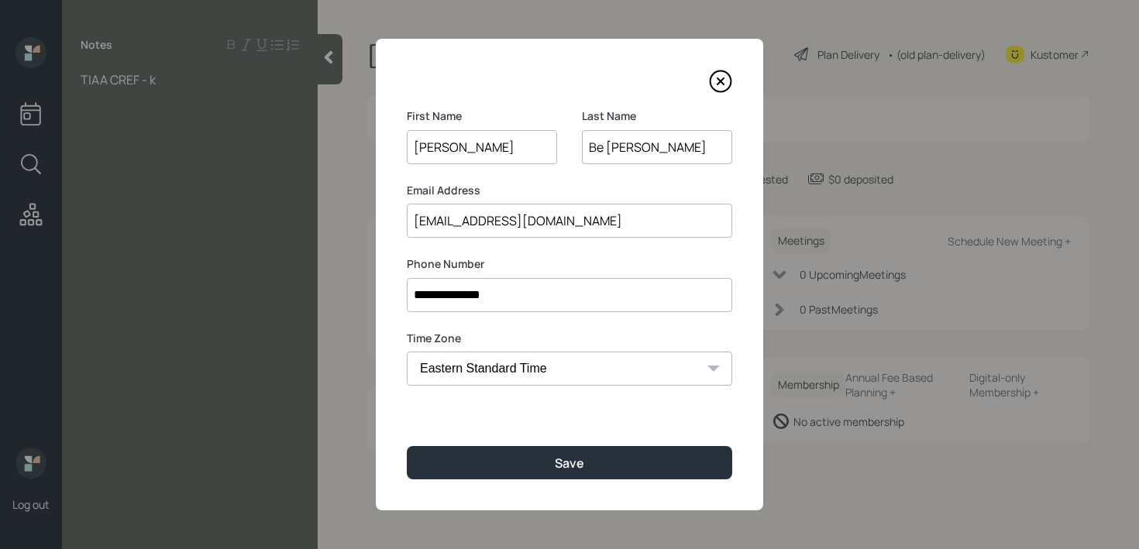
click at [457, 125] on div "First Name Azucena" at bounding box center [482, 136] width 150 height 56
drag, startPoint x: 430, startPoint y: 144, endPoint x: 314, endPoint y: 144, distance: 116.2
click at [314, 144] on div "**********" at bounding box center [569, 274] width 1139 height 549
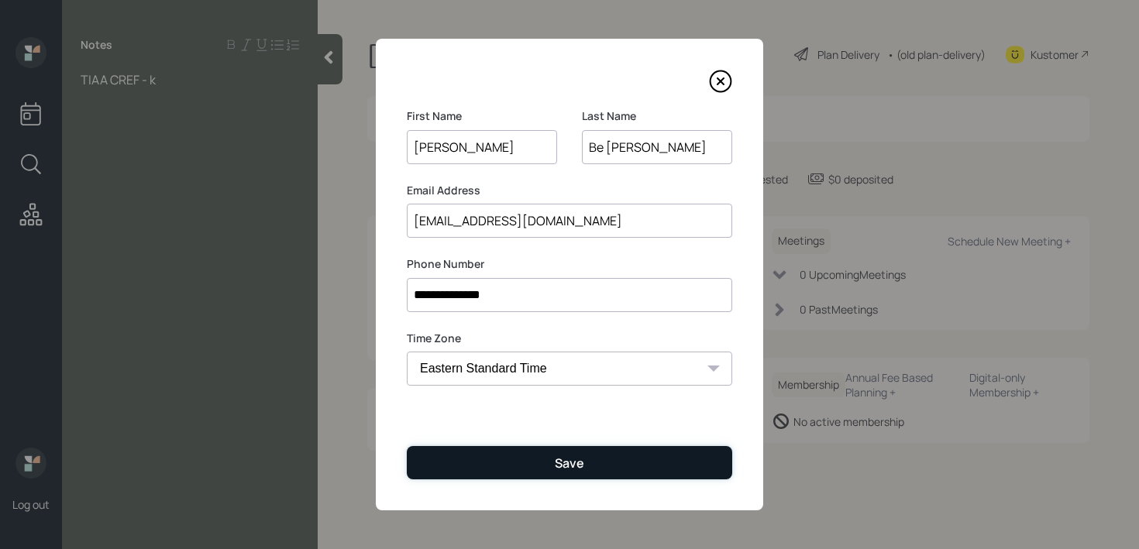
click at [576, 455] on div "Save" at bounding box center [569, 463] width 29 height 17
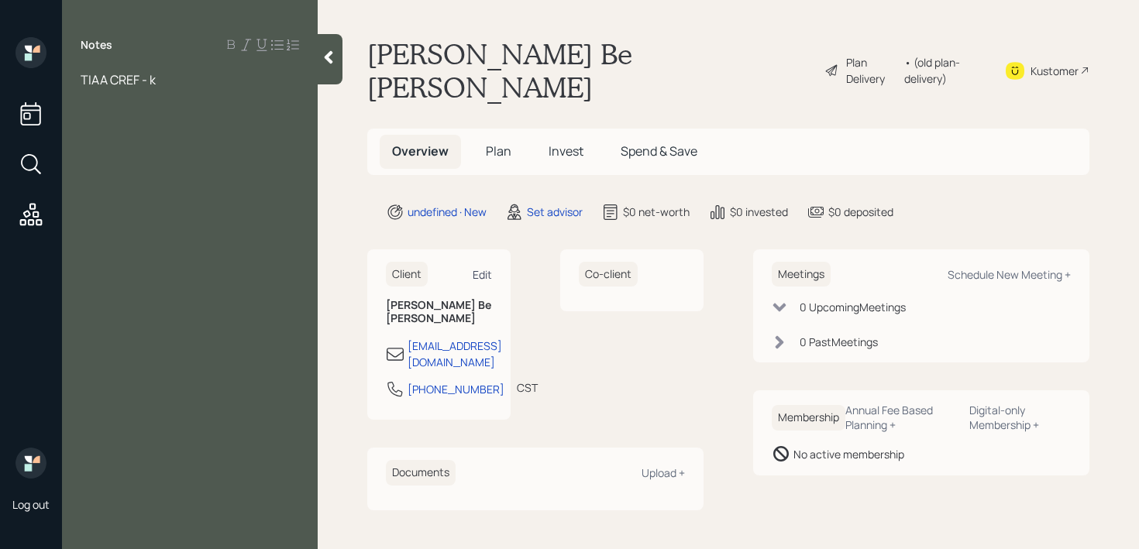
click at [484, 267] on div "Edit" at bounding box center [481, 274] width 19 height 15
select select "America/Chicago"
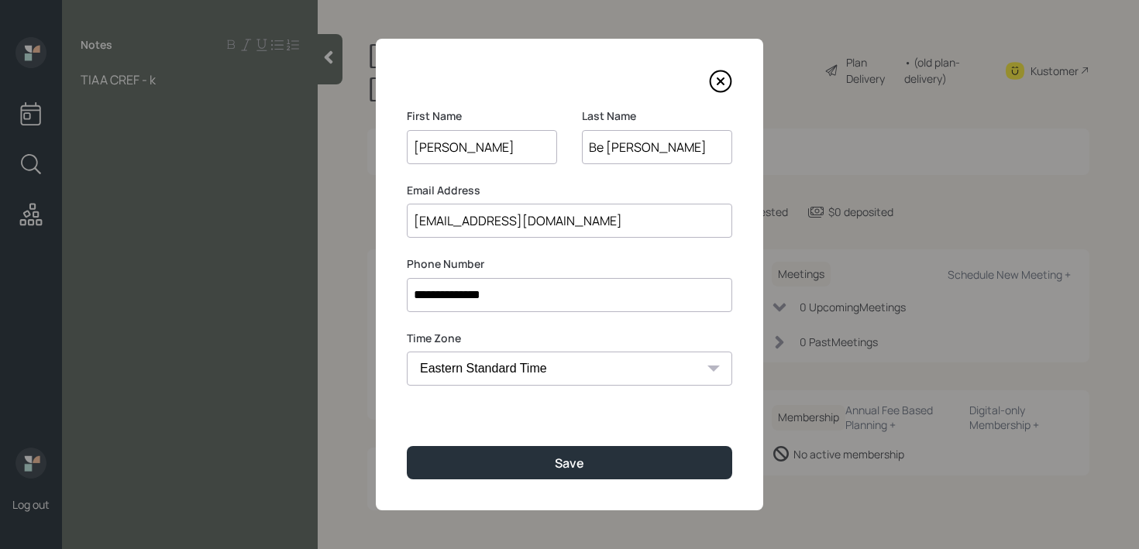
drag, startPoint x: 445, startPoint y: 222, endPoint x: 500, endPoint y: 174, distance: 73.0
click at [445, 222] on input "susi.dlrd@gmail.com" at bounding box center [569, 221] width 325 height 34
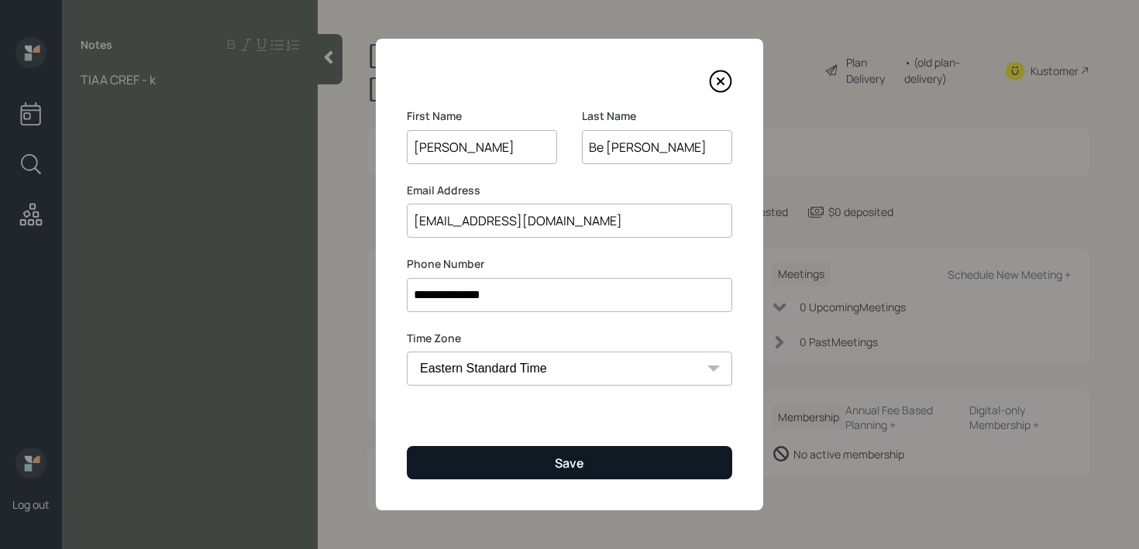
type input "susi.glrd@gmail.com"
click at [541, 459] on button "Save" at bounding box center [569, 462] width 325 height 33
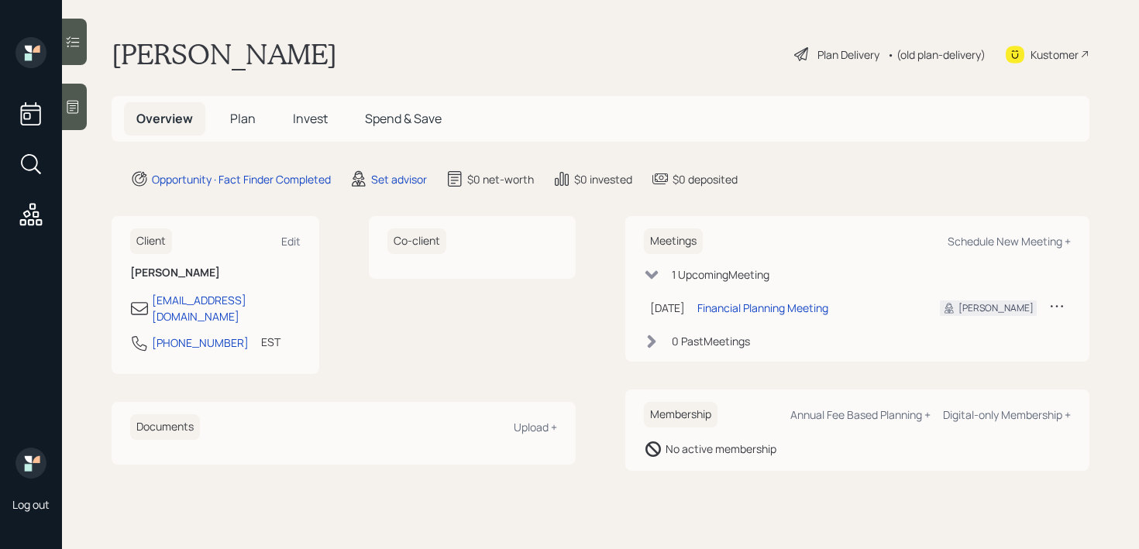
click at [63, 120] on div at bounding box center [74, 107] width 25 height 46
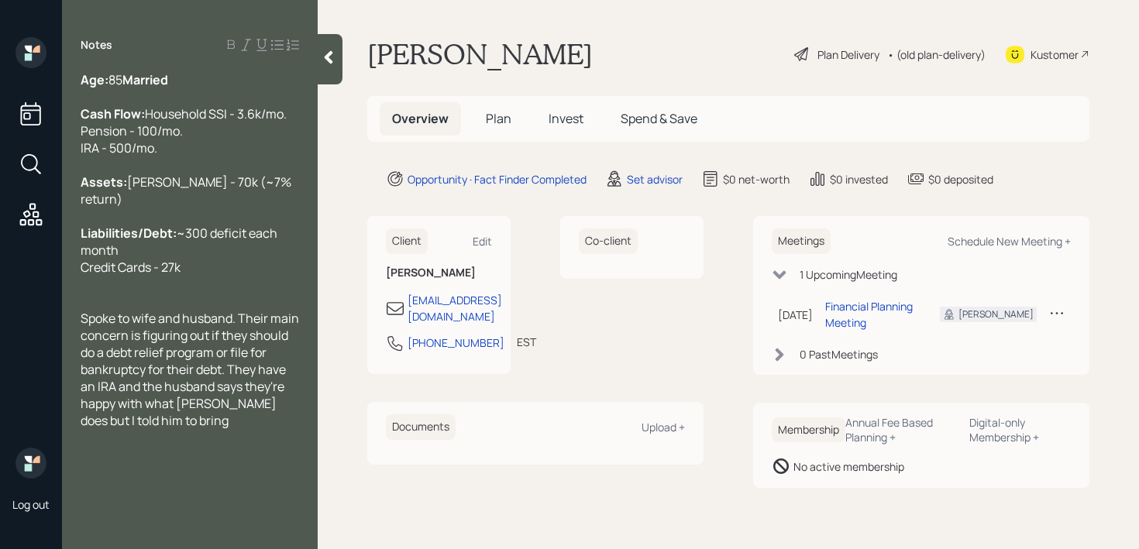
click at [226, 399] on span "Spoke to wife and husband. Their main concern is figuring out if they should do…" at bounding box center [191, 369] width 221 height 119
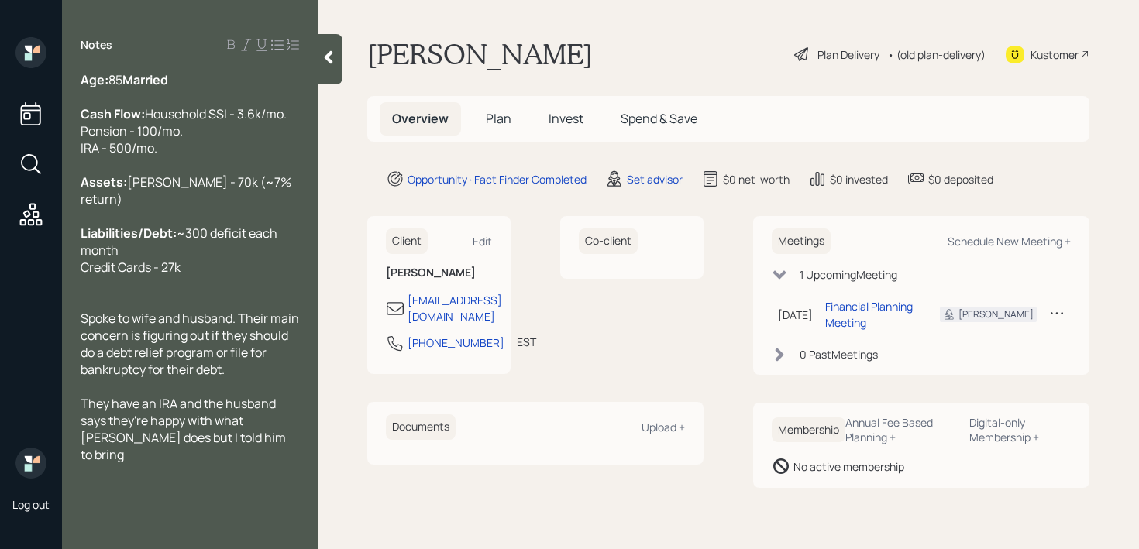
click at [247, 484] on div "Notes Age: [DEMOGRAPHIC_DATA] Married Cash Flow: Household SSI - 3.6k/mo. Pensi…" at bounding box center [190, 283] width 256 height 493
click at [248, 481] on div "Notes Age: [DEMOGRAPHIC_DATA] Married Cash Flow: Household SSI - 3.6k/mo. Pensi…" at bounding box center [190, 283] width 256 height 493
click at [248, 463] on div "They have an IRA and the husband says they're happy with what [PERSON_NAME] doe…" at bounding box center [190, 429] width 218 height 68
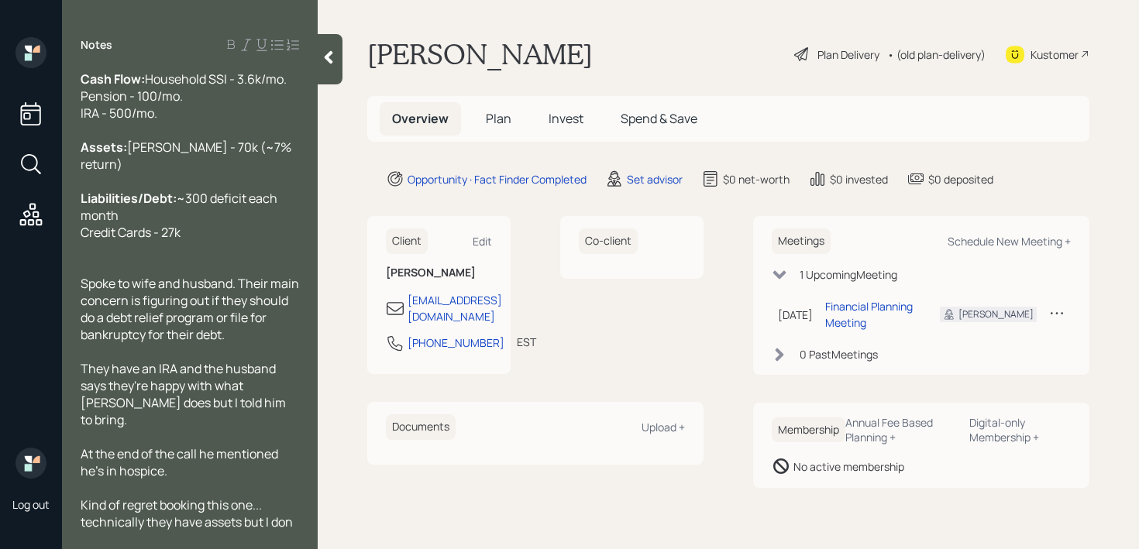
scroll to position [68, 0]
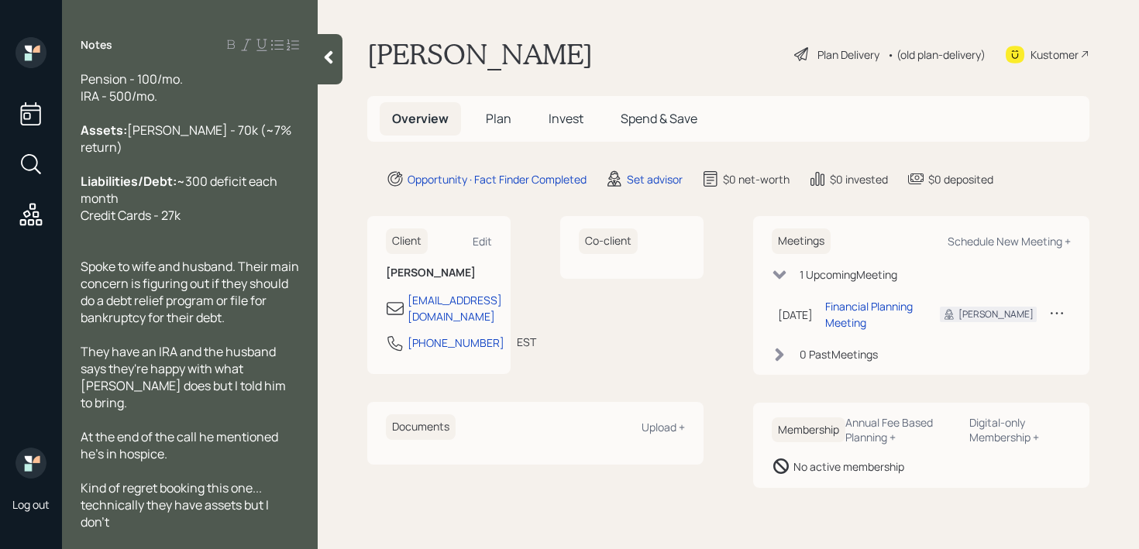
click at [266, 486] on div "Kind of regret booking this one... technically they have assets but I don't" at bounding box center [190, 504] width 218 height 51
click at [206, 516] on div "Kind of regret booking this one..technically they have assets but I don't" at bounding box center [190, 504] width 218 height 51
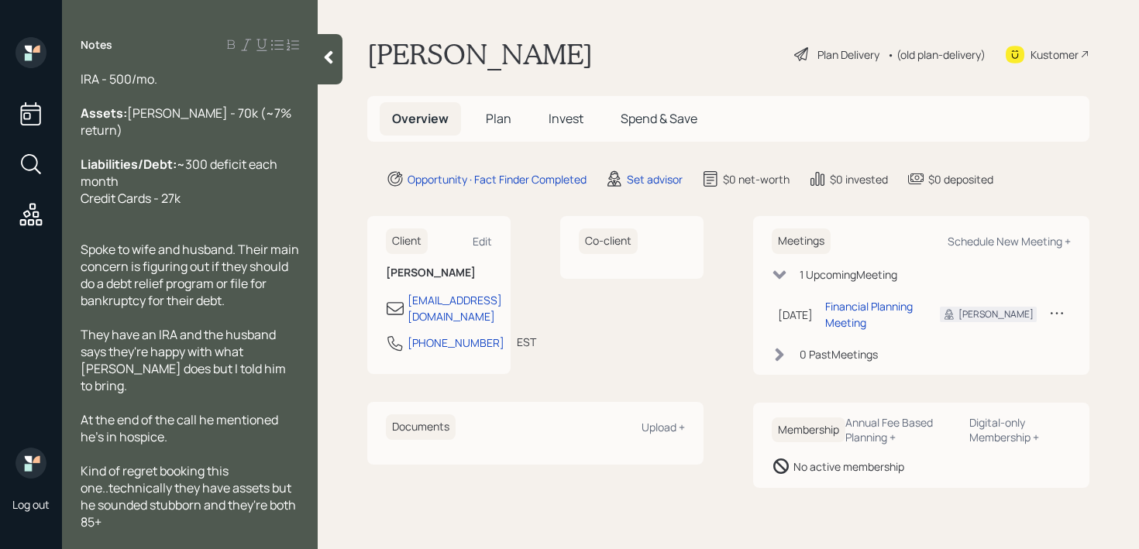
scroll to position [0, 0]
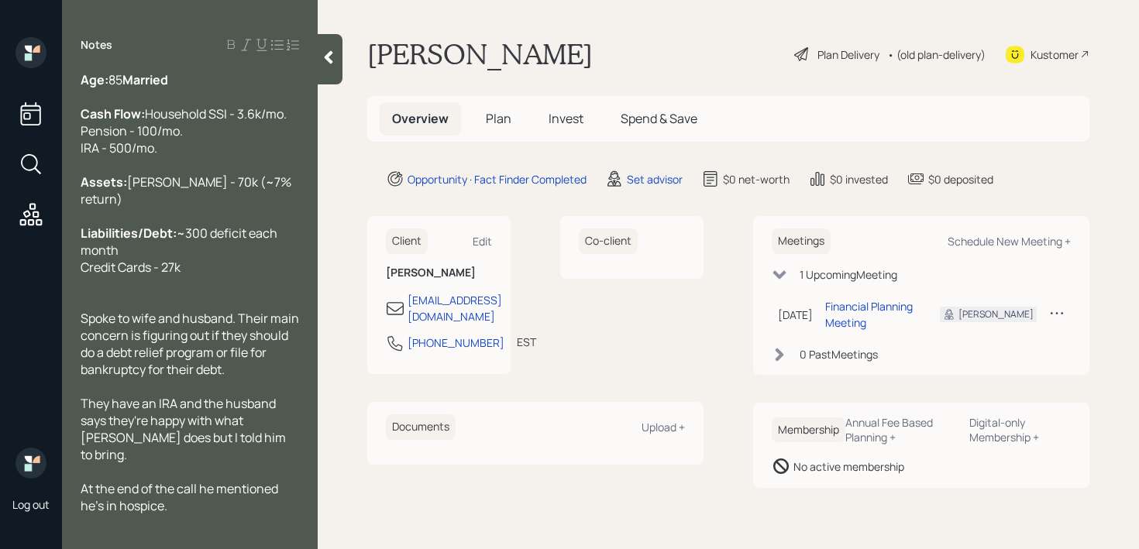
click at [198, 74] on div "Age: [DEMOGRAPHIC_DATA] Married" at bounding box center [190, 79] width 218 height 17
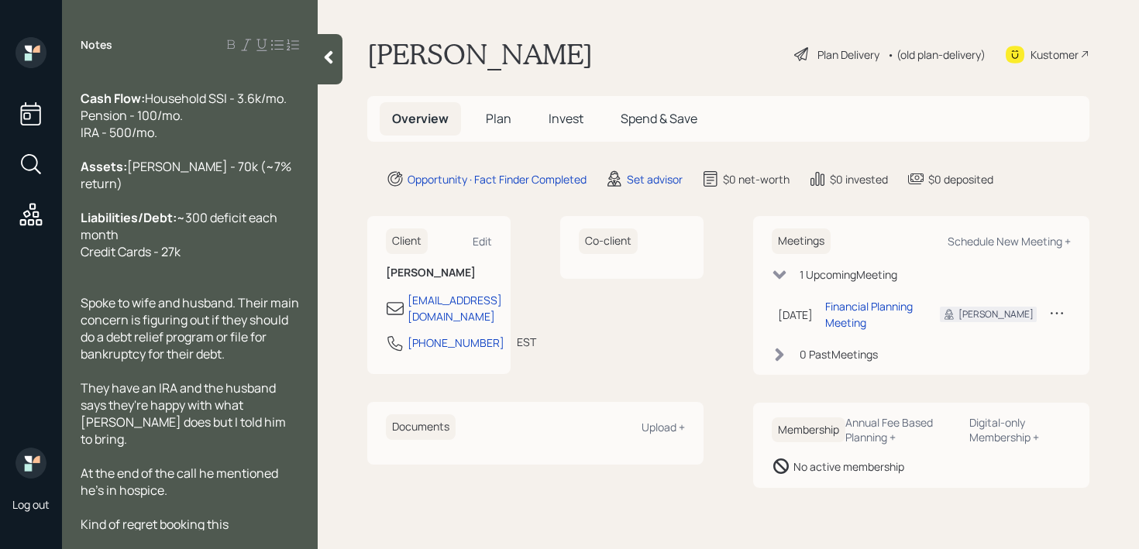
scroll to position [102, 0]
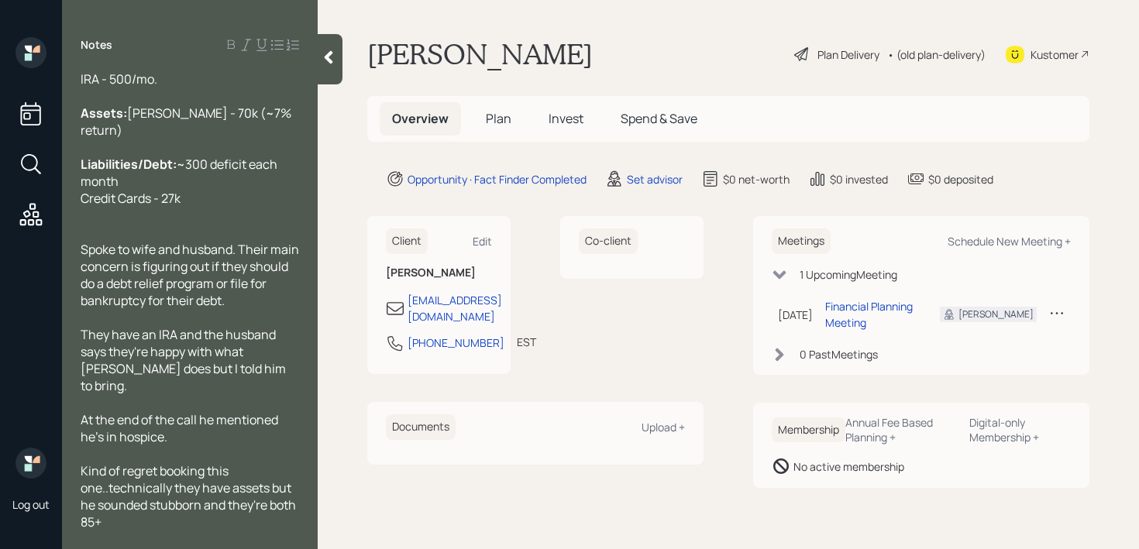
click at [328, 67] on div at bounding box center [330, 59] width 25 height 50
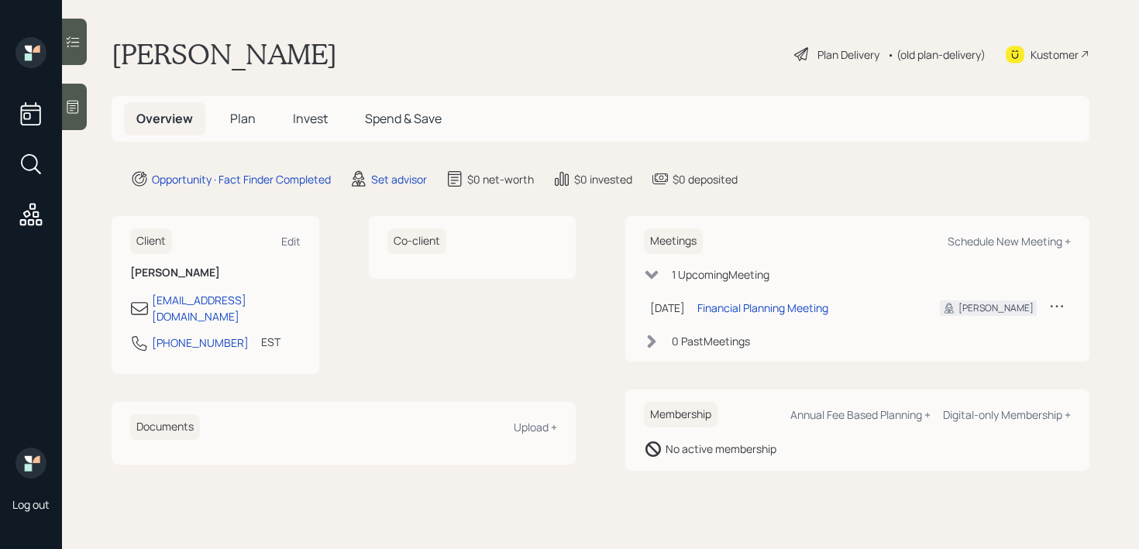
click at [442, 38] on div "[PERSON_NAME] Plan Delivery • (old plan-delivery) Kustomer" at bounding box center [601, 54] width 978 height 34
click at [79, 110] on icon at bounding box center [72, 106] width 15 height 15
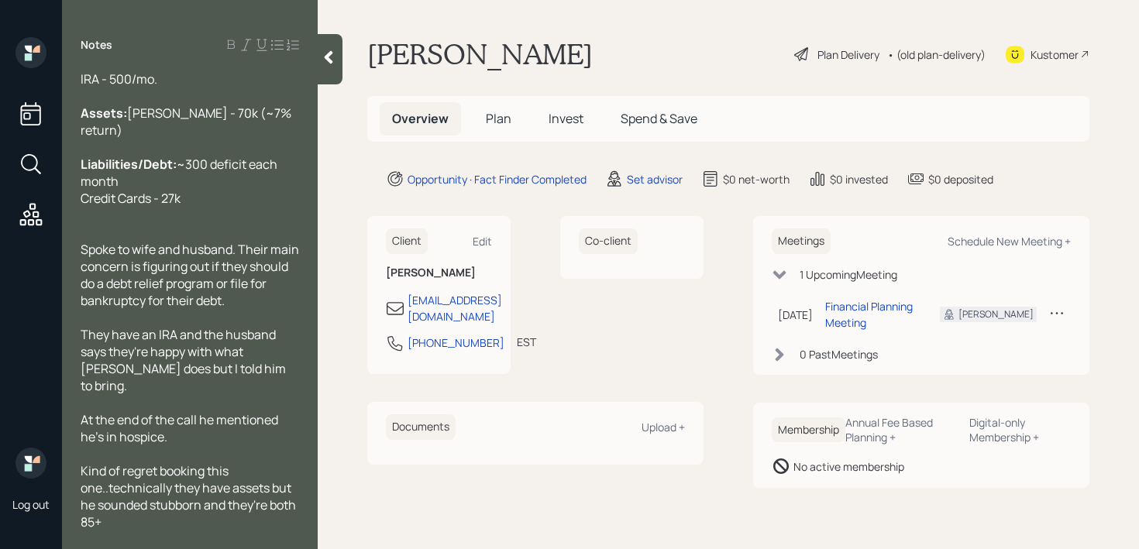
click at [239, 224] on div at bounding box center [190, 215] width 218 height 17
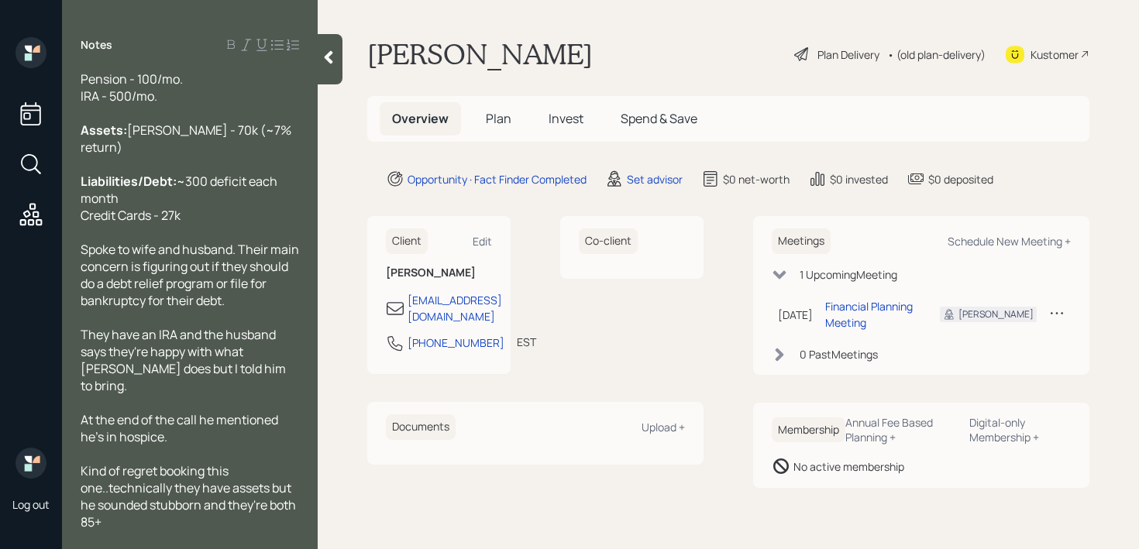
click at [327, 63] on icon at bounding box center [328, 57] width 15 height 15
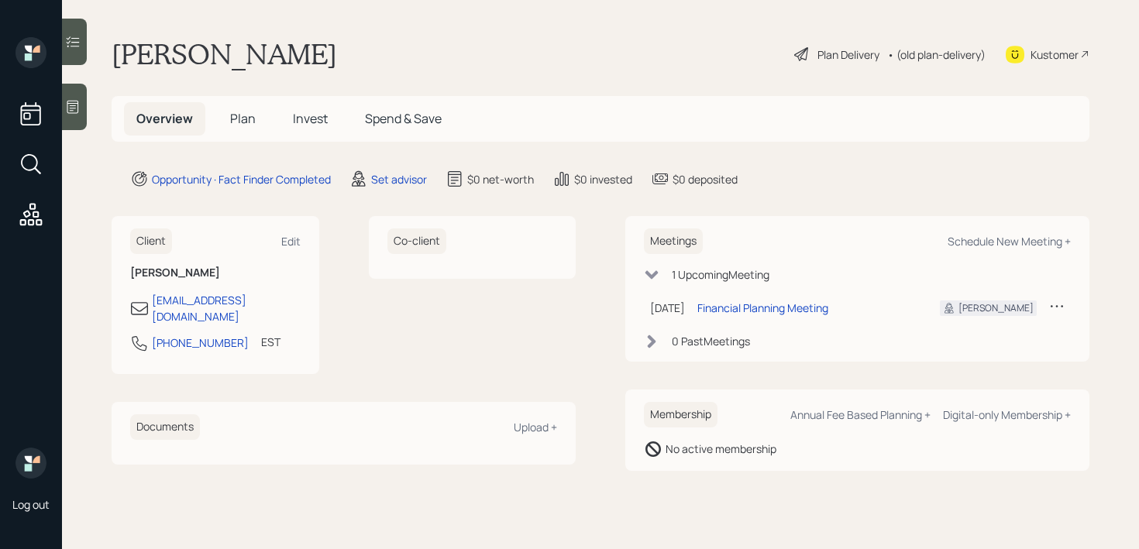
click at [63, 115] on div at bounding box center [74, 107] width 25 height 46
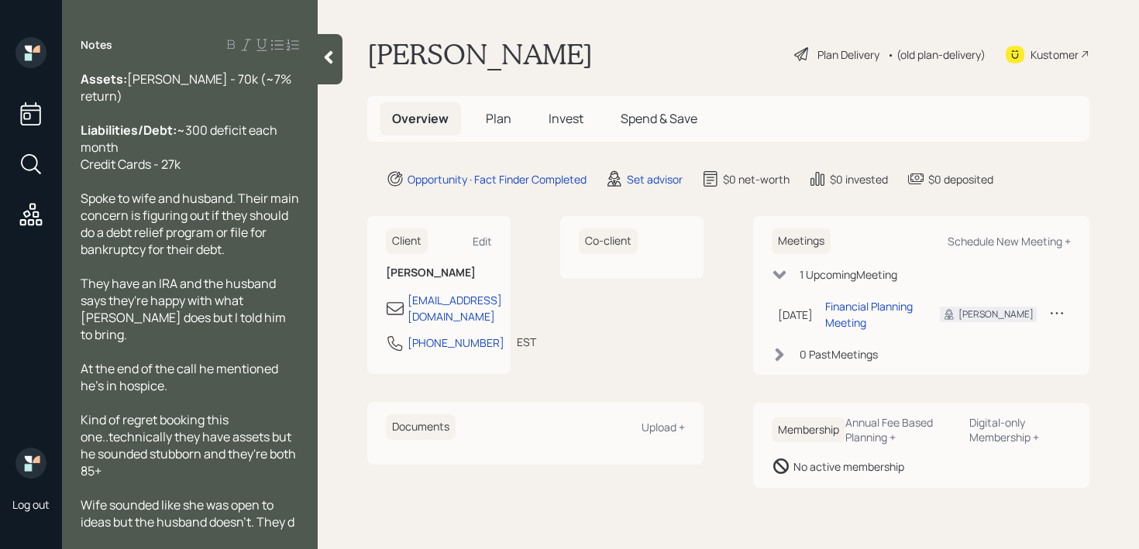
scroll to position [153, 0]
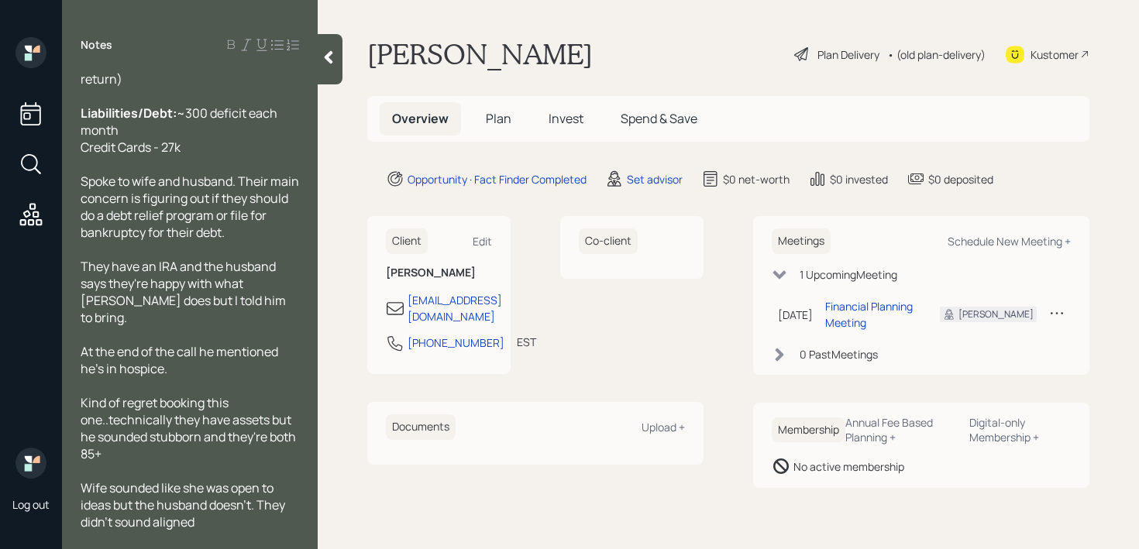
click at [326, 64] on icon at bounding box center [328, 57] width 15 height 15
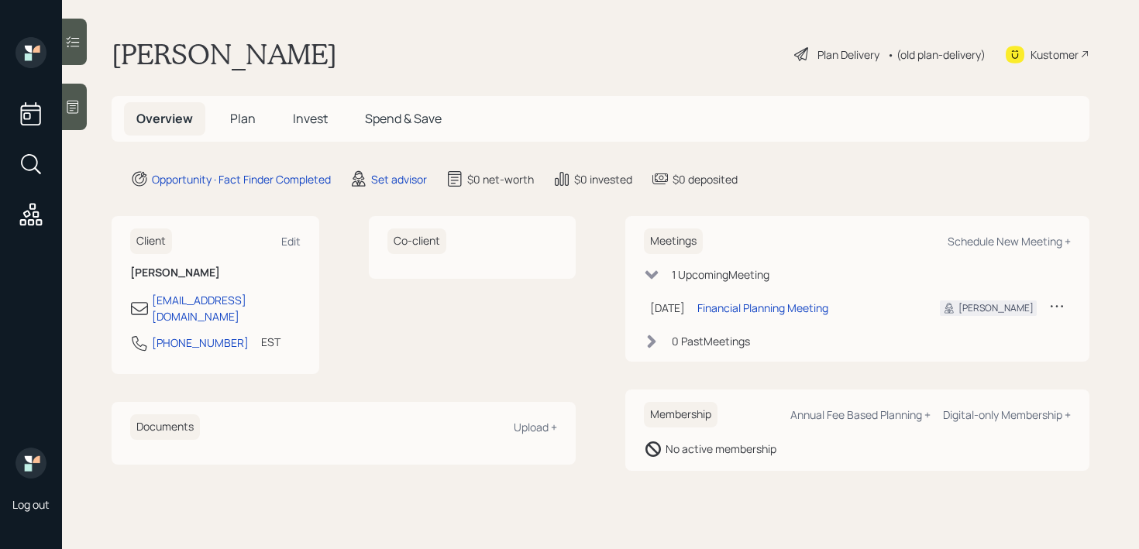
click at [462, 77] on main "Phyllis Pufahl Plan Delivery • (old plan-delivery) Kustomer Overview Plan Inves…" at bounding box center [600, 274] width 1077 height 549
click at [83, 103] on div at bounding box center [74, 107] width 25 height 46
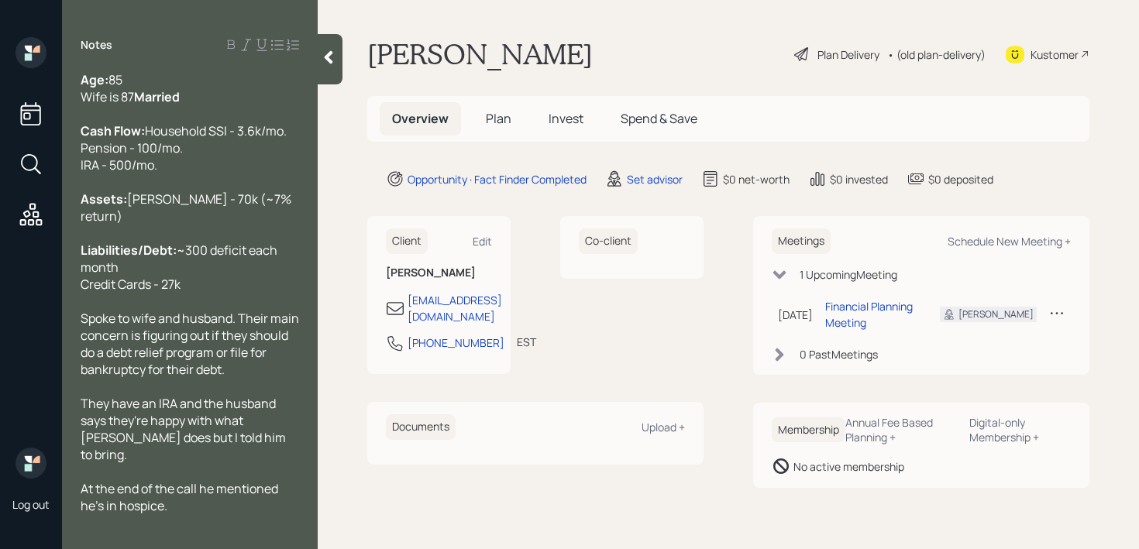
scroll to position [153, 0]
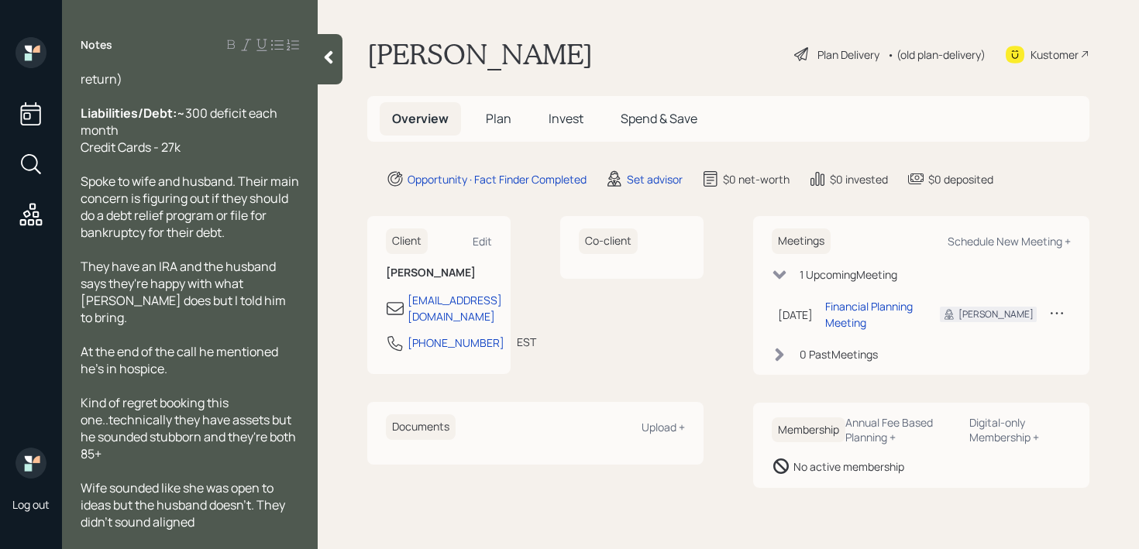
click at [151, 77] on div "Assets: [PERSON_NAME] - 70k (~7% return)" at bounding box center [190, 70] width 218 height 34
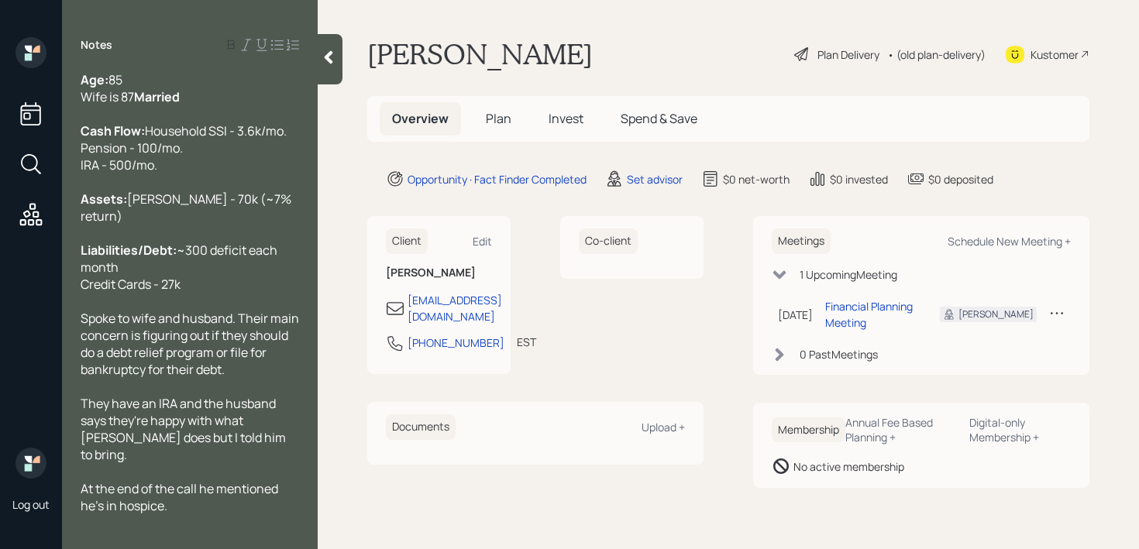
click at [154, 84] on div "Age: [DEMOGRAPHIC_DATA] Wife is 87 Married" at bounding box center [190, 88] width 218 height 34
click at [326, 60] on icon at bounding box center [328, 57] width 15 height 15
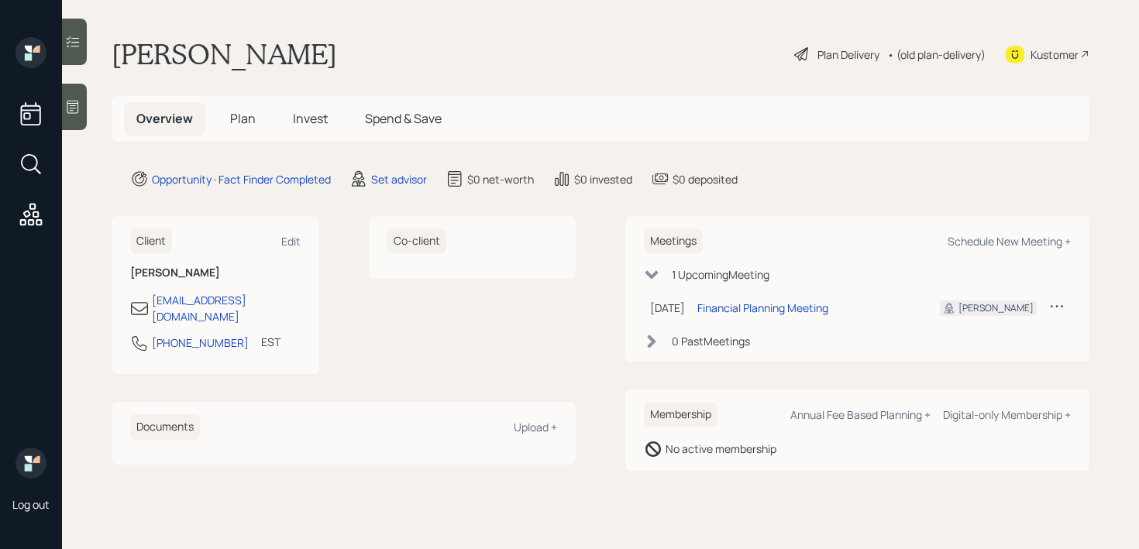
click at [581, 60] on div "[PERSON_NAME] Plan Delivery • (old plan-delivery) Kustomer" at bounding box center [601, 54] width 978 height 34
